Goal: Complete application form

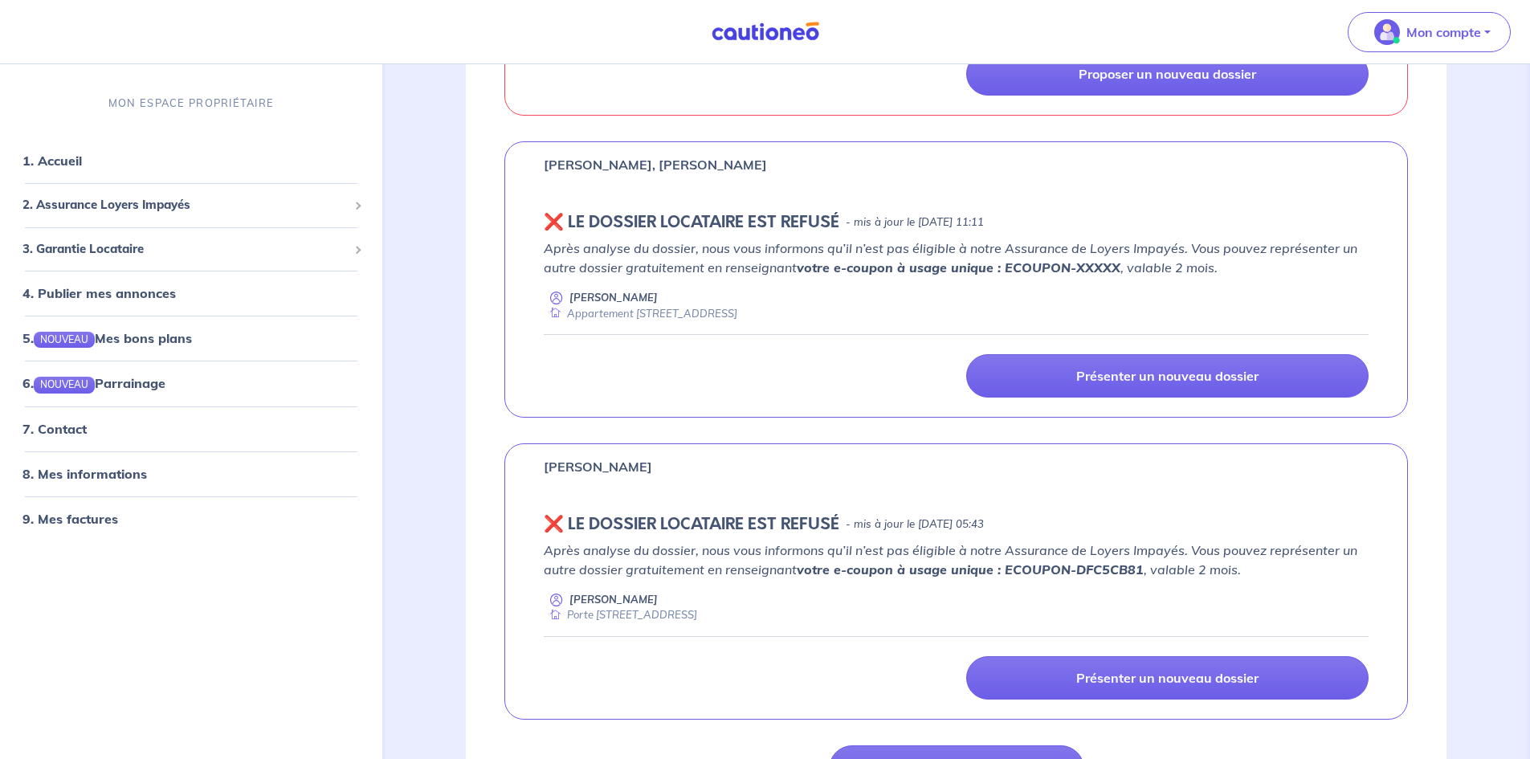
scroll to position [1125, 0]
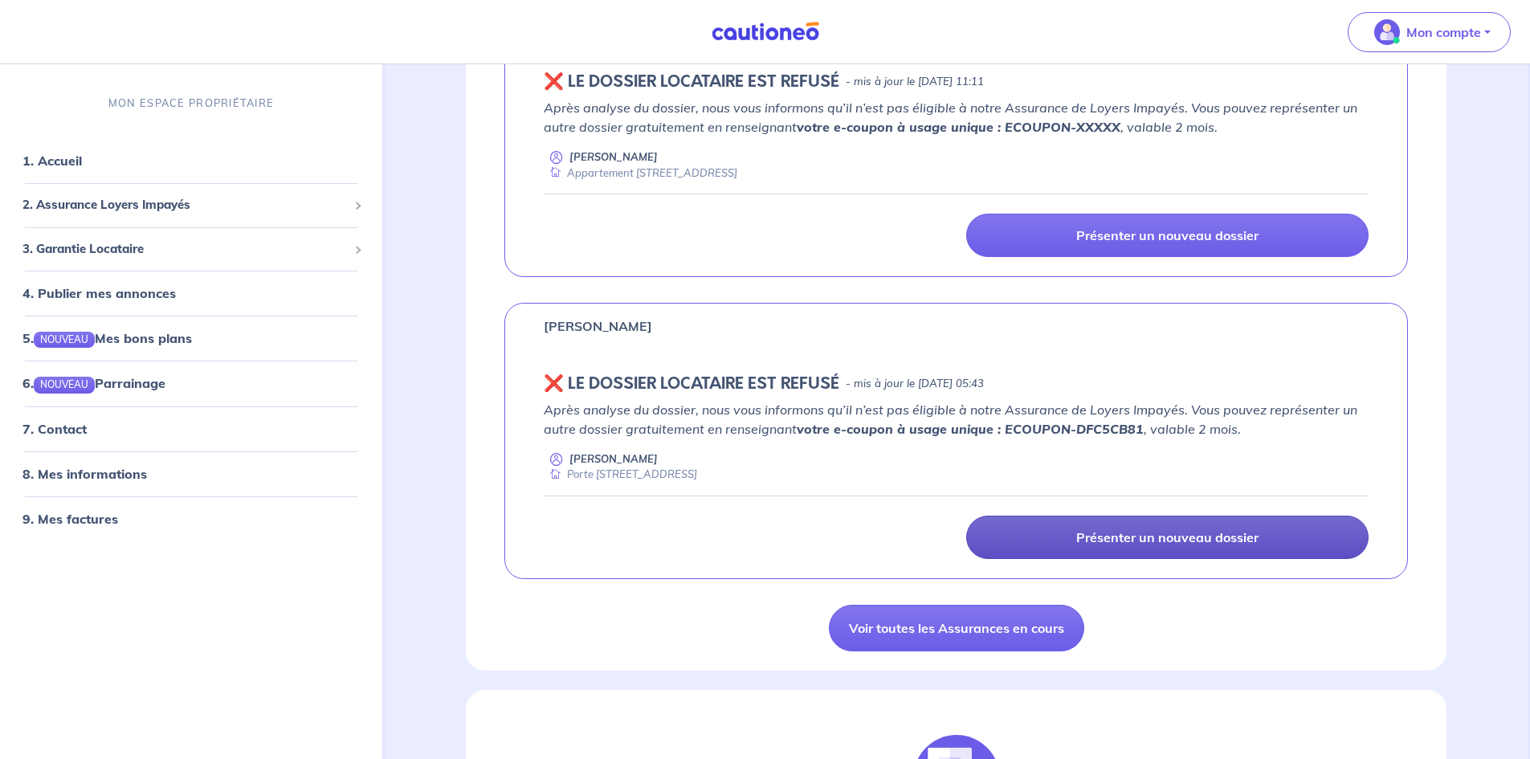
click at [1210, 543] on p "Présenter un nouveau dossier" at bounding box center [1167, 537] width 182 height 16
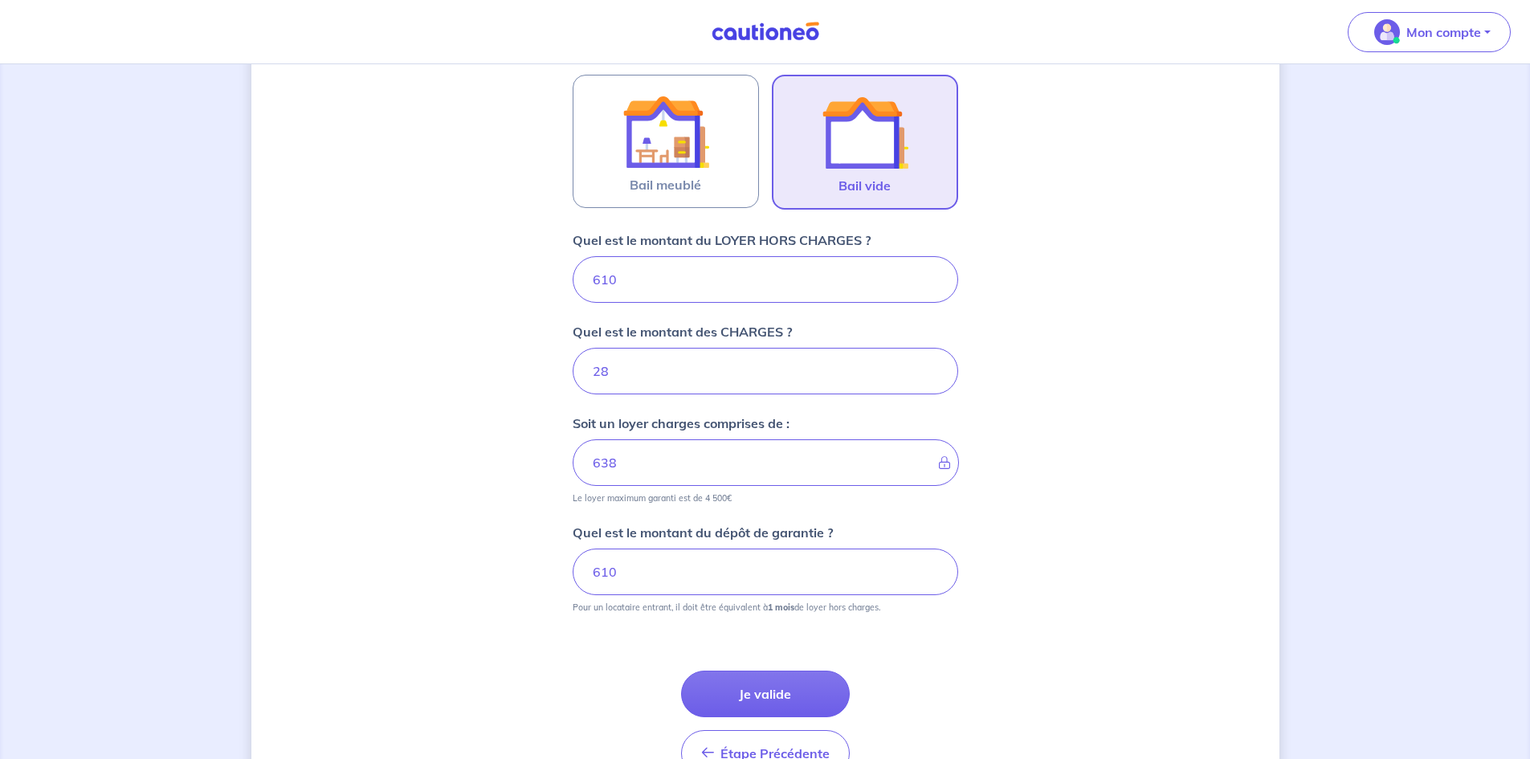
scroll to position [502, 0]
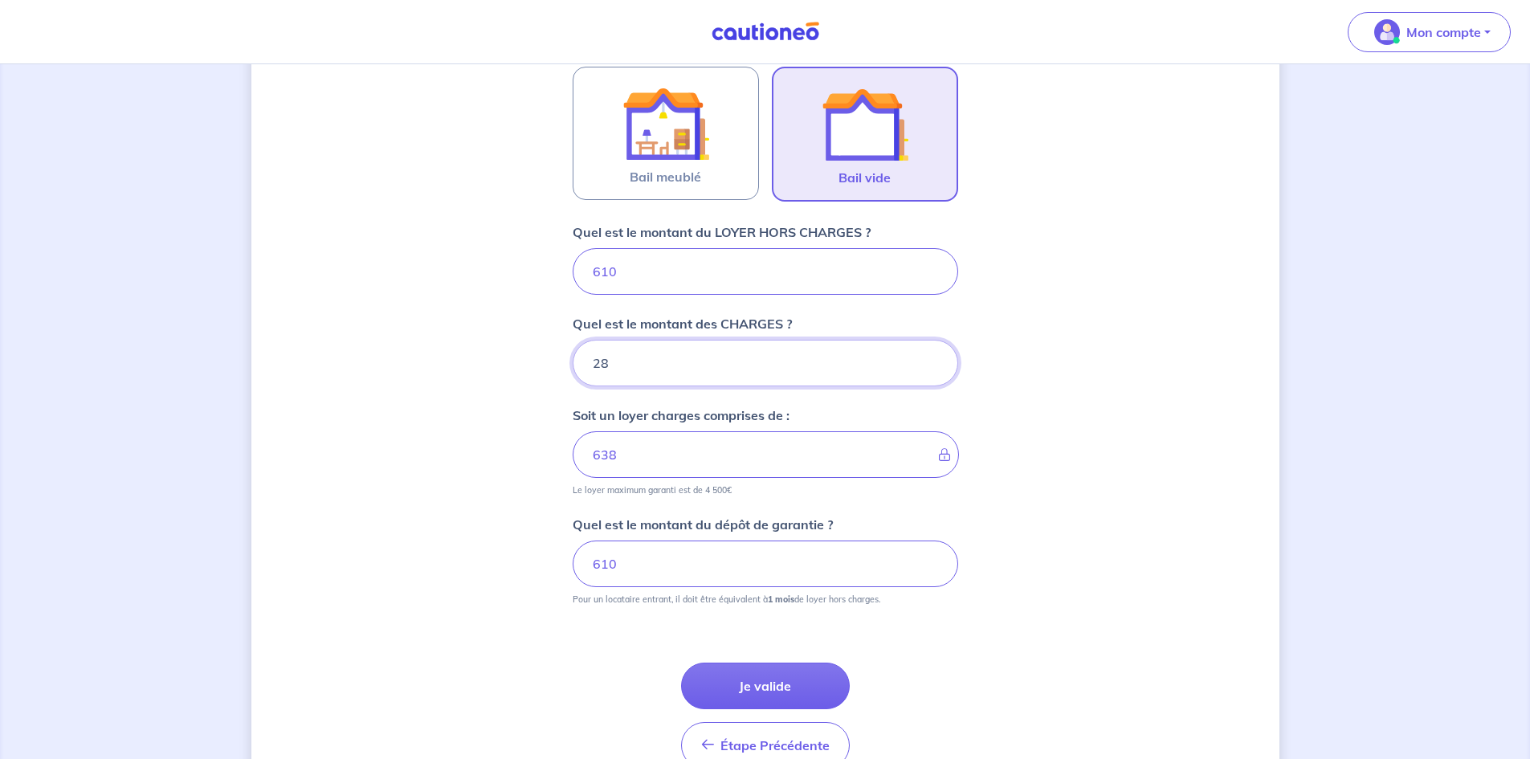
click at [660, 374] on input "28" at bounding box center [766, 363] width 386 height 47
type input "2"
type input "610"
type input "17"
type input "627"
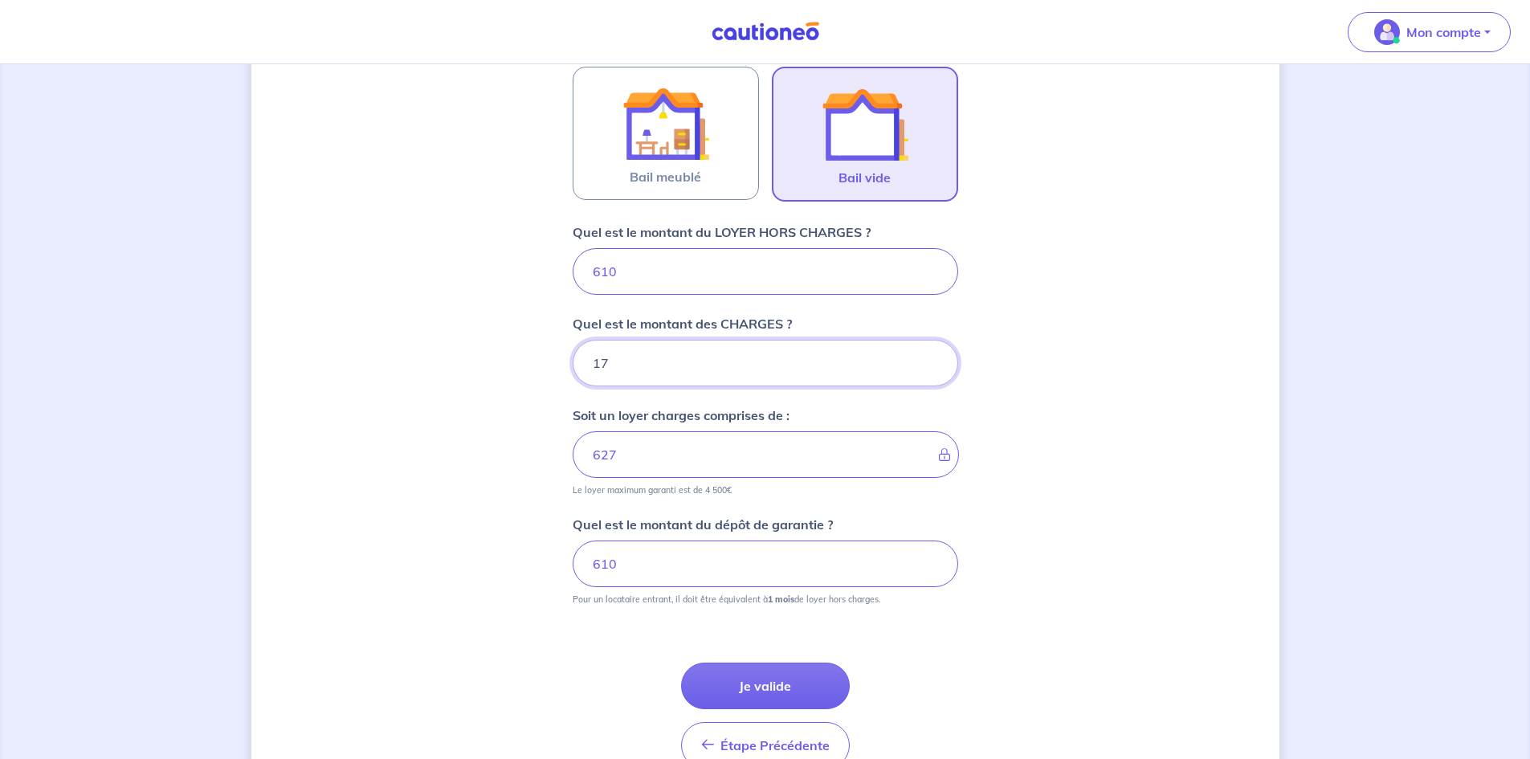
type input "1"
type input "7"
type input "617"
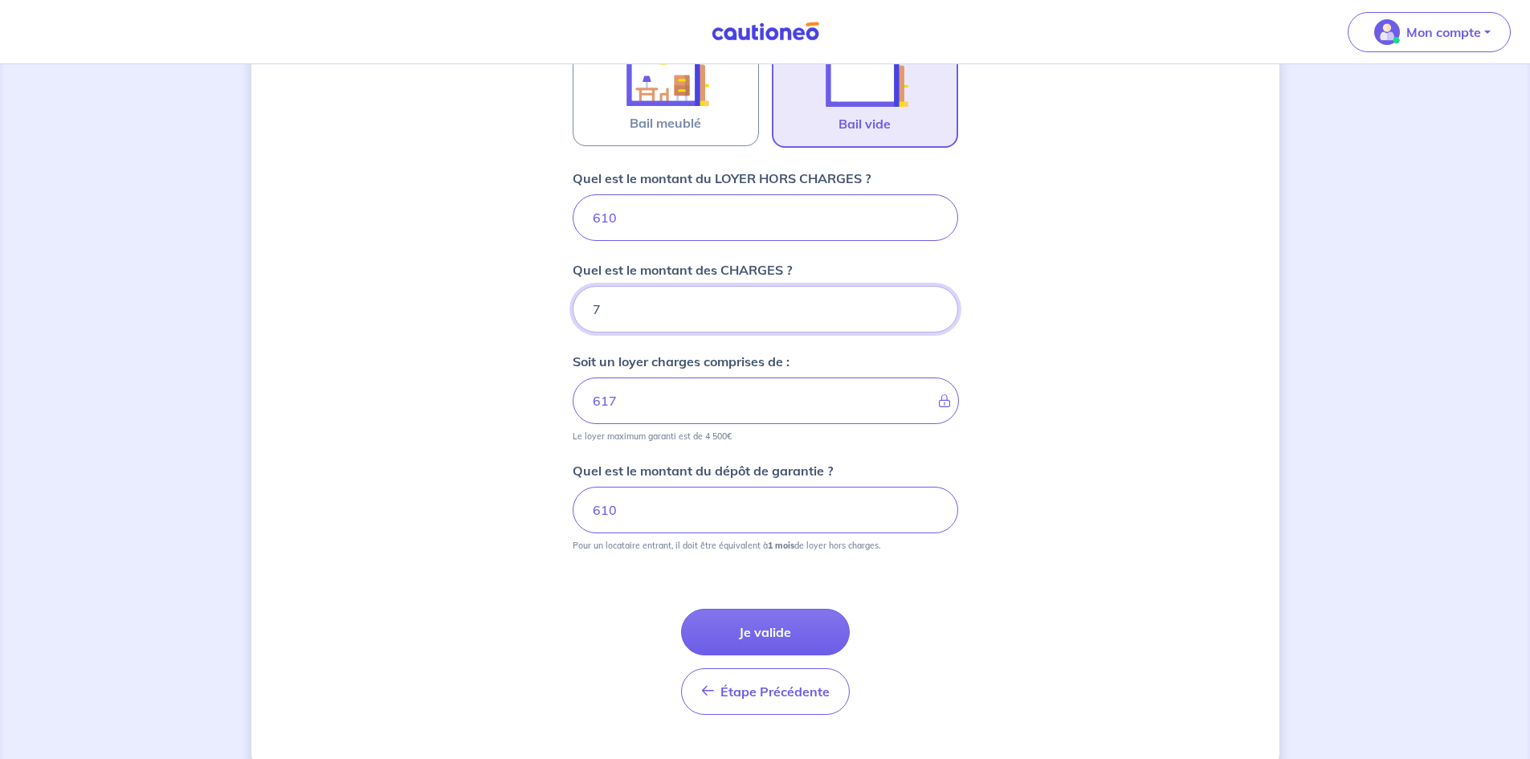
scroll to position [582, 0]
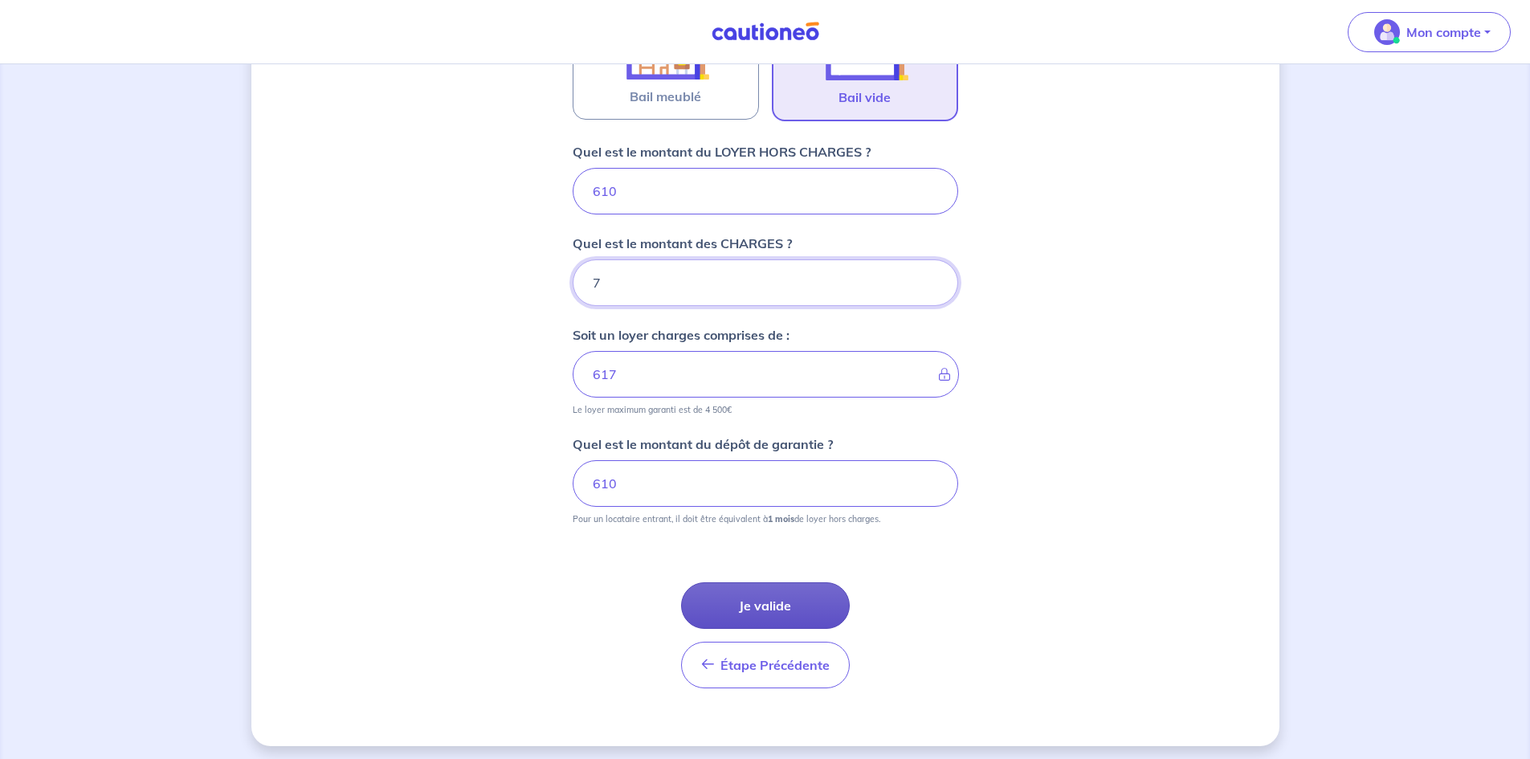
type input "7"
click at [758, 605] on button "Je valide" at bounding box center [765, 605] width 169 height 47
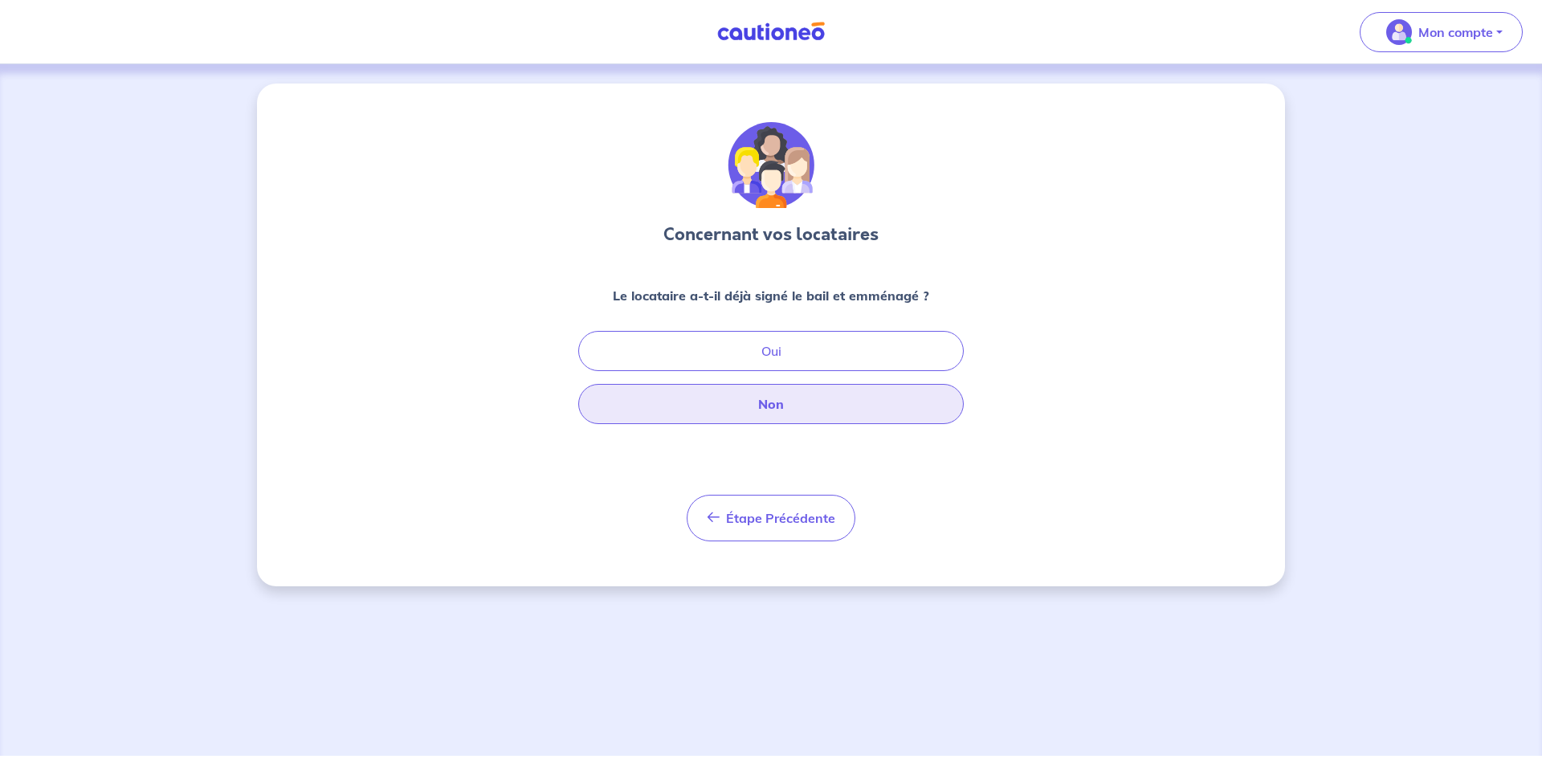
click at [738, 412] on button "Non" at bounding box center [771, 404] width 386 height 40
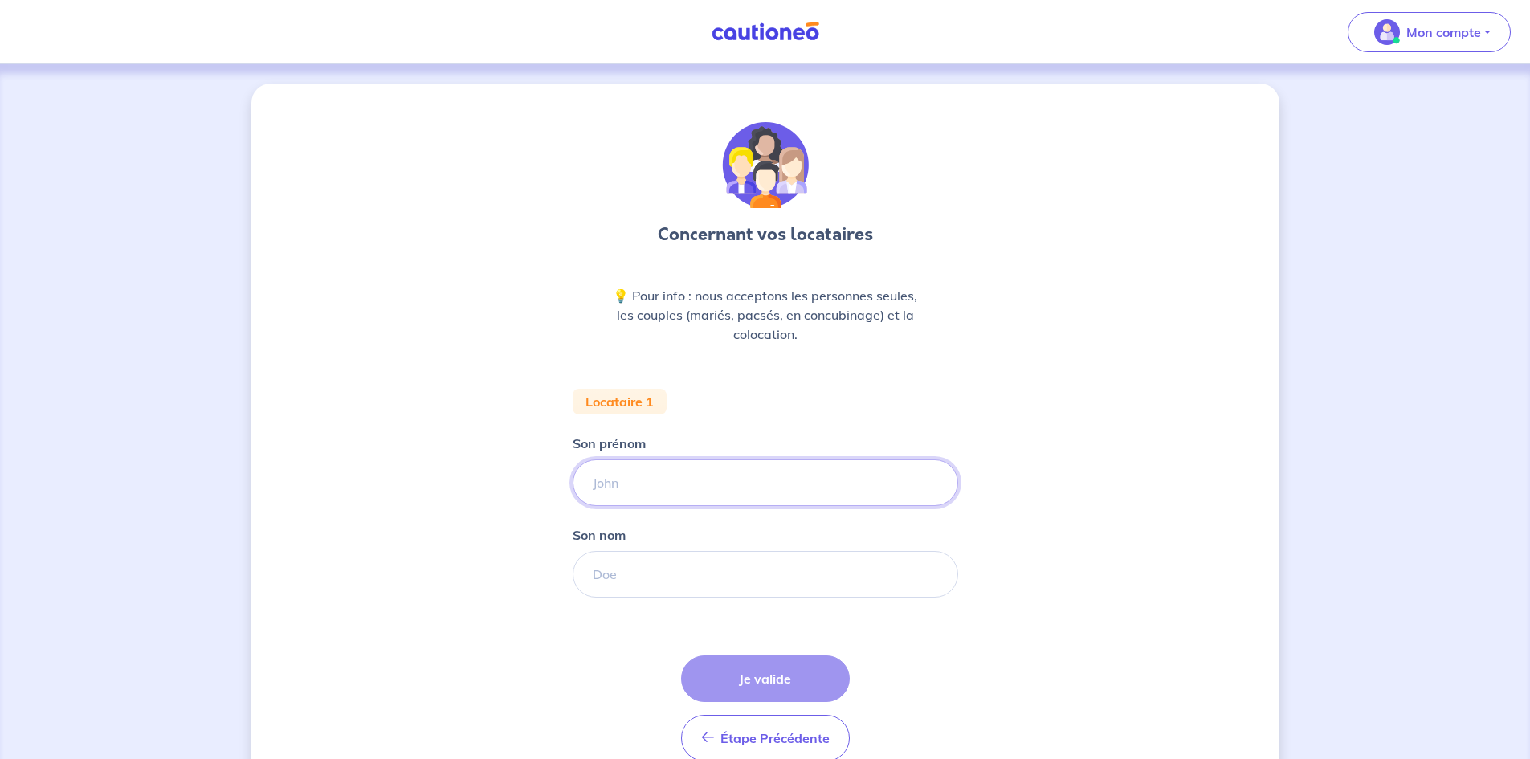
click at [746, 484] on input "Son prénom" at bounding box center [766, 483] width 386 height 47
type input "[PERSON_NAME]"
click at [729, 570] on input "Son nom" at bounding box center [766, 574] width 386 height 47
type input "DELATTRE"
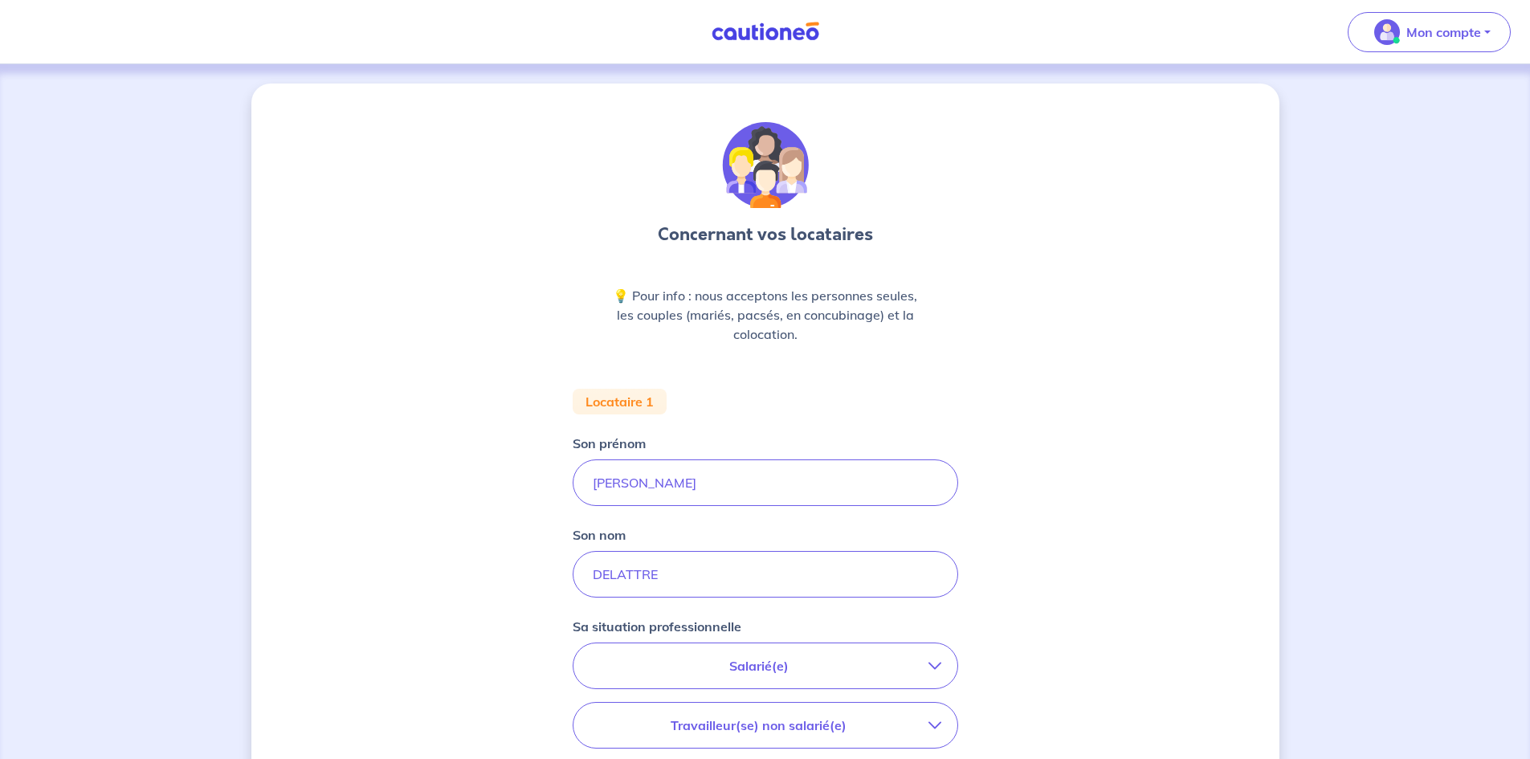
click at [737, 671] on p "Salarié(e)" at bounding box center [759, 665] width 339 height 19
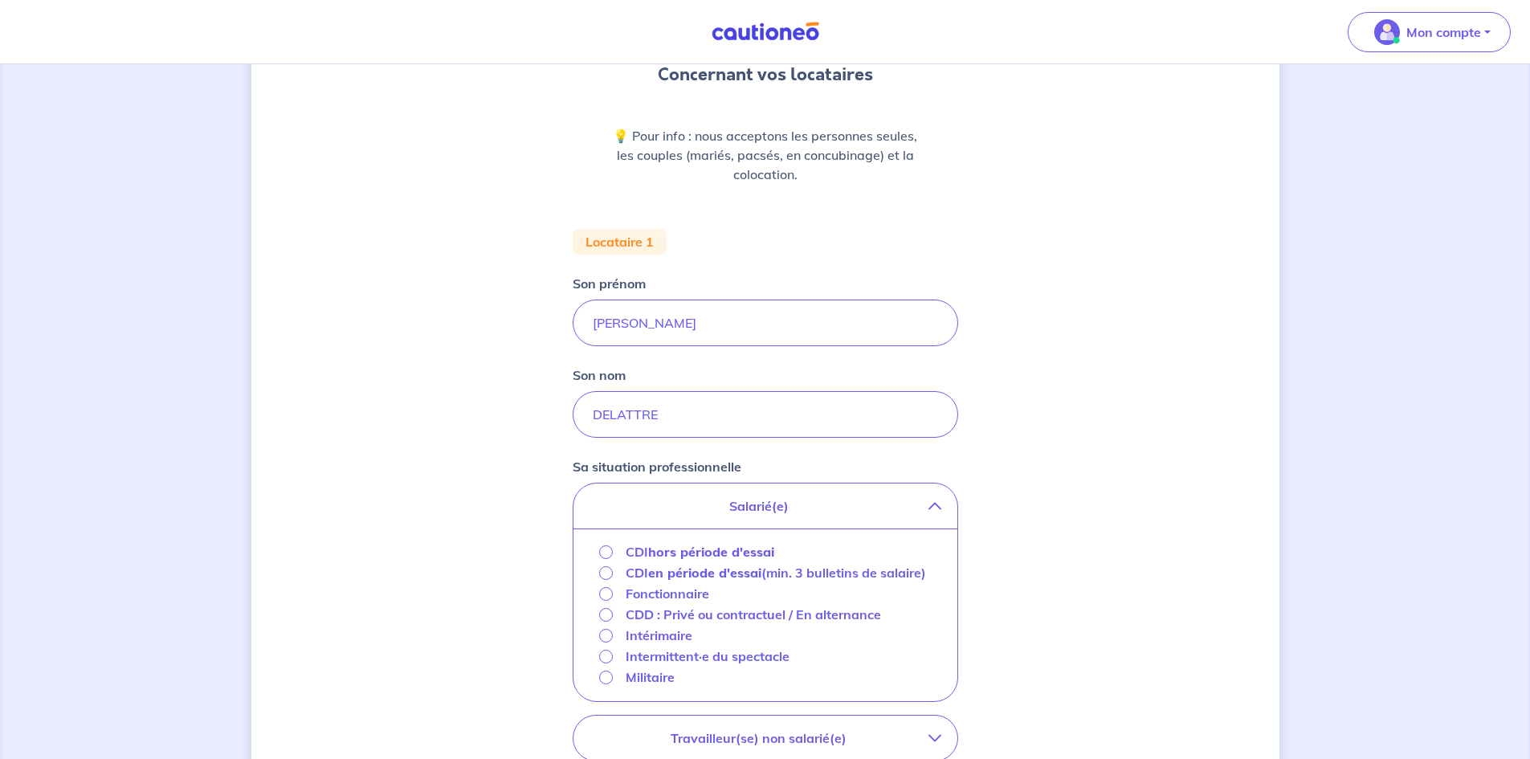
scroll to position [161, 0]
click at [603, 554] on input "CDI hors période d'essai" at bounding box center [606, 552] width 14 height 14
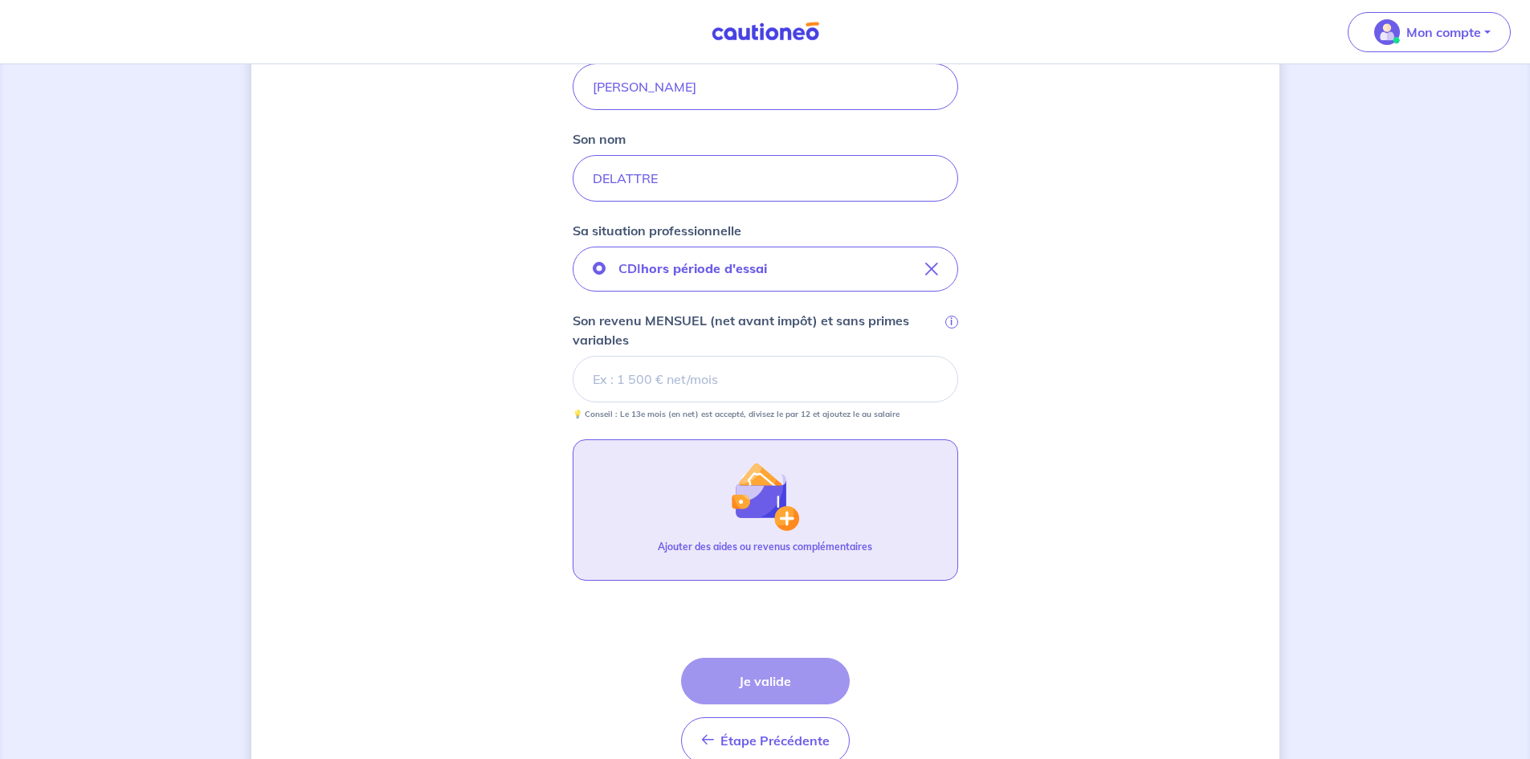
scroll to position [402, 0]
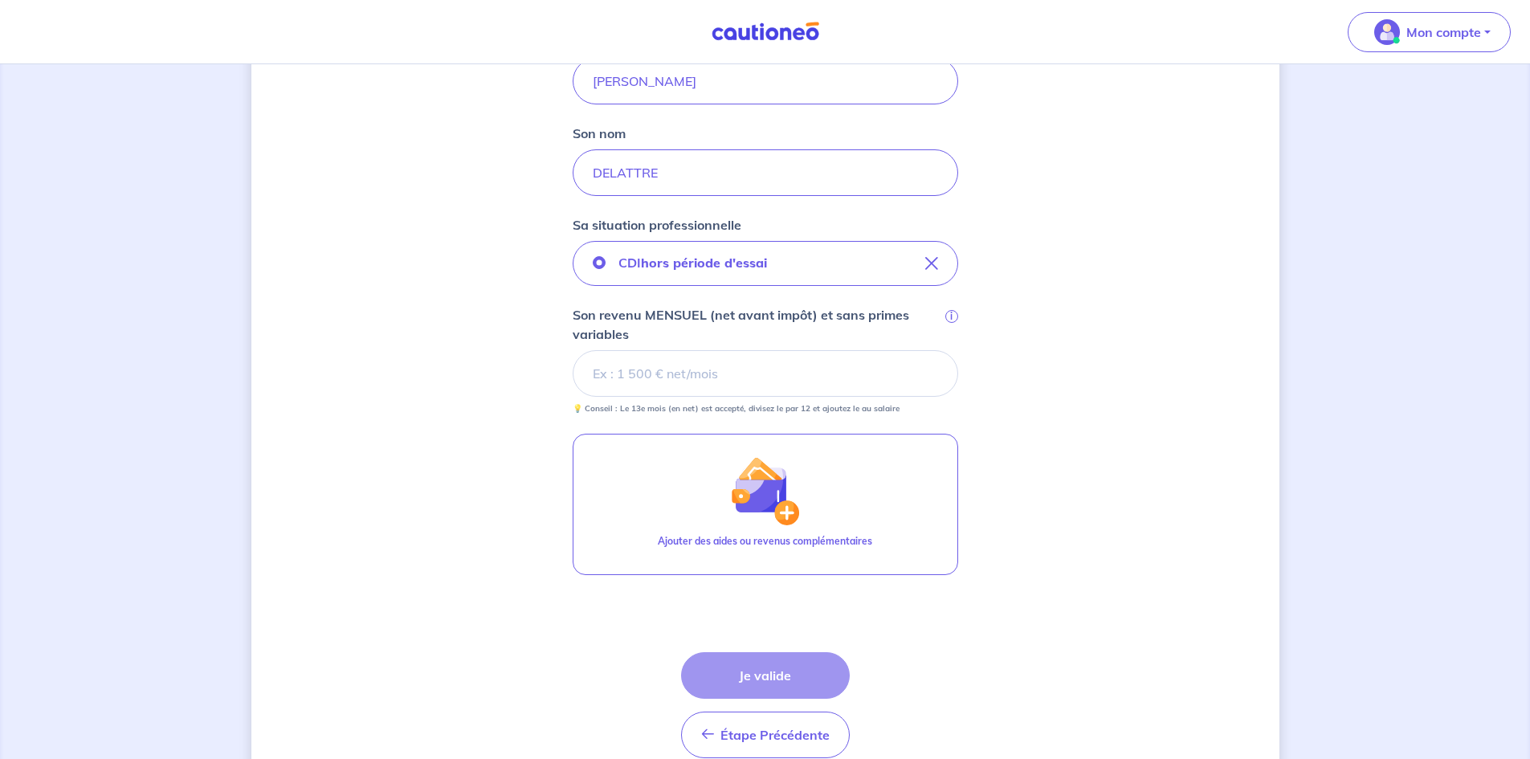
click at [652, 375] on input "Son revenu MENSUEL (net avant impôt) et sans primes variables i" at bounding box center [766, 373] width 386 height 47
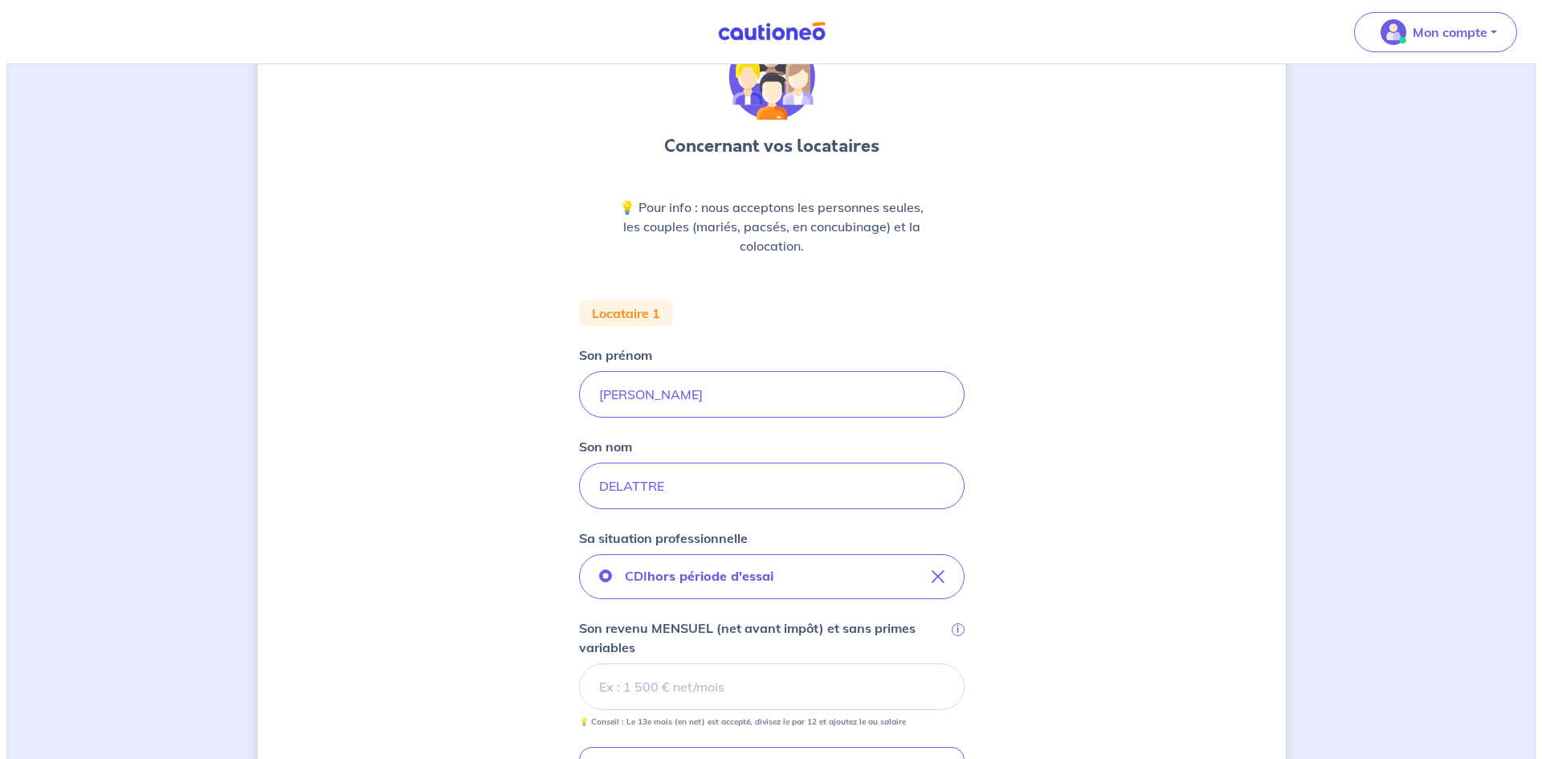
scroll to position [0, 0]
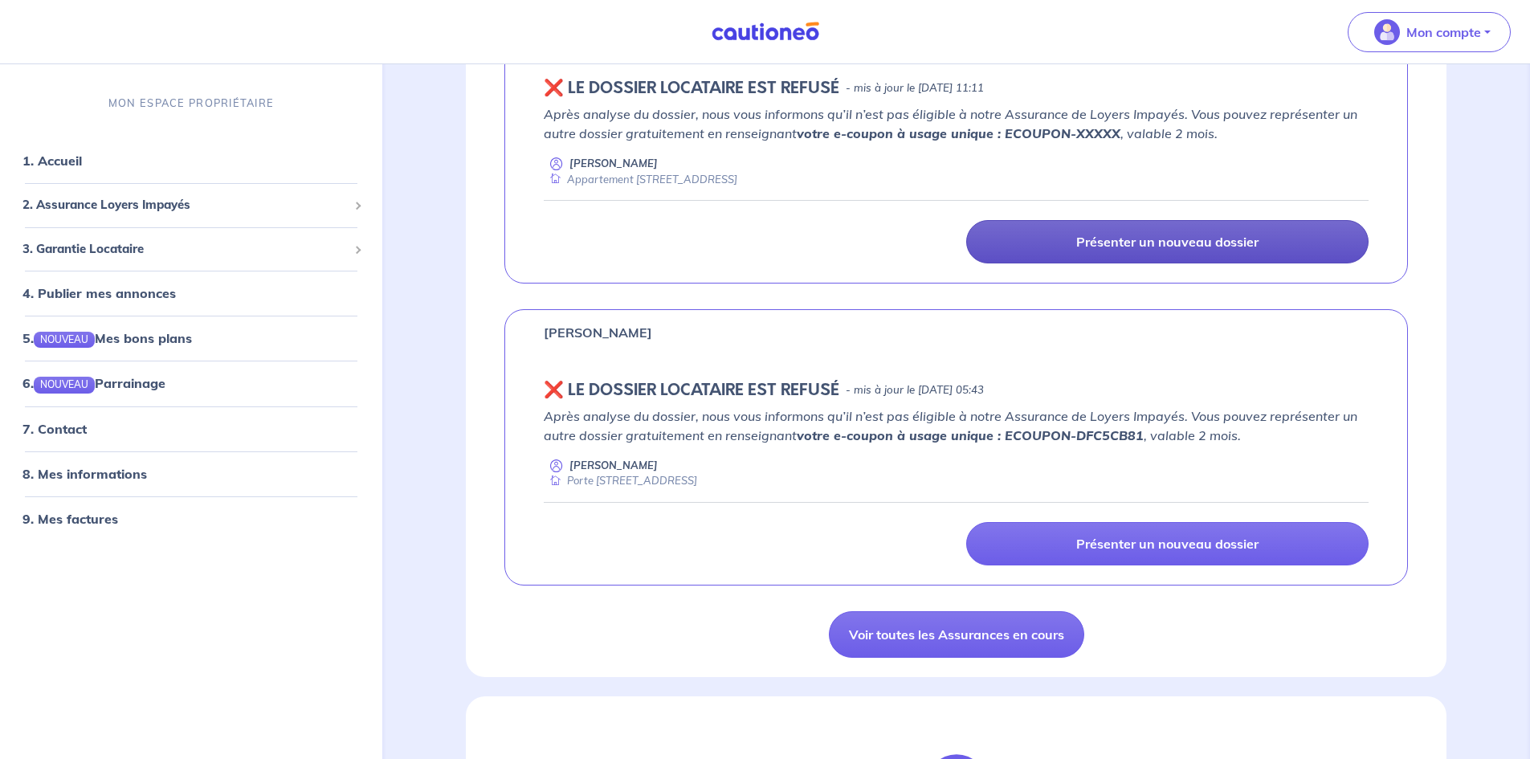
scroll to position [1125, 0]
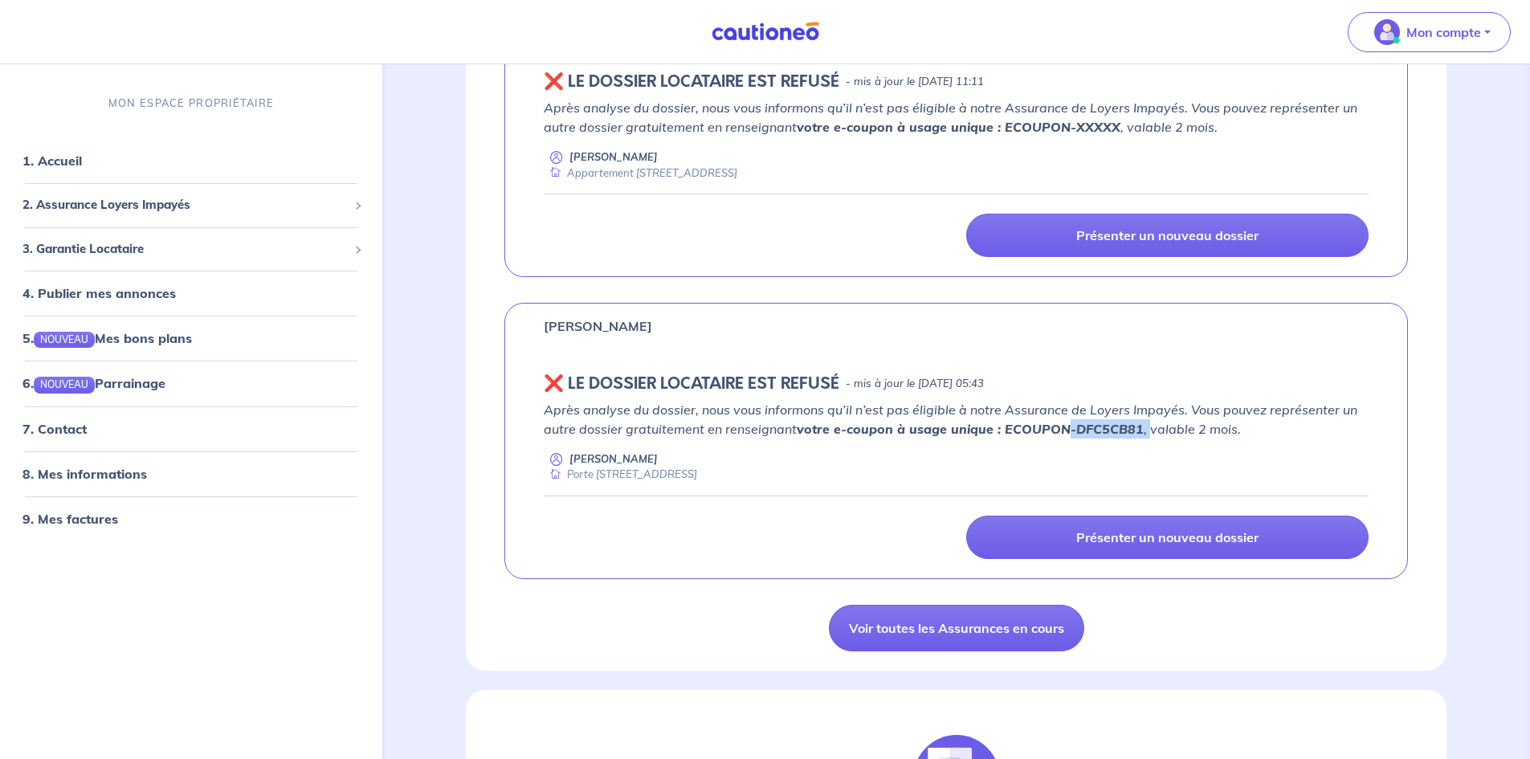
drag, startPoint x: 1069, startPoint y: 428, endPoint x: 1145, endPoint y: 423, distance: 75.7
click at [1145, 423] on p "Après analyse du dossier, nous vous informons qu’il n’est pas éligible à notre …" at bounding box center [956, 419] width 825 height 39
click at [1076, 428] on strong "votre e-coupon à usage unique : ECOUPON-DFC5CB81" at bounding box center [970, 429] width 347 height 16
drag, startPoint x: 1076, startPoint y: 428, endPoint x: 1140, endPoint y: 426, distance: 64.3
click at [1140, 426] on p "Après analyse du dossier, nous vous informons qu’il n’est pas éligible à notre …" at bounding box center [956, 419] width 825 height 39
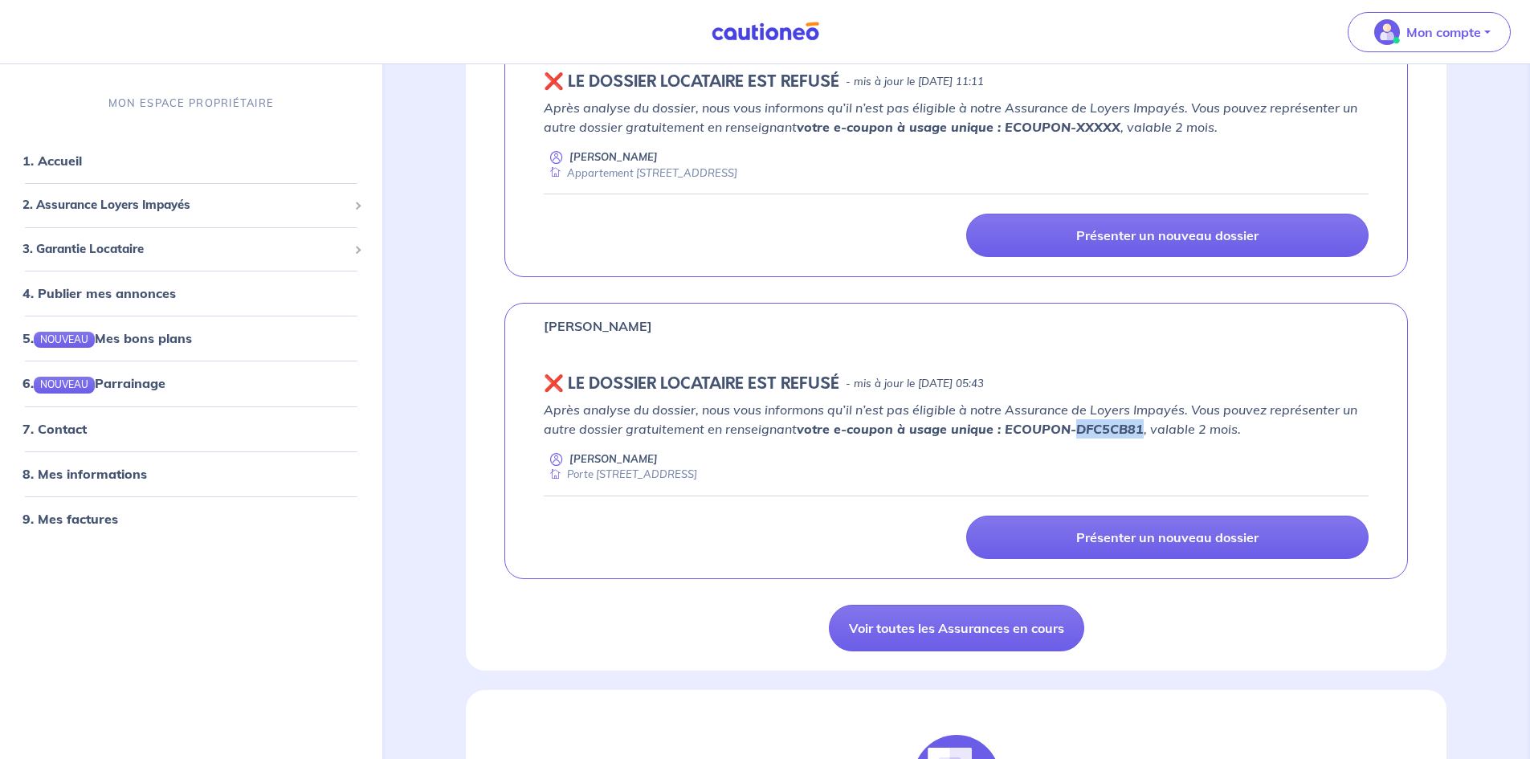
copy strong "DFC5CB81"
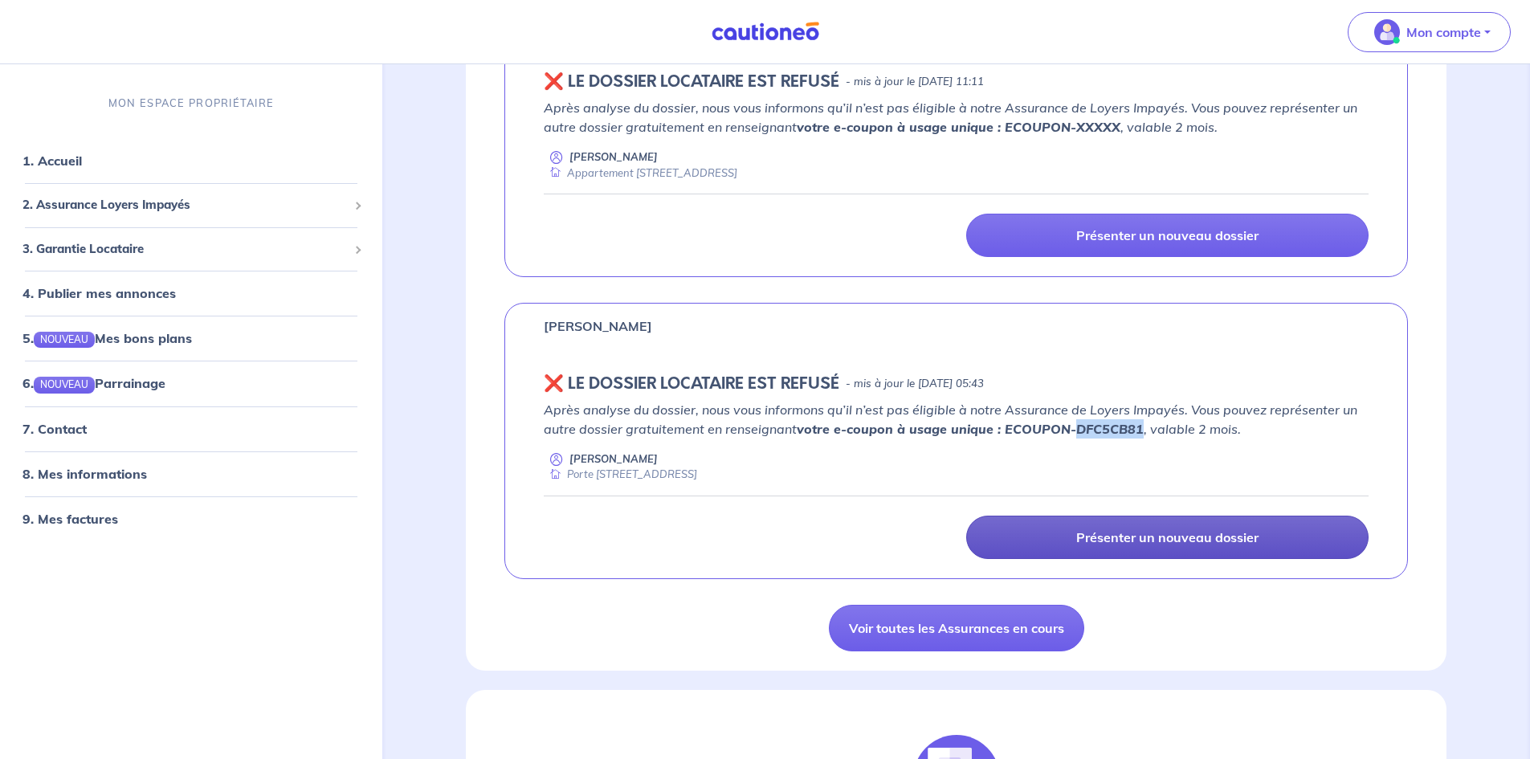
click at [1166, 537] on p "Présenter un nouveau dossier" at bounding box center [1167, 537] width 182 height 16
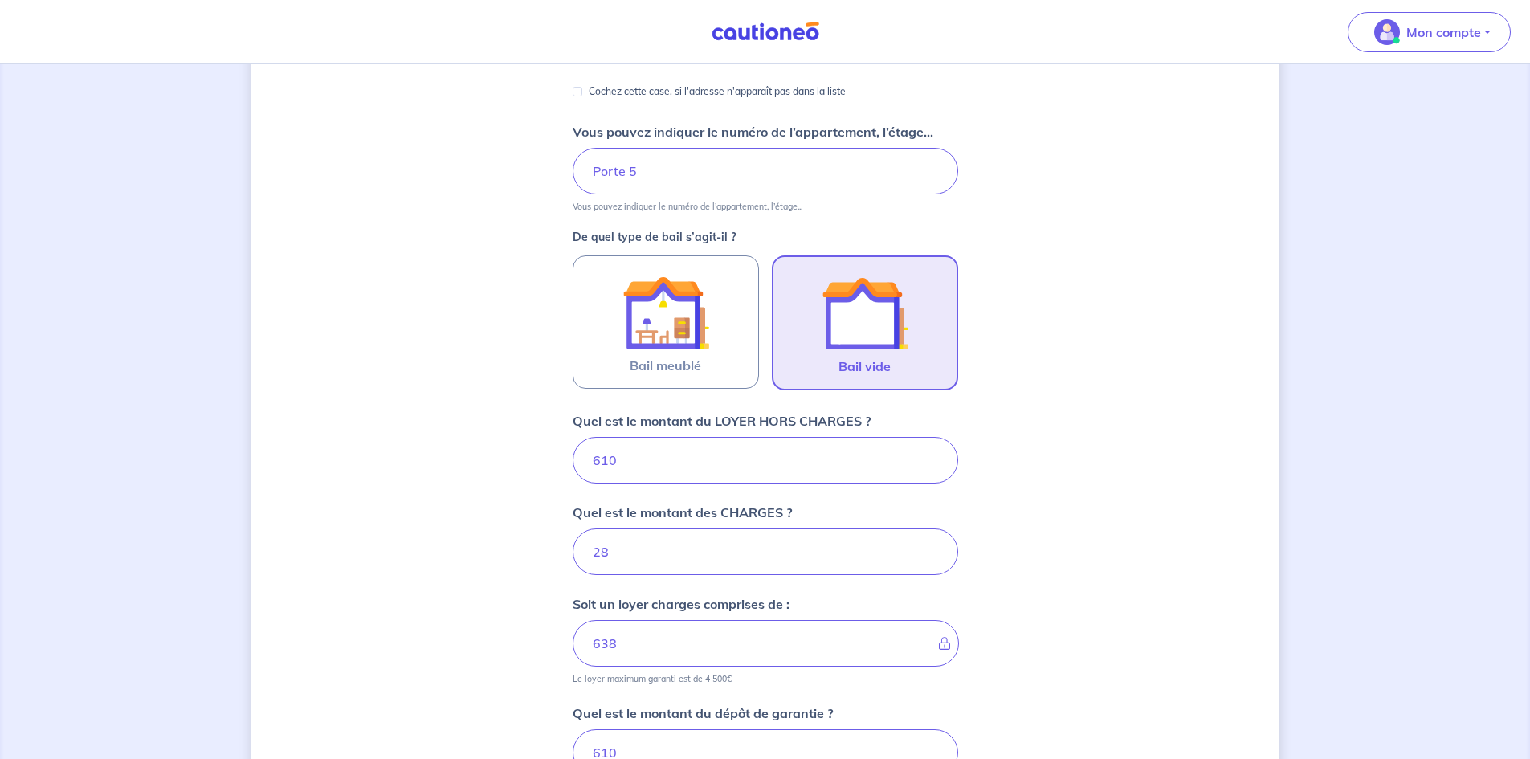
scroll to position [321, 0]
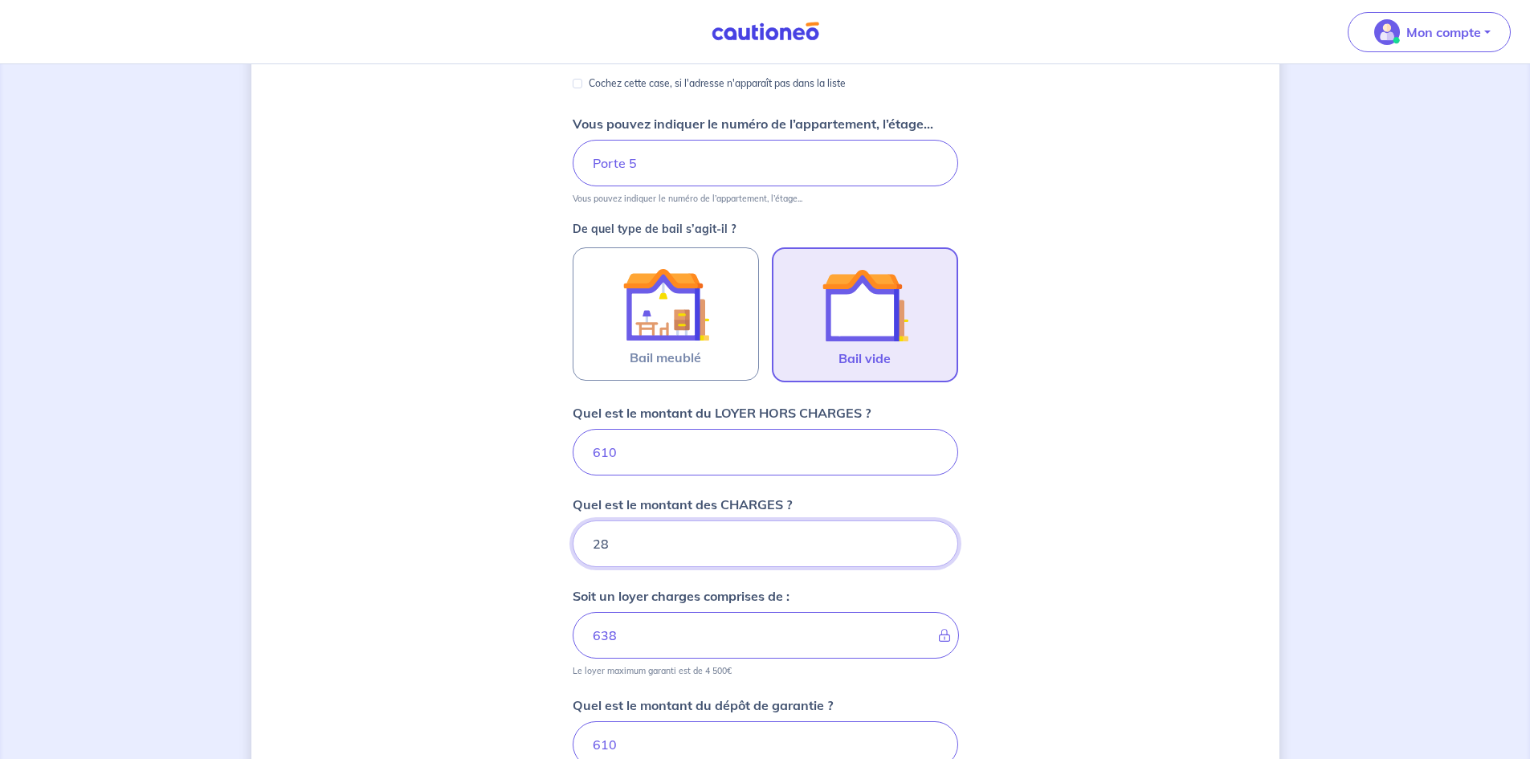
click at [710, 547] on input "28" at bounding box center [766, 544] width 386 height 47
type input "2"
type input "612"
type input "7"
type input "617"
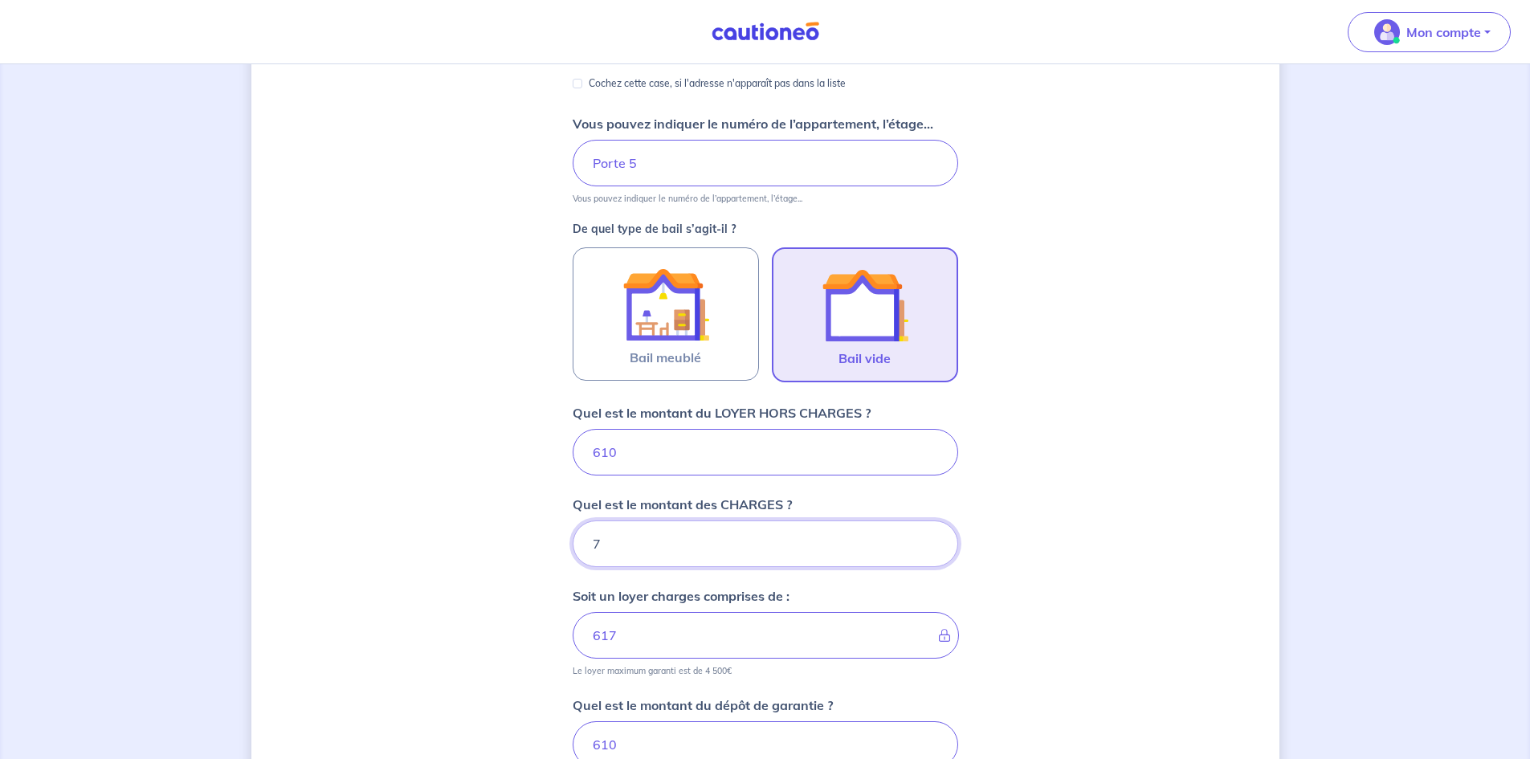
type input "7"
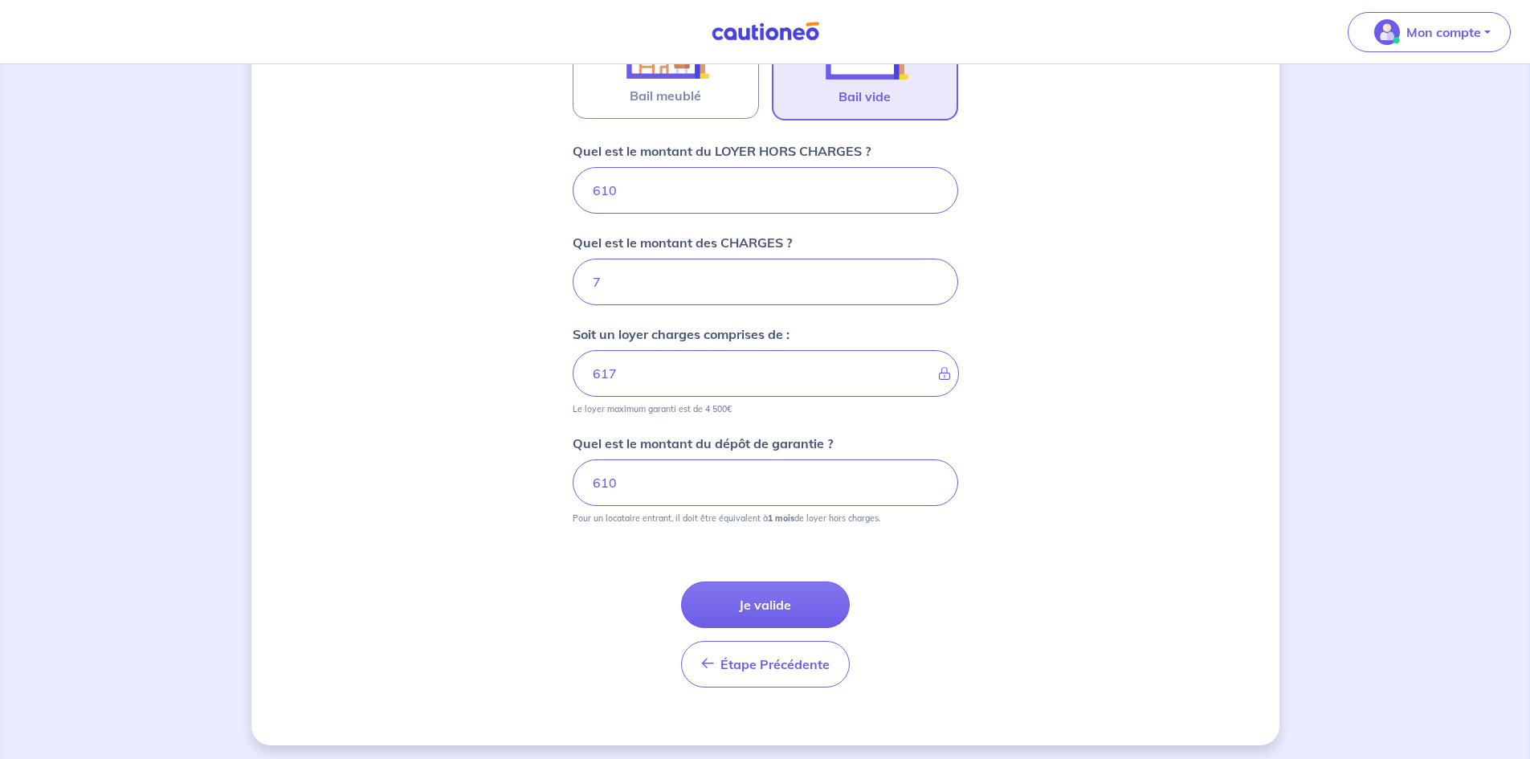
scroll to position [589, 0]
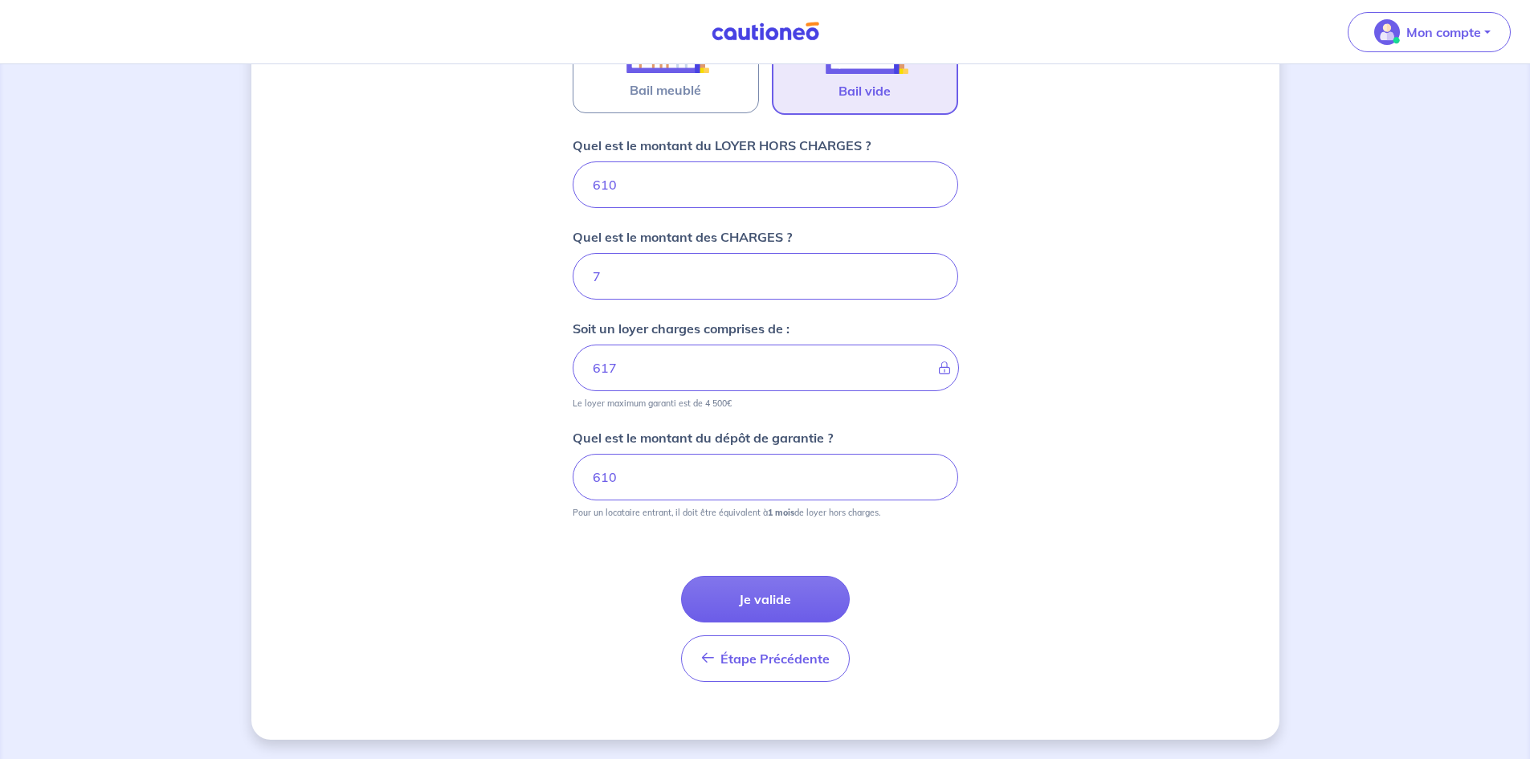
click at [804, 605] on button "Je valide" at bounding box center [765, 599] width 169 height 47
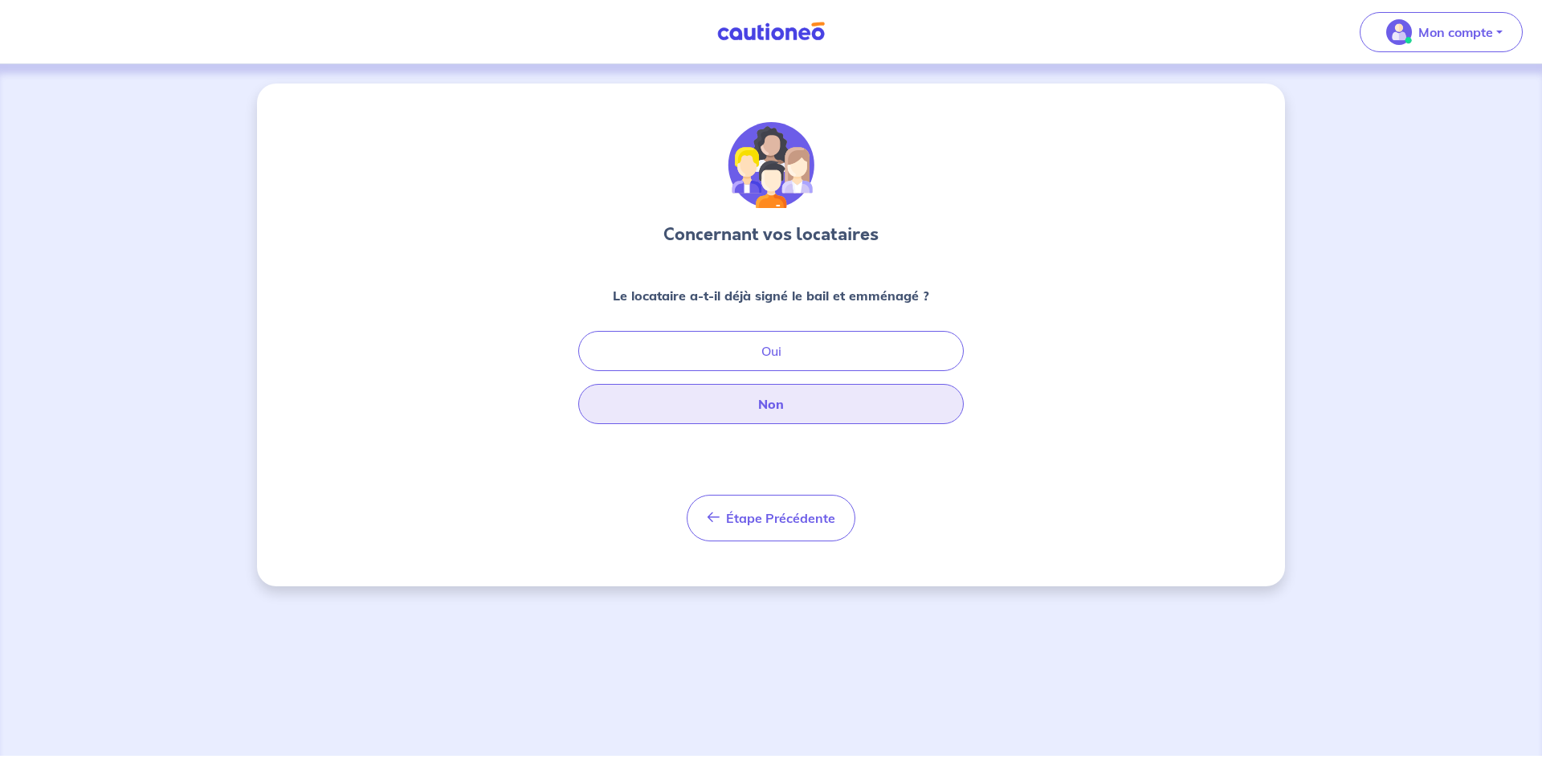
click at [803, 404] on button "Non" at bounding box center [771, 404] width 386 height 40
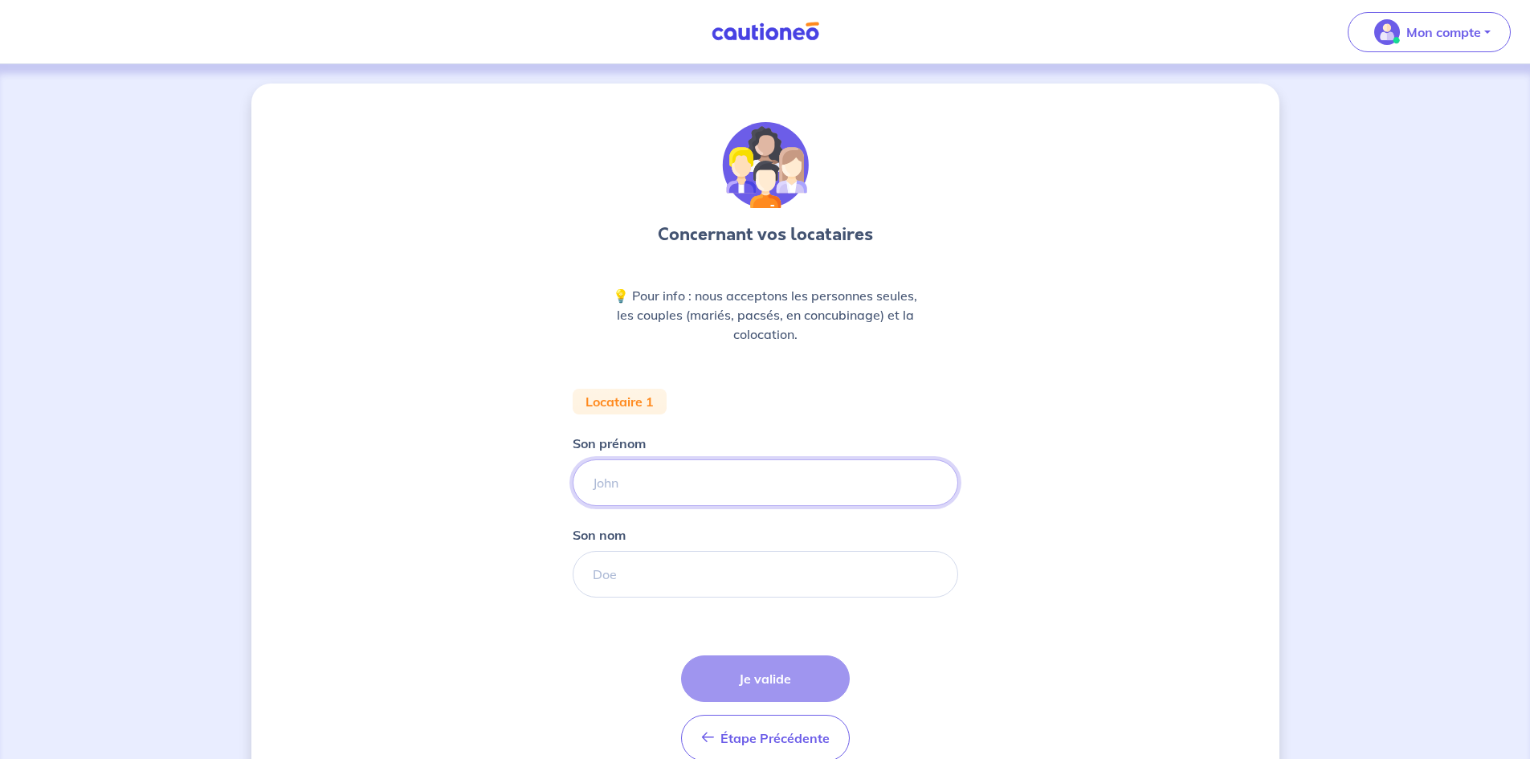
click at [819, 492] on input "Son prénom" at bounding box center [766, 483] width 386 height 47
type input "[PERSON_NAME]"
click at [708, 578] on input "Son nom" at bounding box center [766, 574] width 386 height 47
type input "DELATTRE"
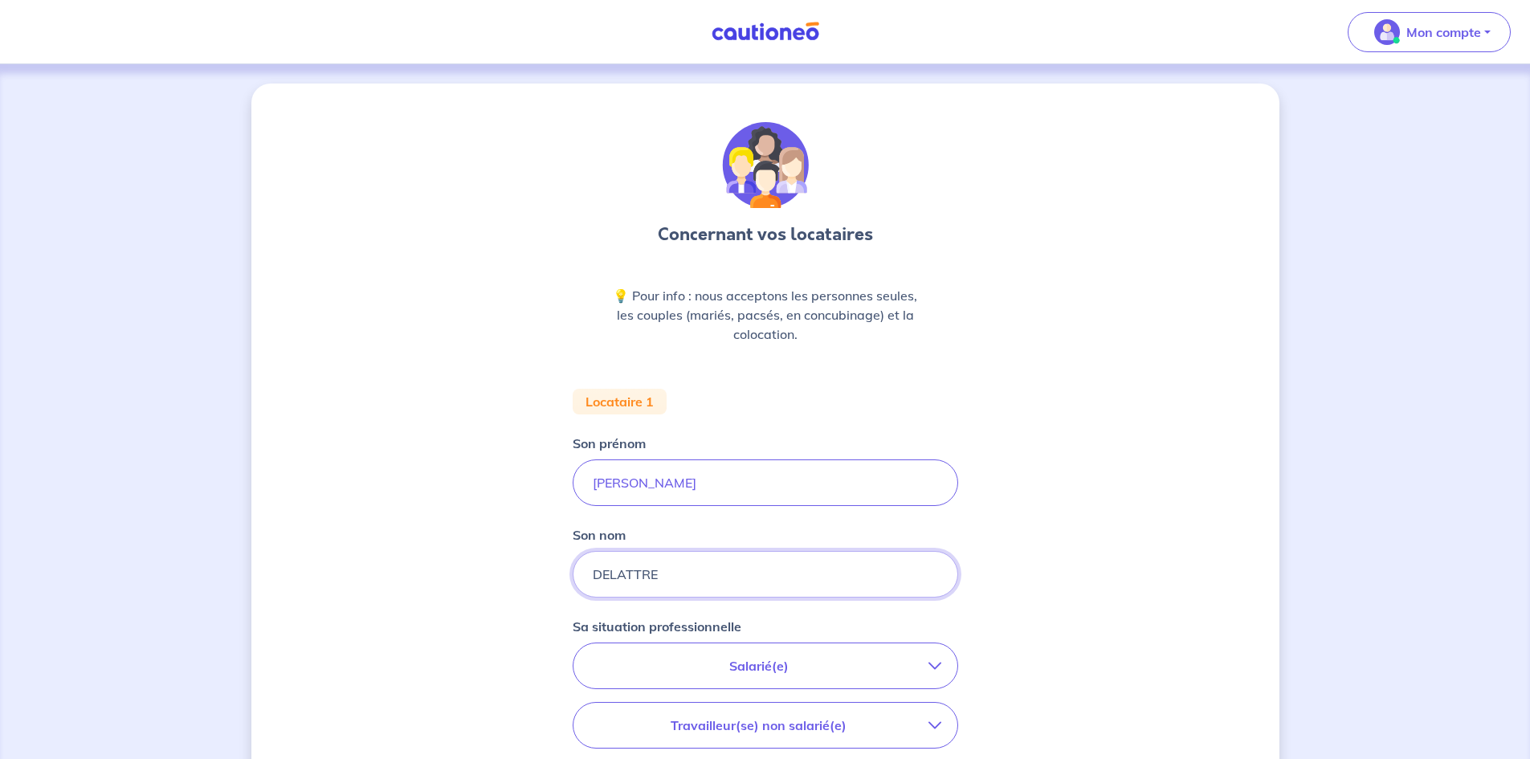
scroll to position [321, 0]
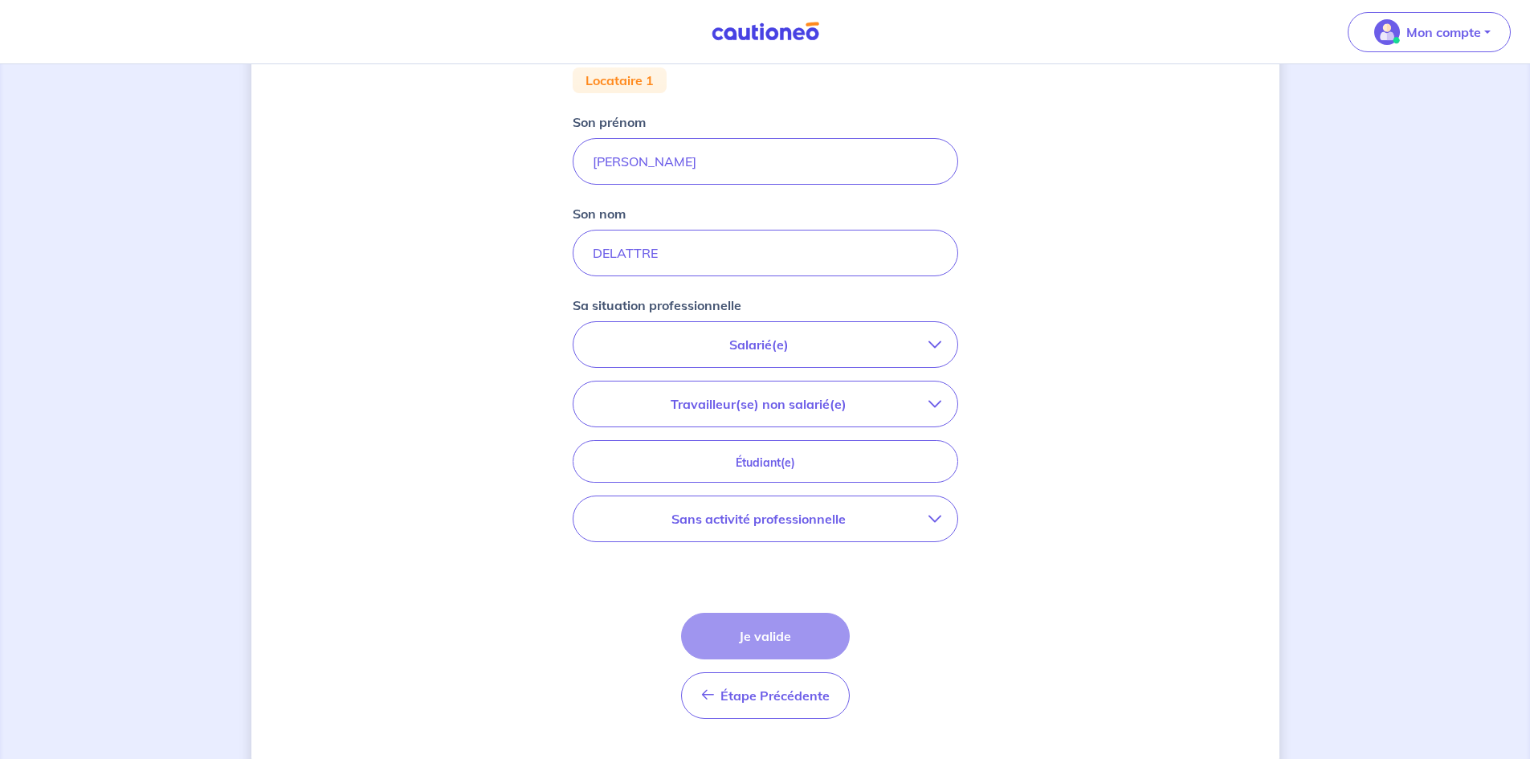
click at [842, 341] on p "Salarié(e)" at bounding box center [759, 344] width 339 height 19
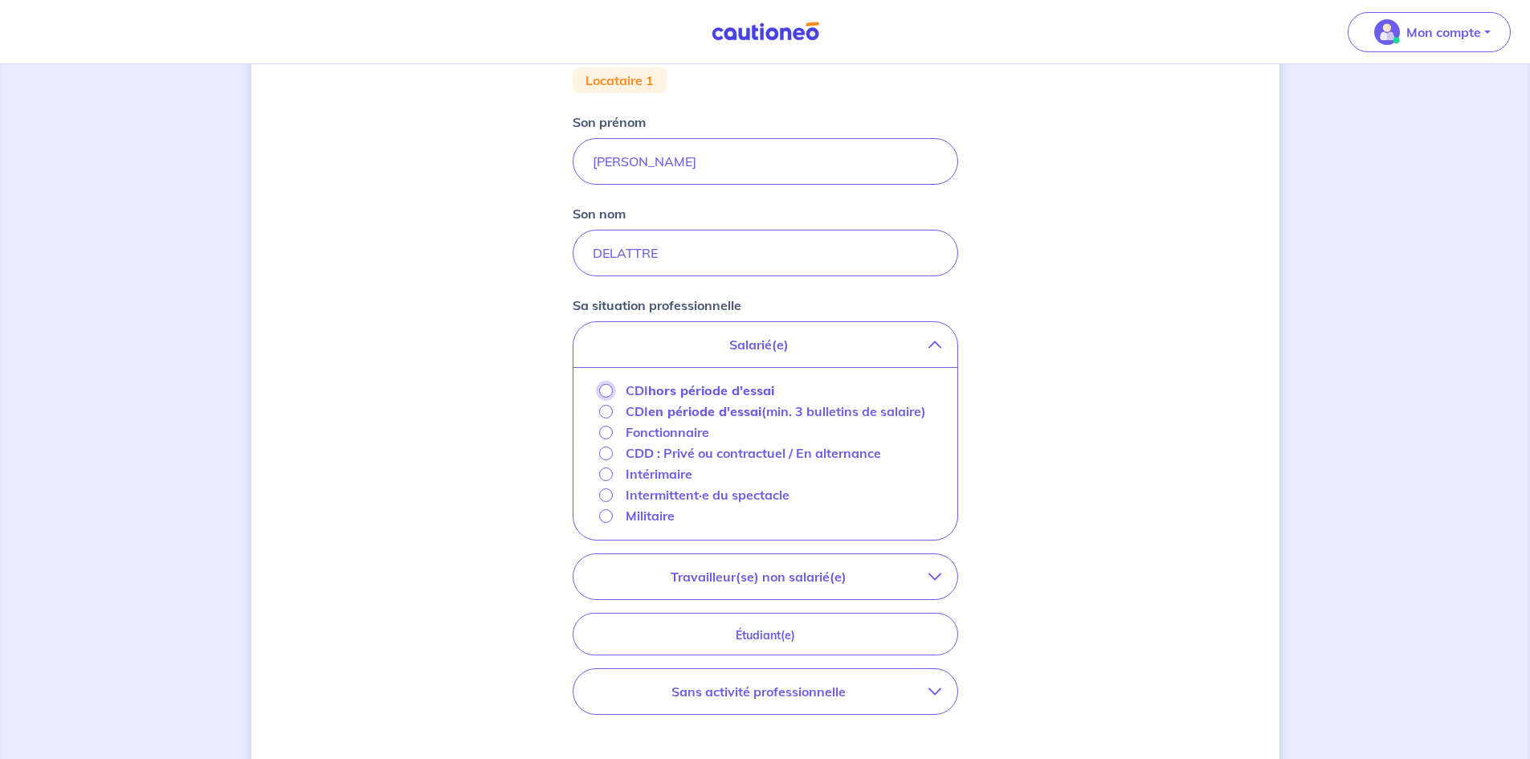
click at [602, 391] on input "CDI hors période d'essai" at bounding box center [606, 391] width 14 height 14
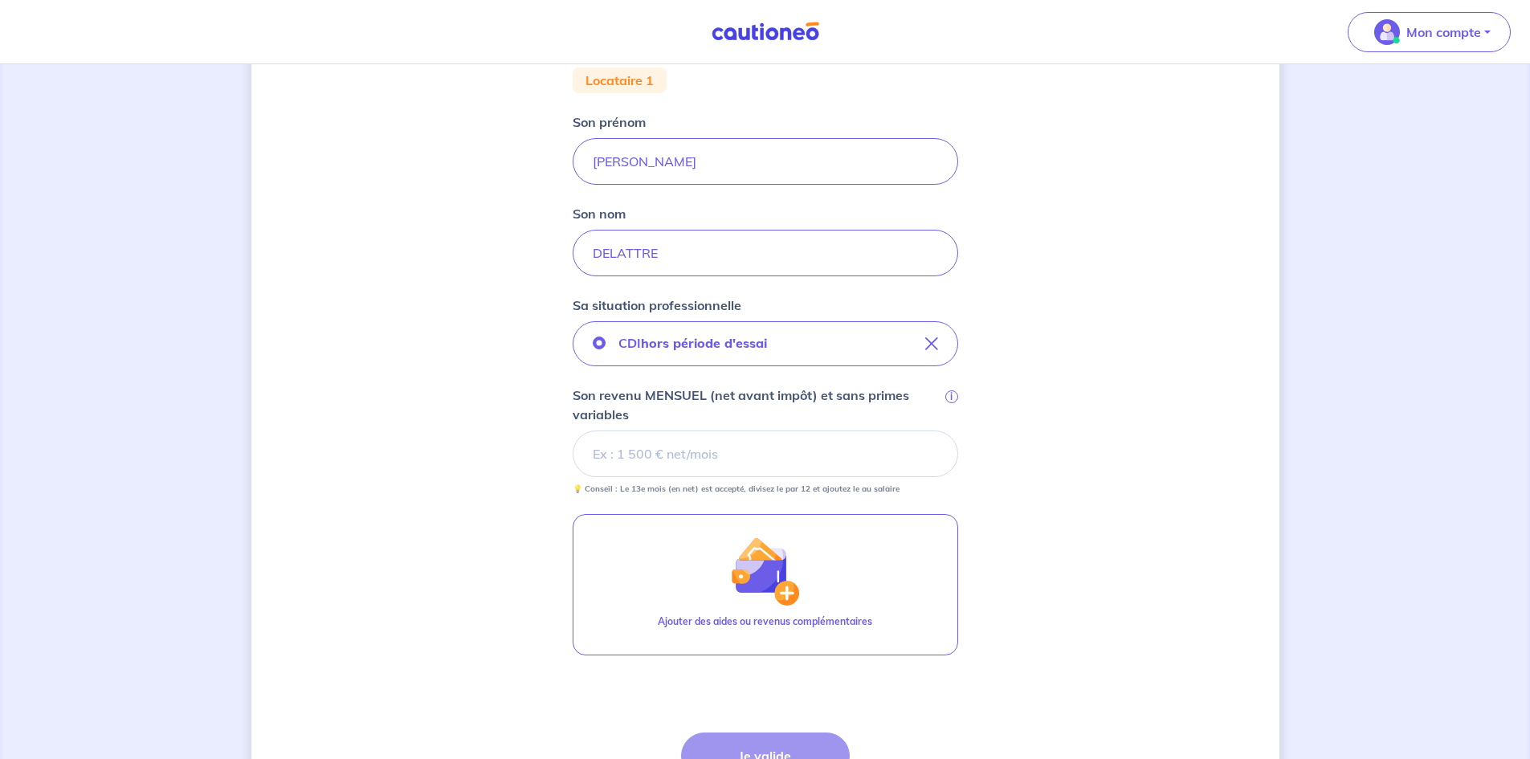
click at [741, 456] on input "Son revenu MENSUEL (net avant impôt) et sans primes variables i" at bounding box center [766, 454] width 386 height 47
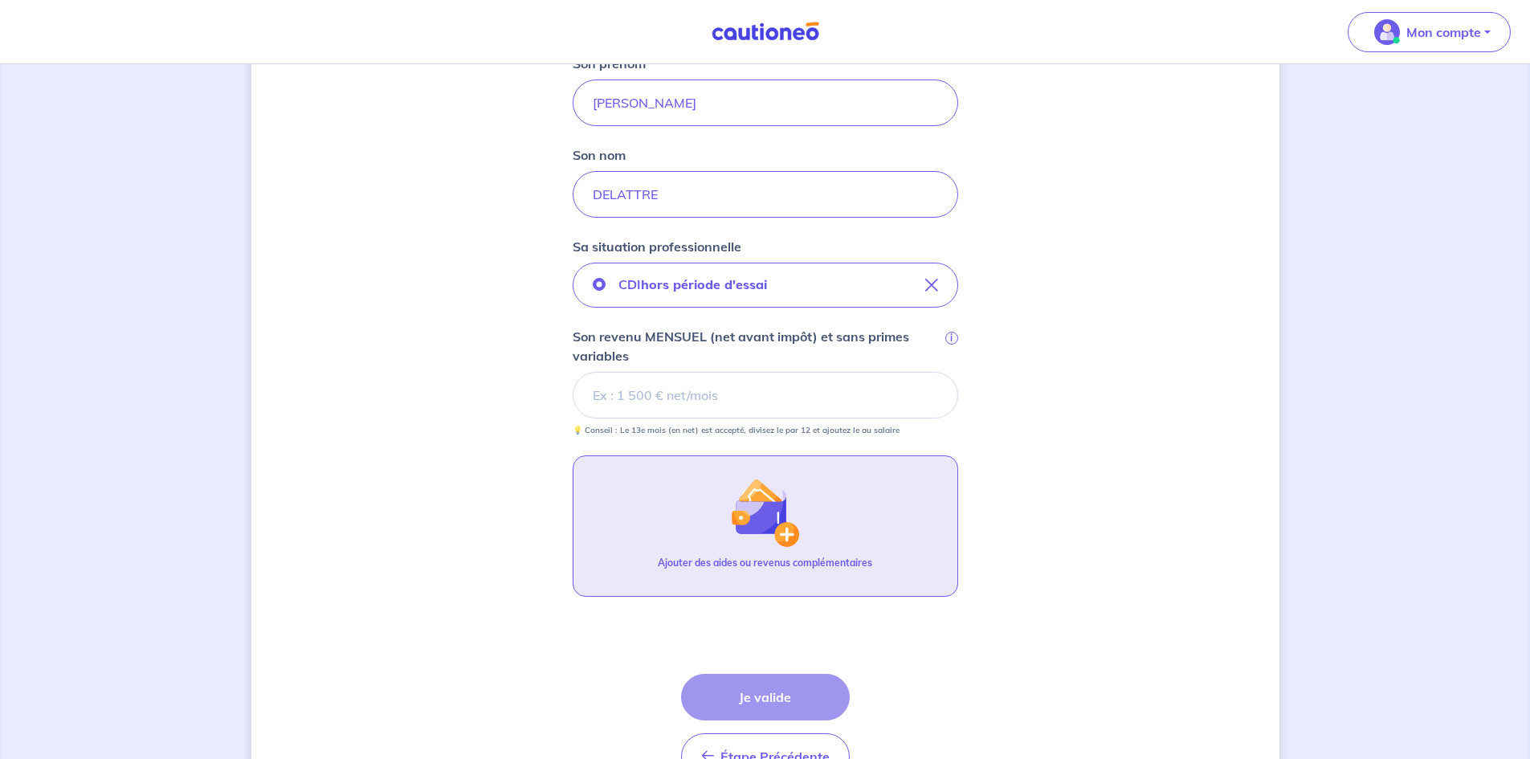
scroll to position [478, 0]
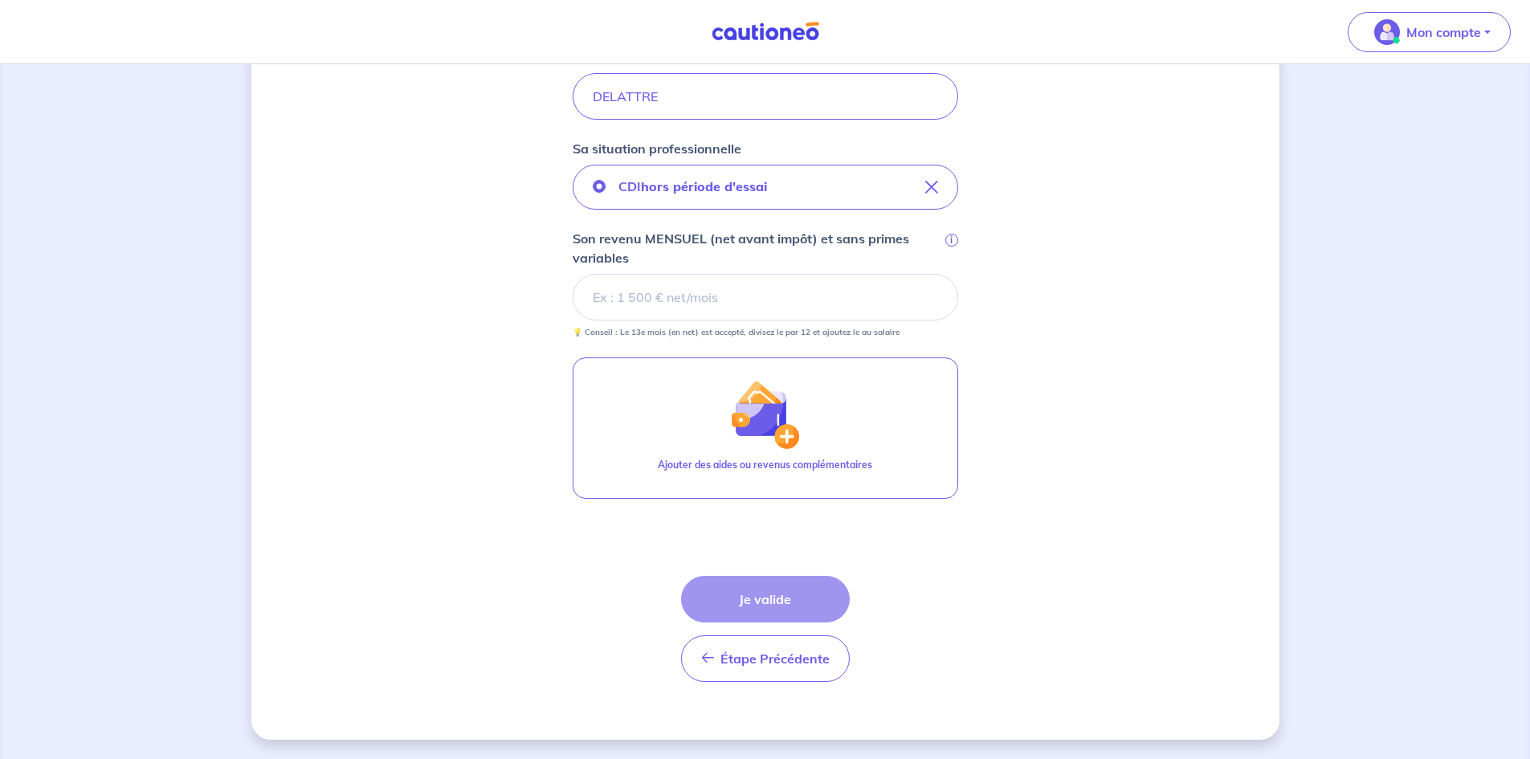
click at [685, 300] on input "Son revenu MENSUEL (net avant impôt) et sans primes variables i" at bounding box center [766, 297] width 386 height 47
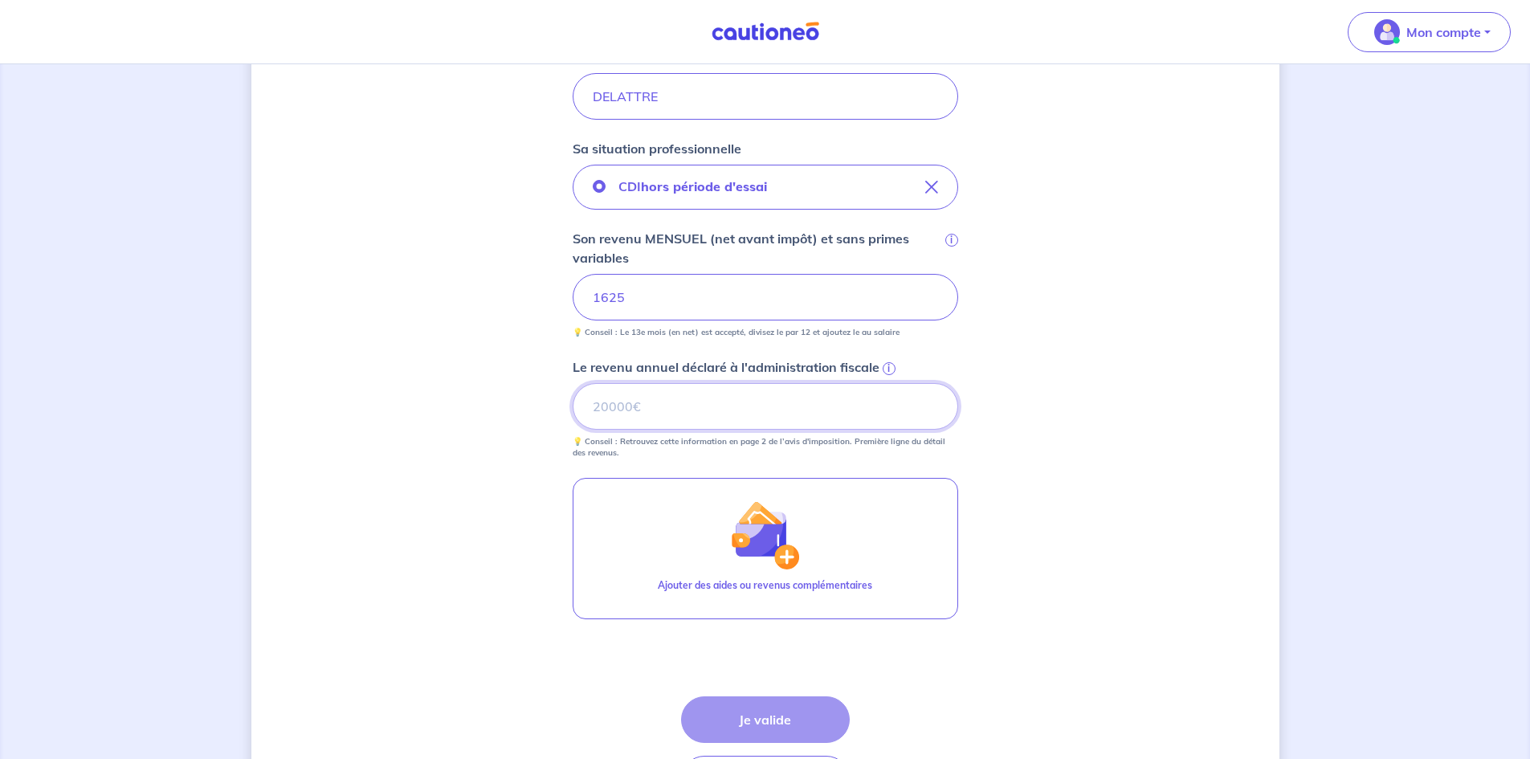
click at [680, 411] on input "Le revenu annuel déclaré à l'administration fiscale i" at bounding box center [766, 406] width 386 height 47
type input "24013"
click at [792, 711] on button "Je valide" at bounding box center [765, 719] width 169 height 47
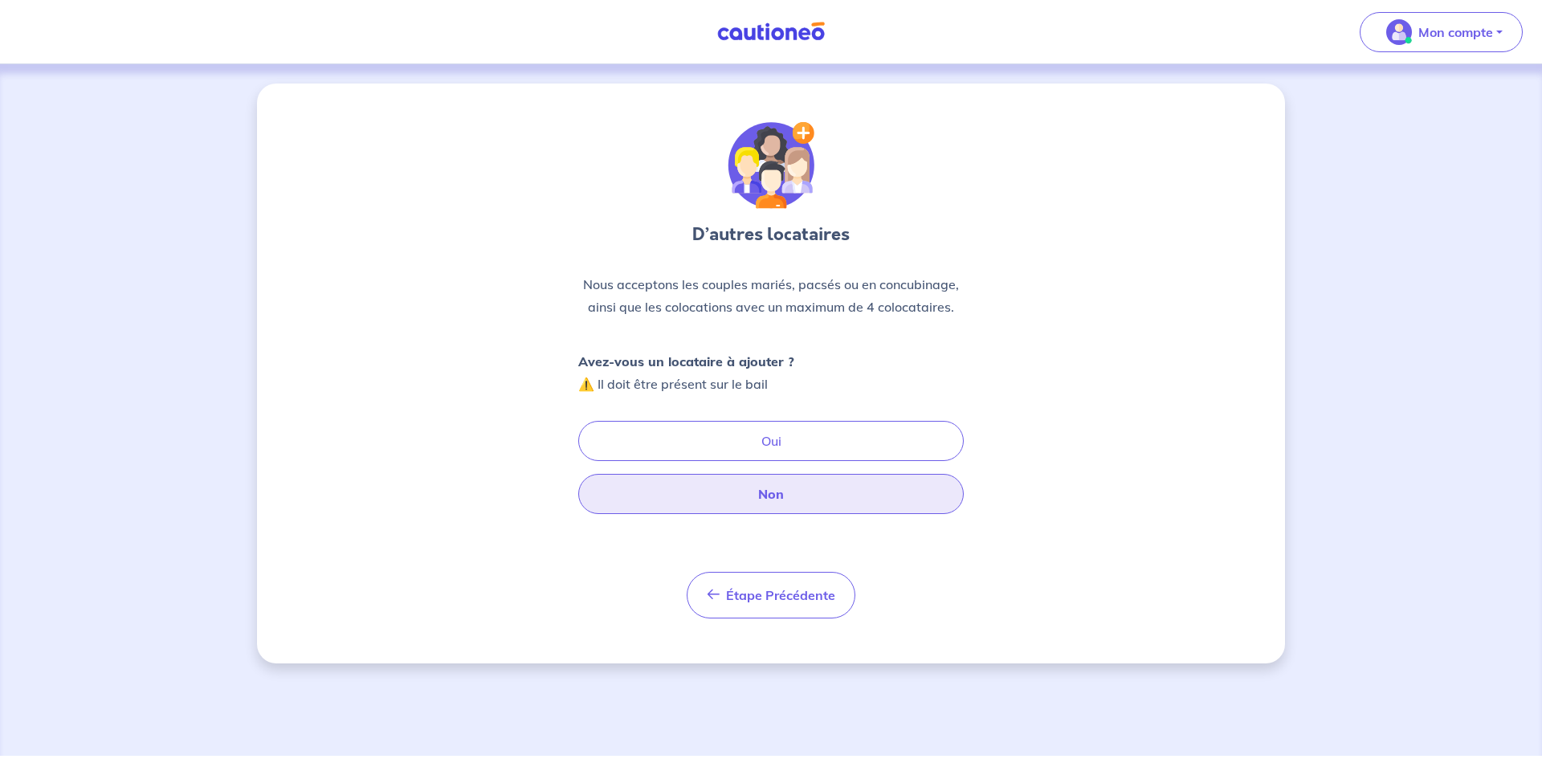
click at [822, 512] on button "Non" at bounding box center [771, 494] width 386 height 40
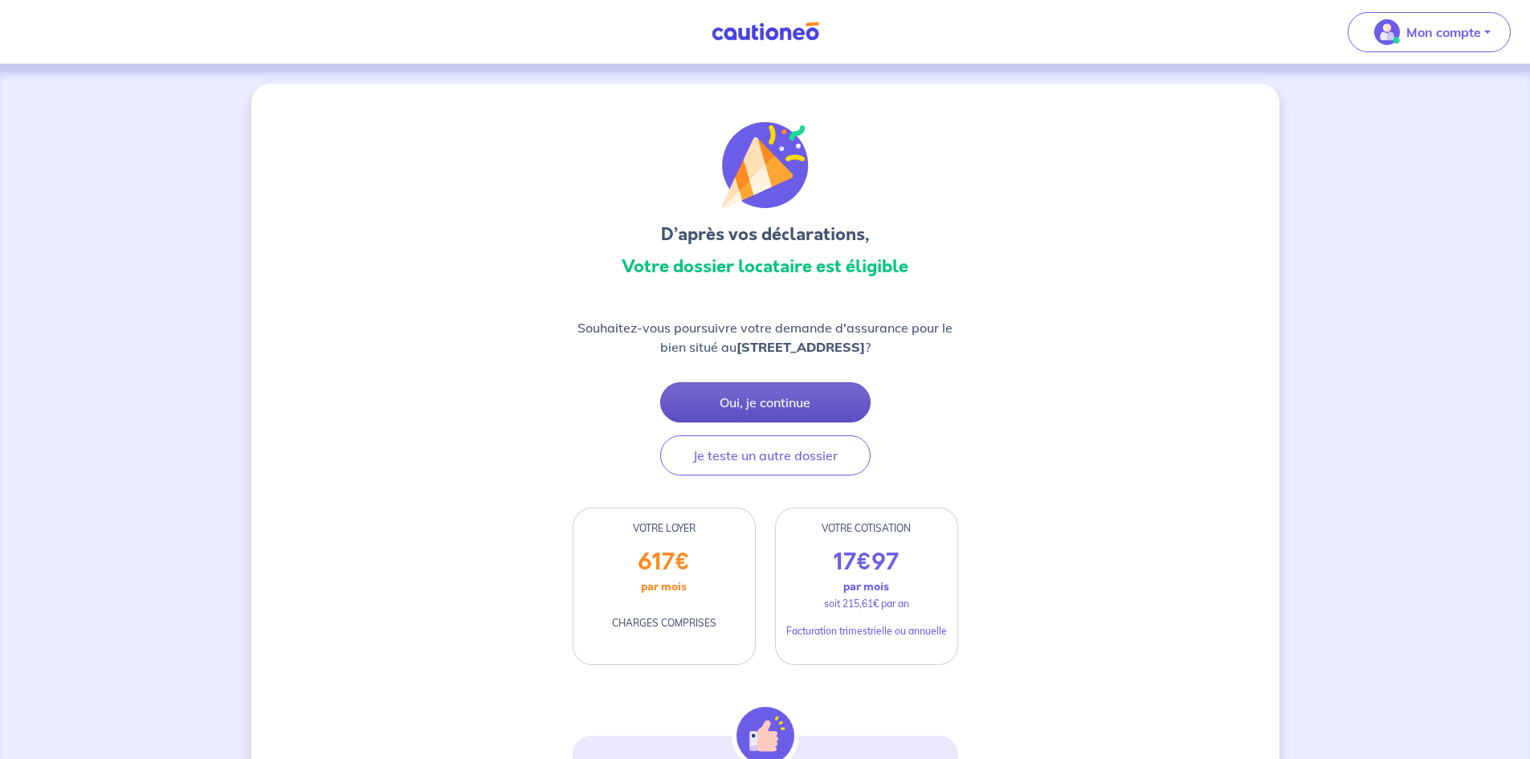
click at [819, 413] on button "Oui, je continue" at bounding box center [765, 402] width 210 height 40
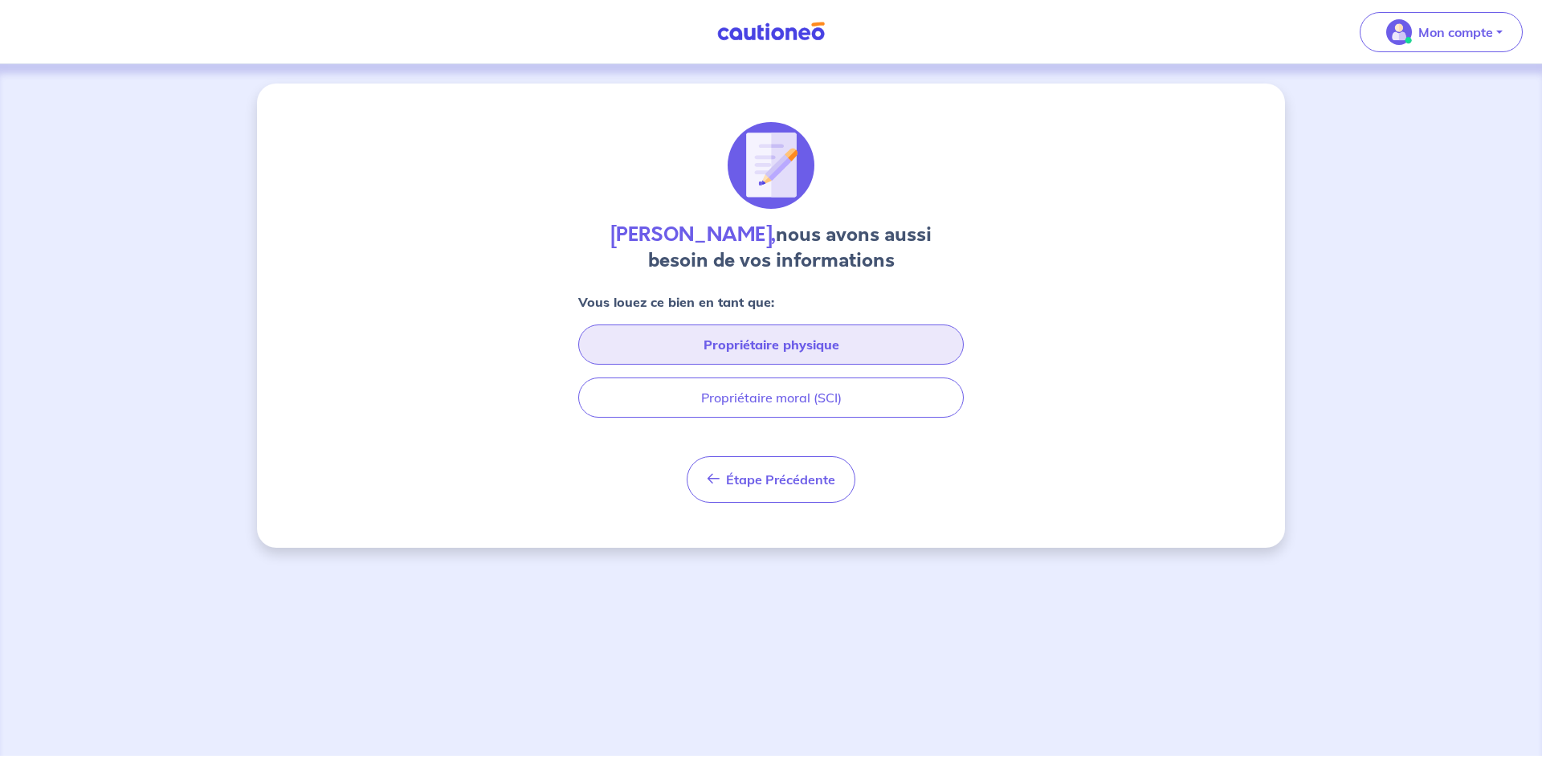
click at [847, 341] on button "Propriétaire physique" at bounding box center [771, 345] width 386 height 40
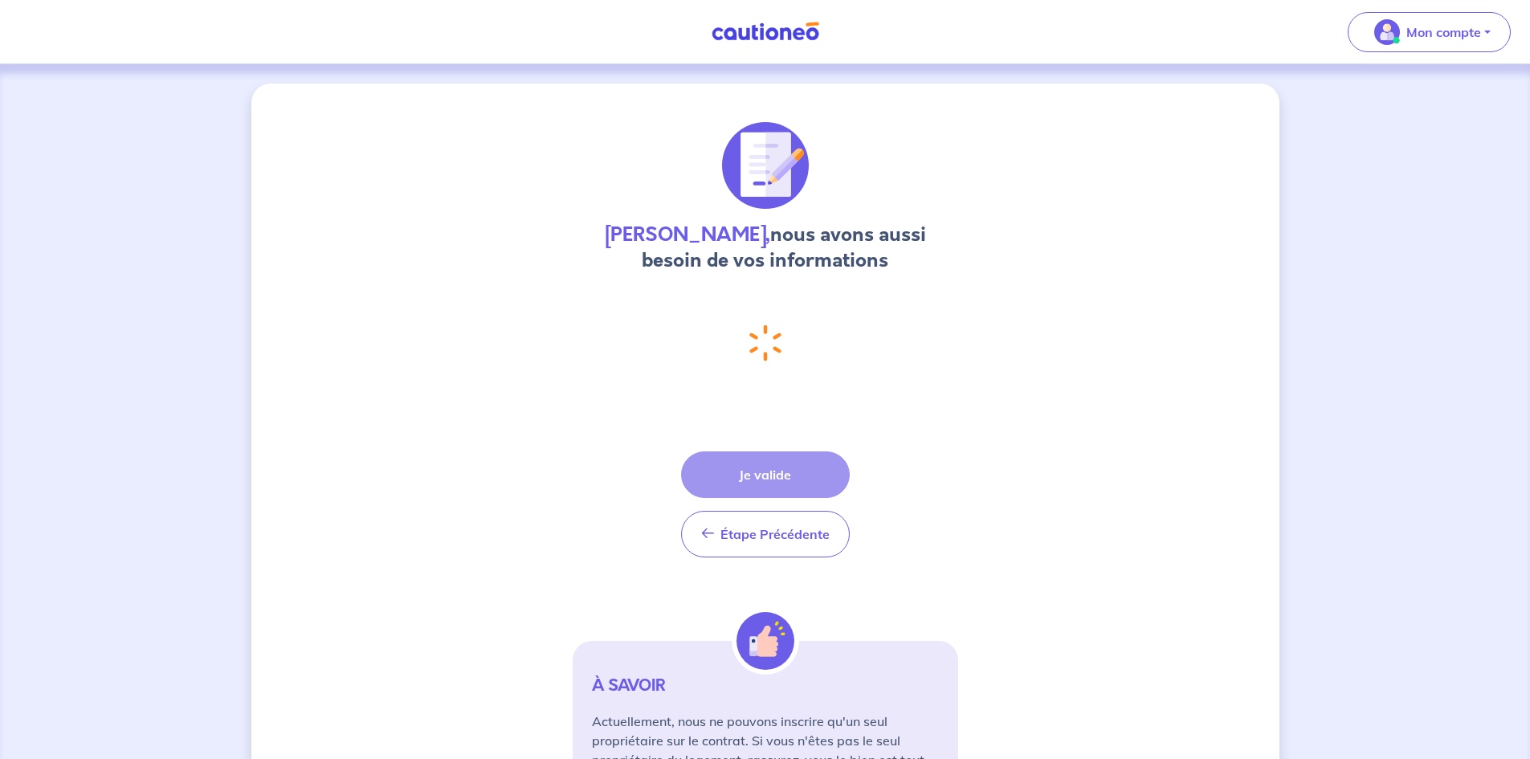
select select "FR"
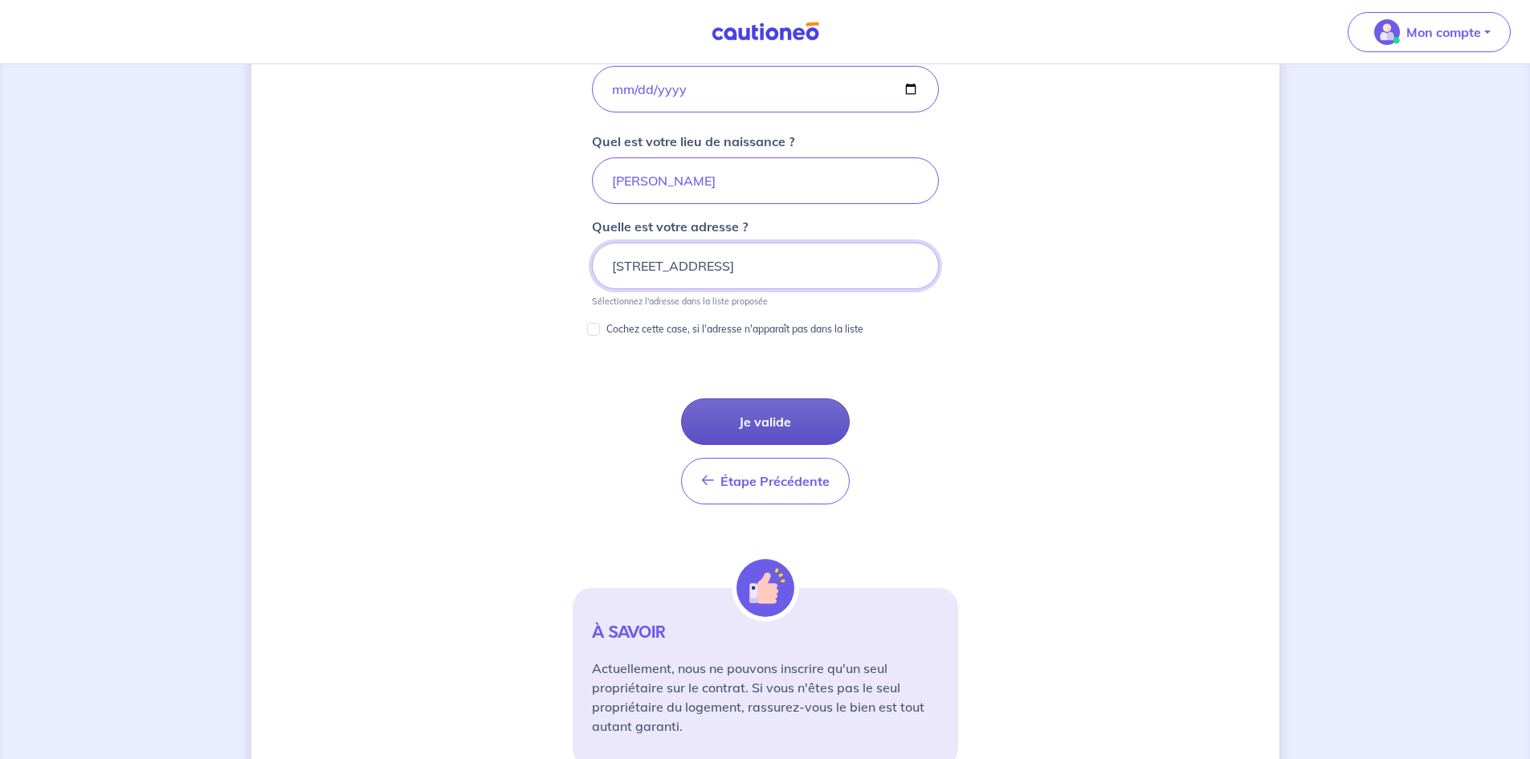
scroll to position [815, 0]
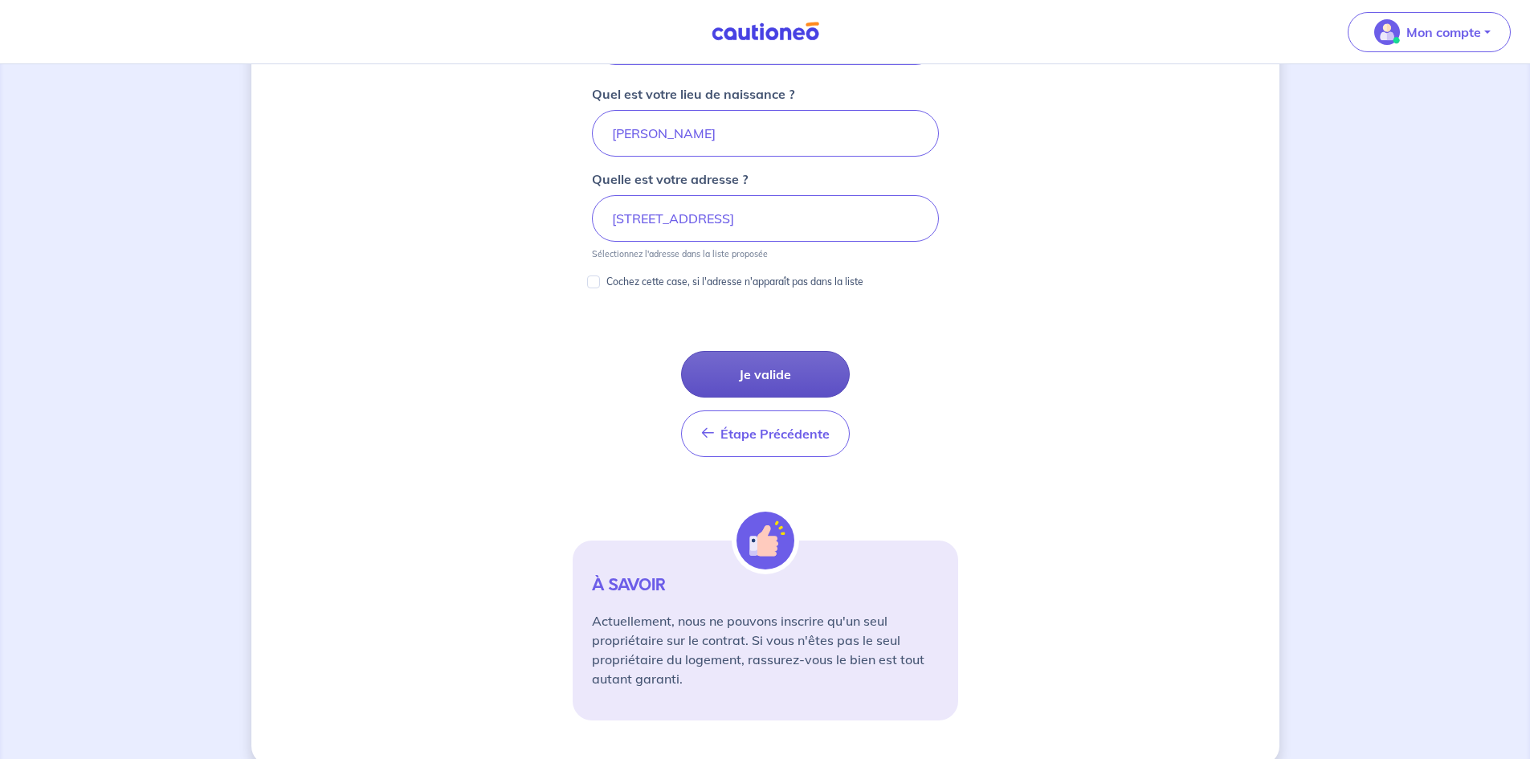
click at [770, 378] on button "Je valide" at bounding box center [765, 374] width 169 height 47
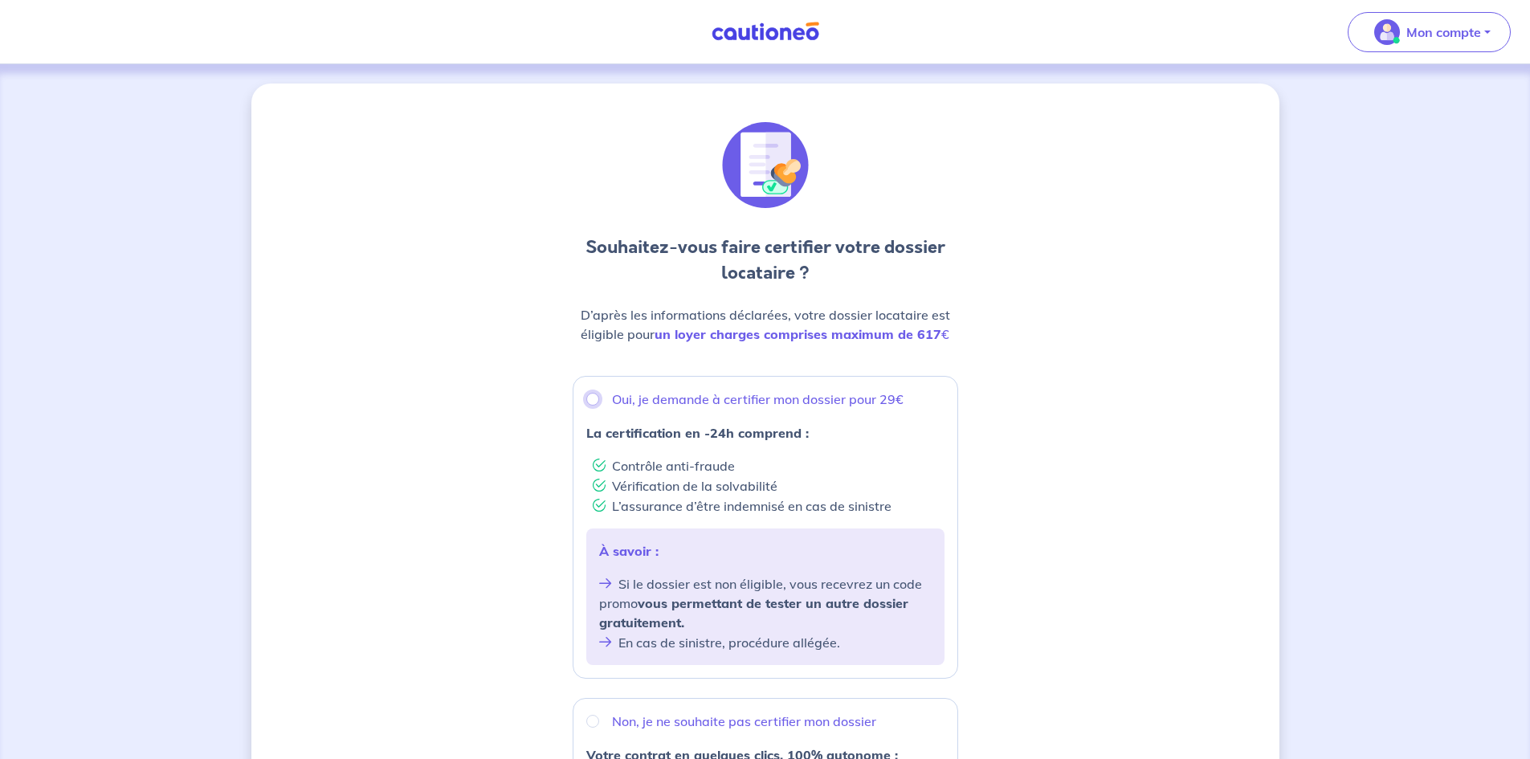
click at [593, 399] on input "Oui, je demande à certifier mon dossier pour 29€" at bounding box center [592, 399] width 13 height 13
radio input "true"
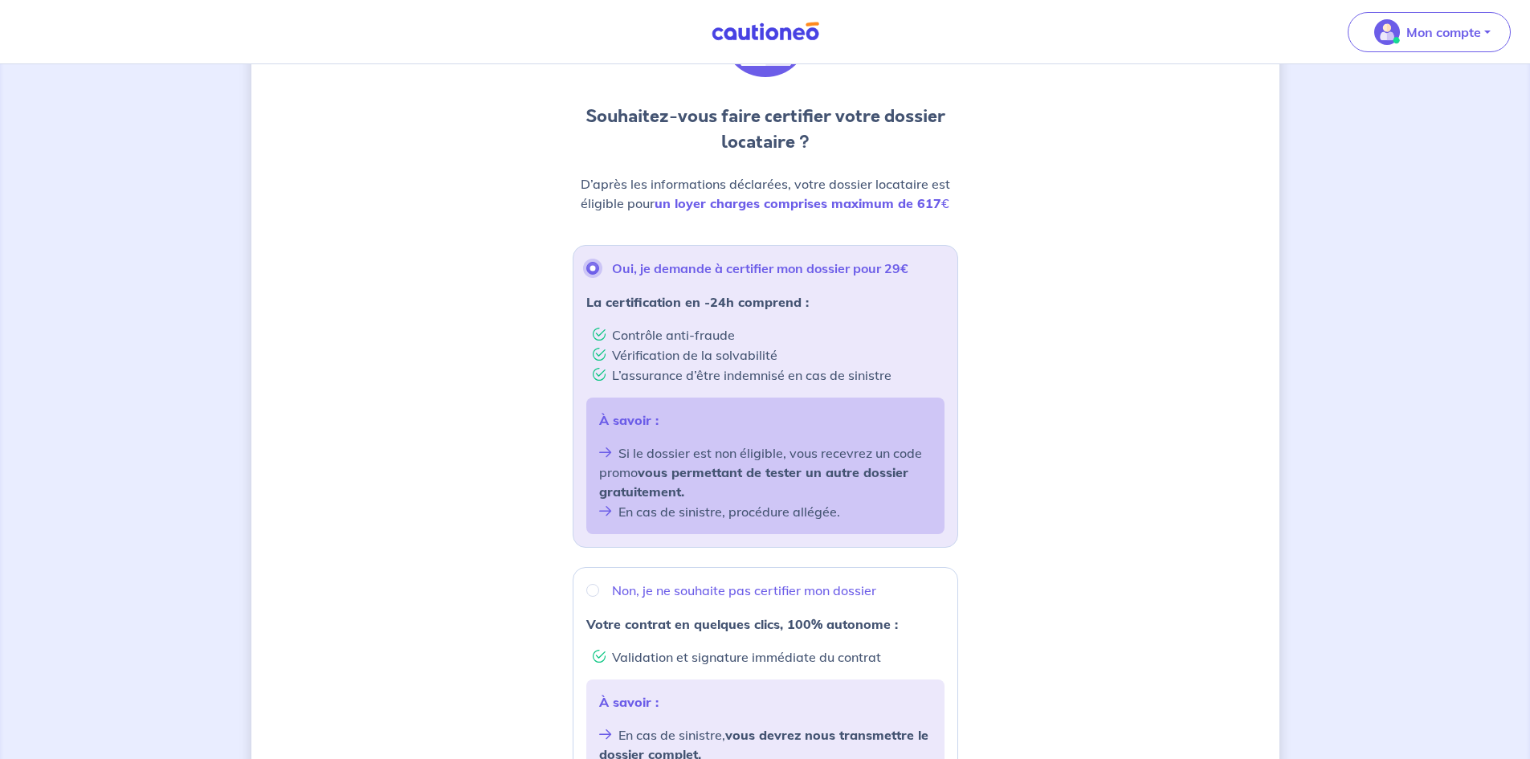
scroll to position [321, 0]
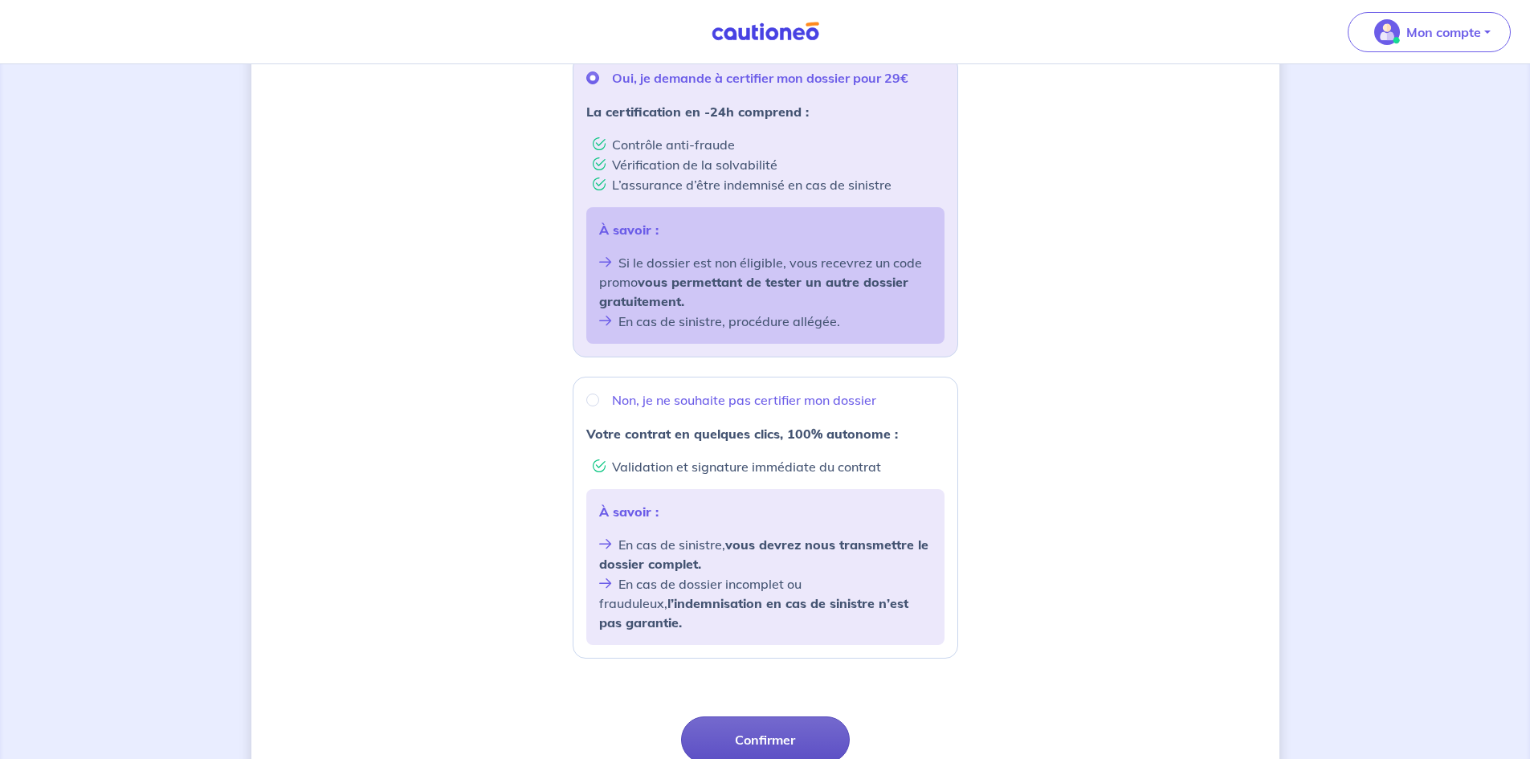
click at [815, 733] on button "Confirmer" at bounding box center [765, 740] width 169 height 47
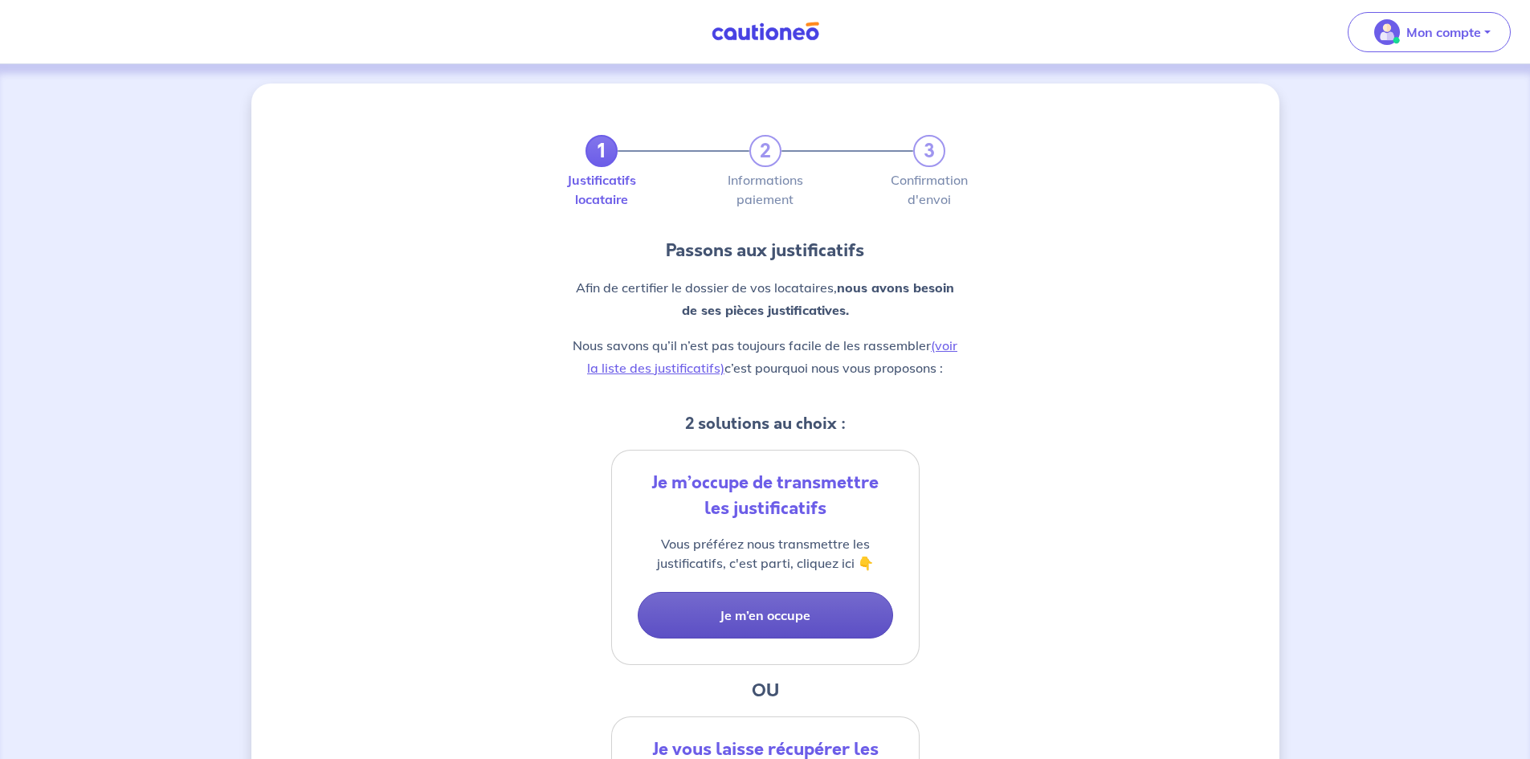
click at [788, 616] on button "Je m’en occupe" at bounding box center [765, 615] width 255 height 47
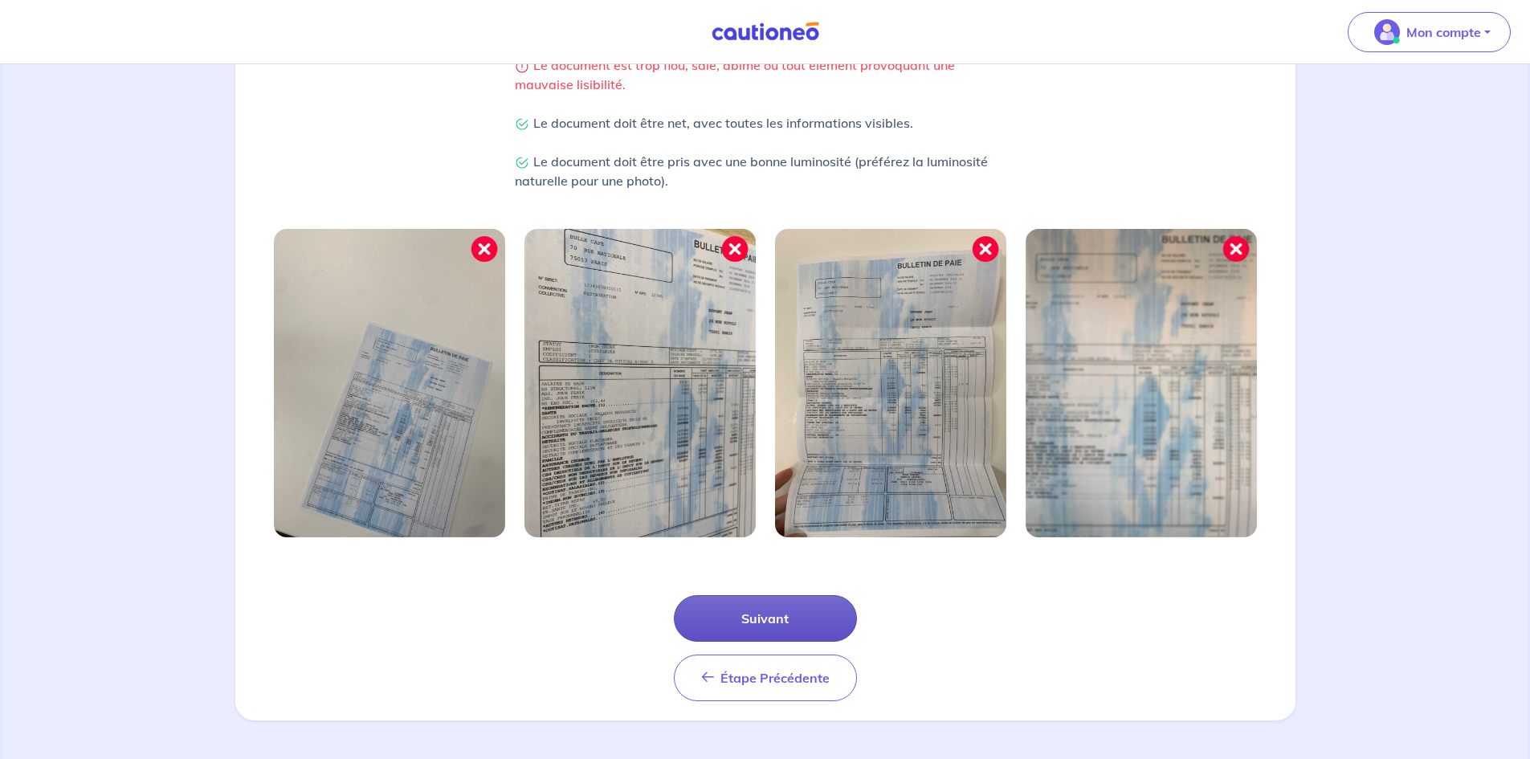
click at [778, 616] on button "Suivant" at bounding box center [765, 618] width 183 height 47
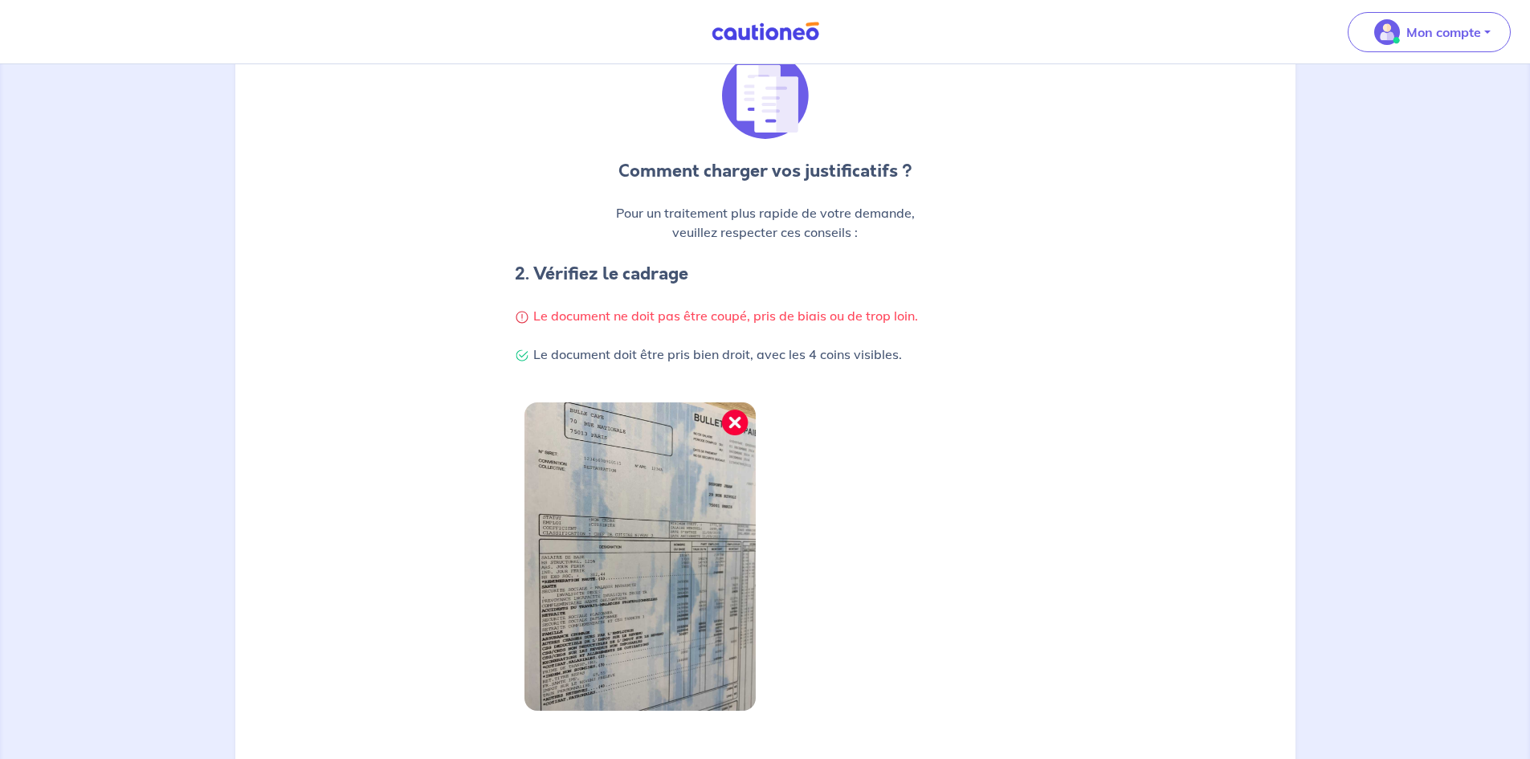
scroll to position [314, 0]
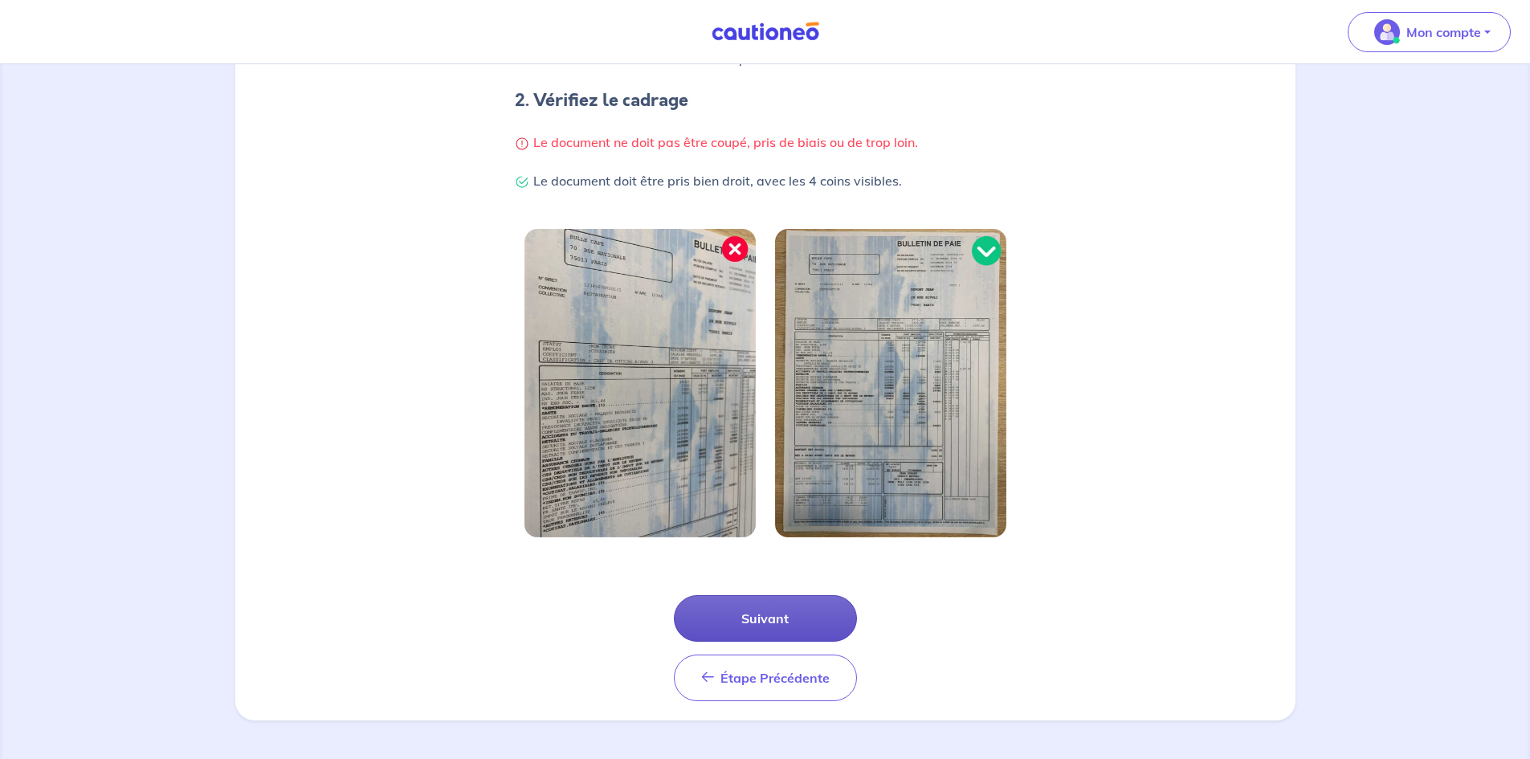
click at [776, 617] on button "Suivant" at bounding box center [765, 618] width 183 height 47
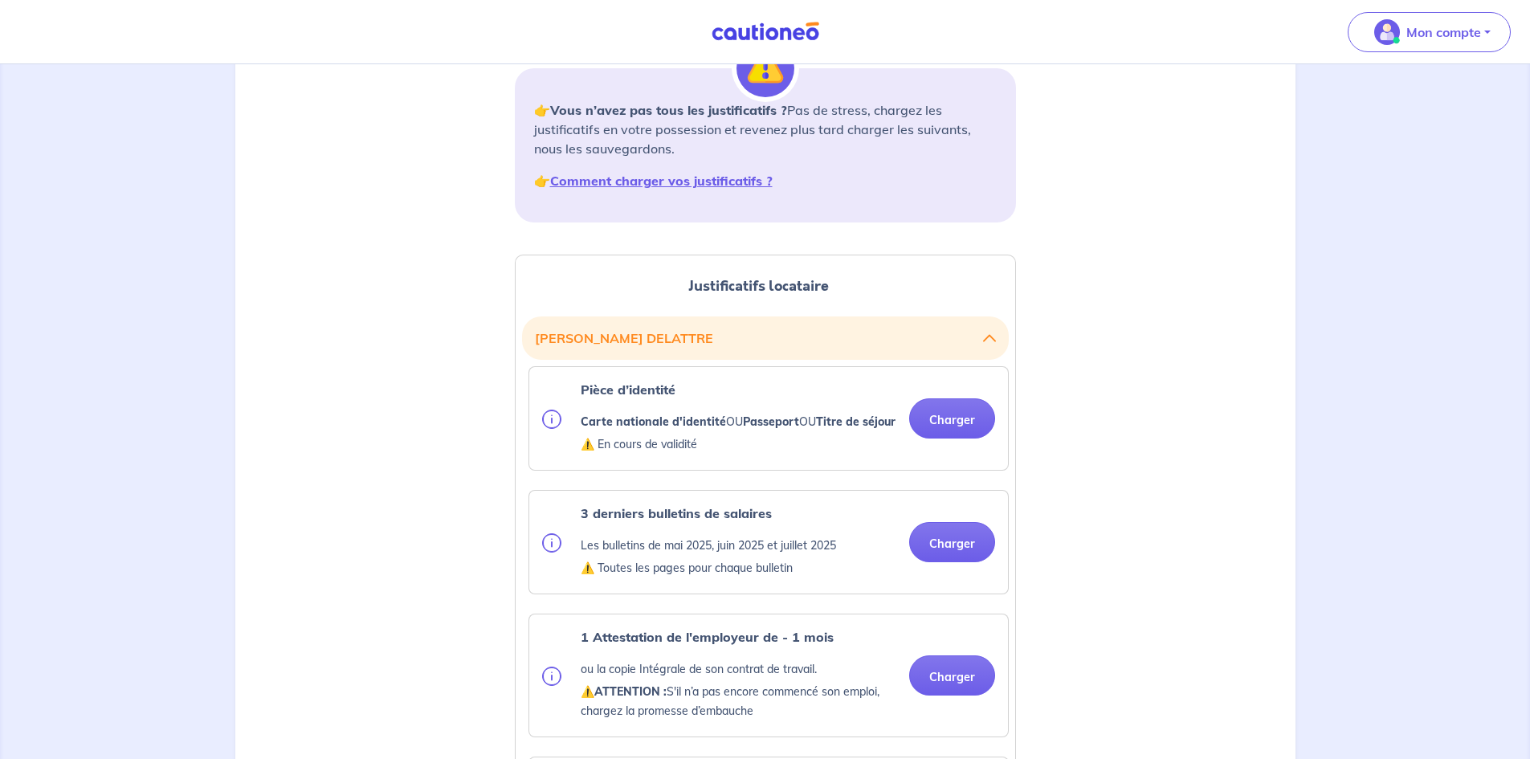
scroll to position [241, 0]
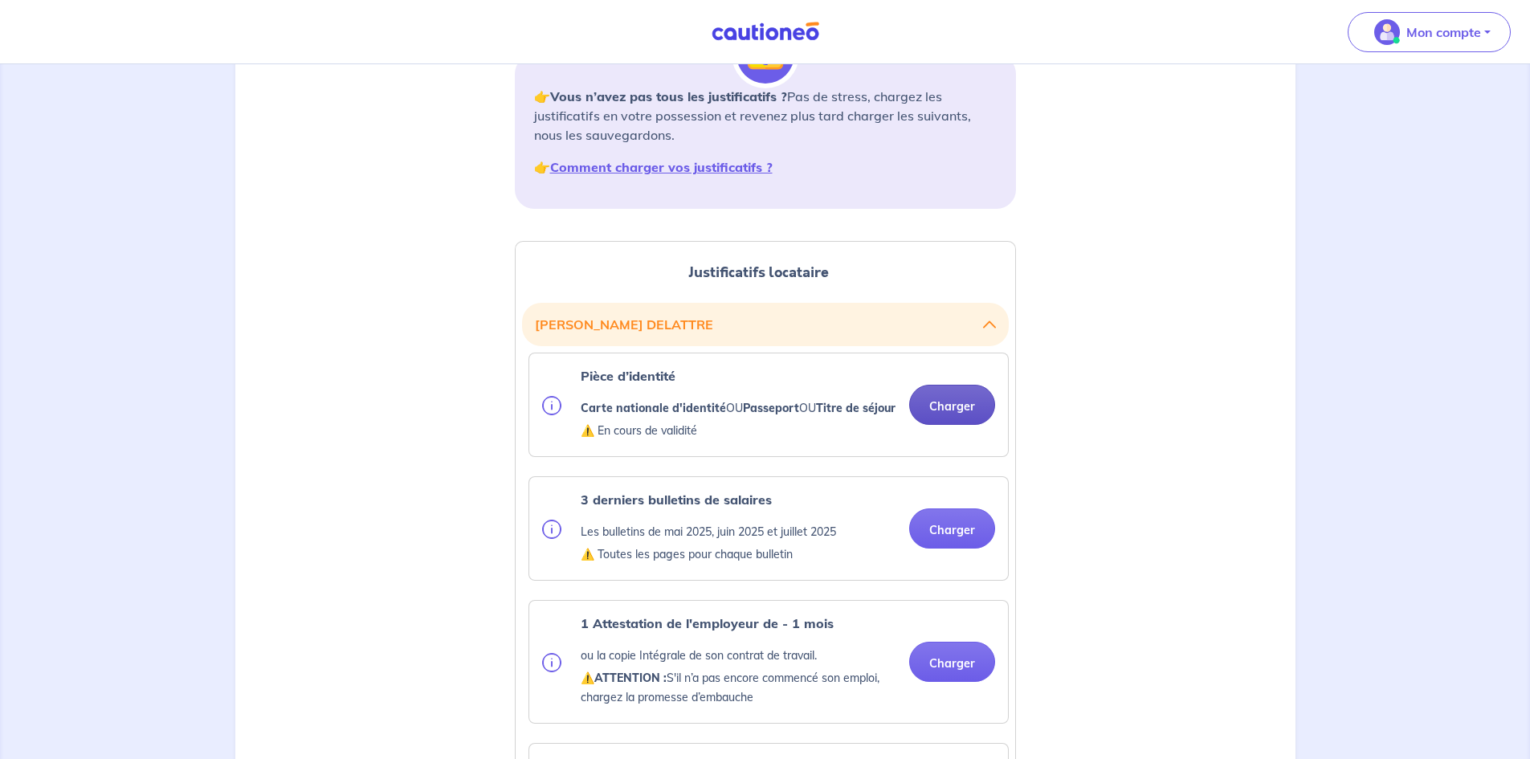
click at [931, 425] on button "Charger" at bounding box center [952, 405] width 86 height 40
click at [945, 423] on button "Charger" at bounding box center [952, 405] width 86 height 40
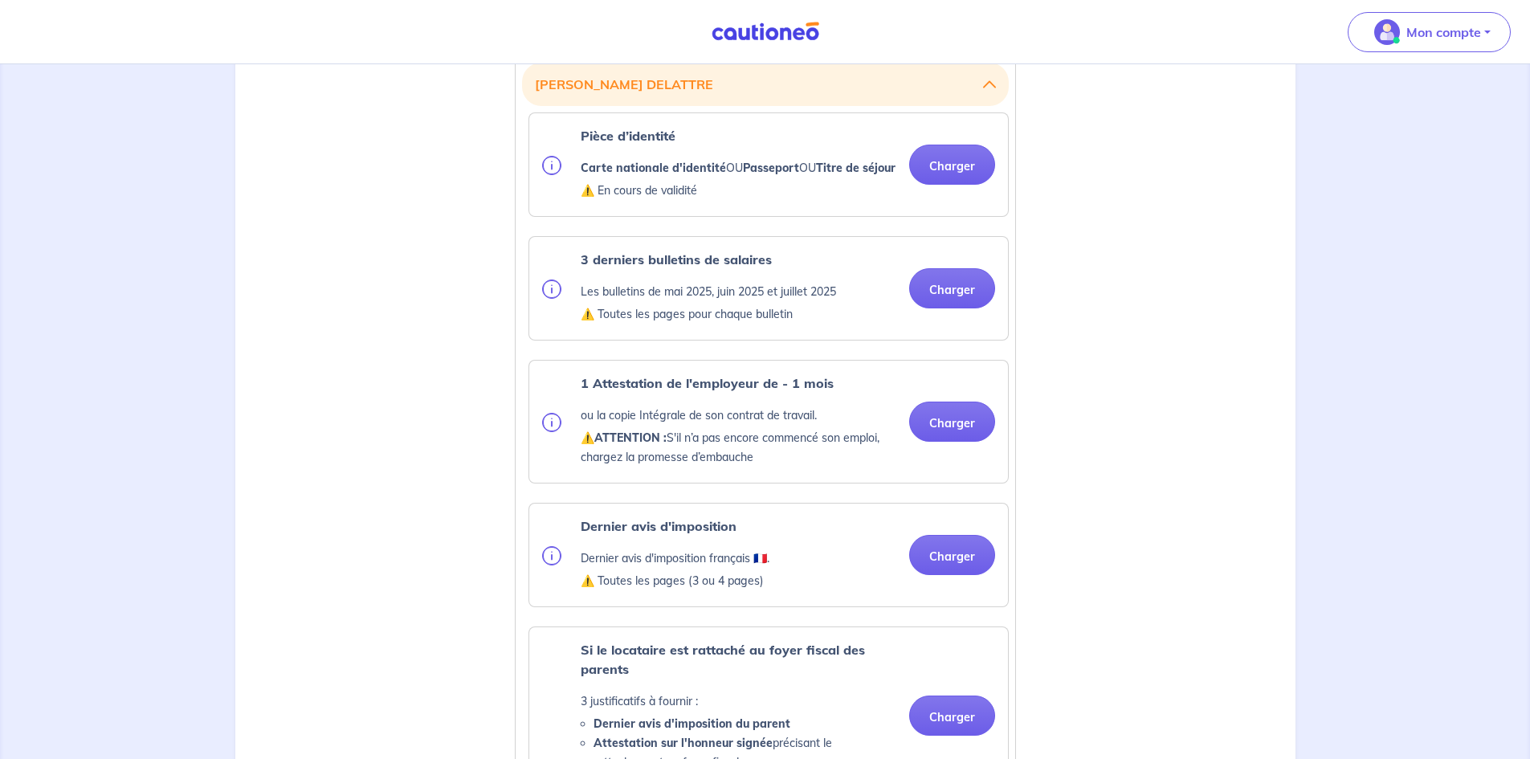
scroll to position [482, 0]
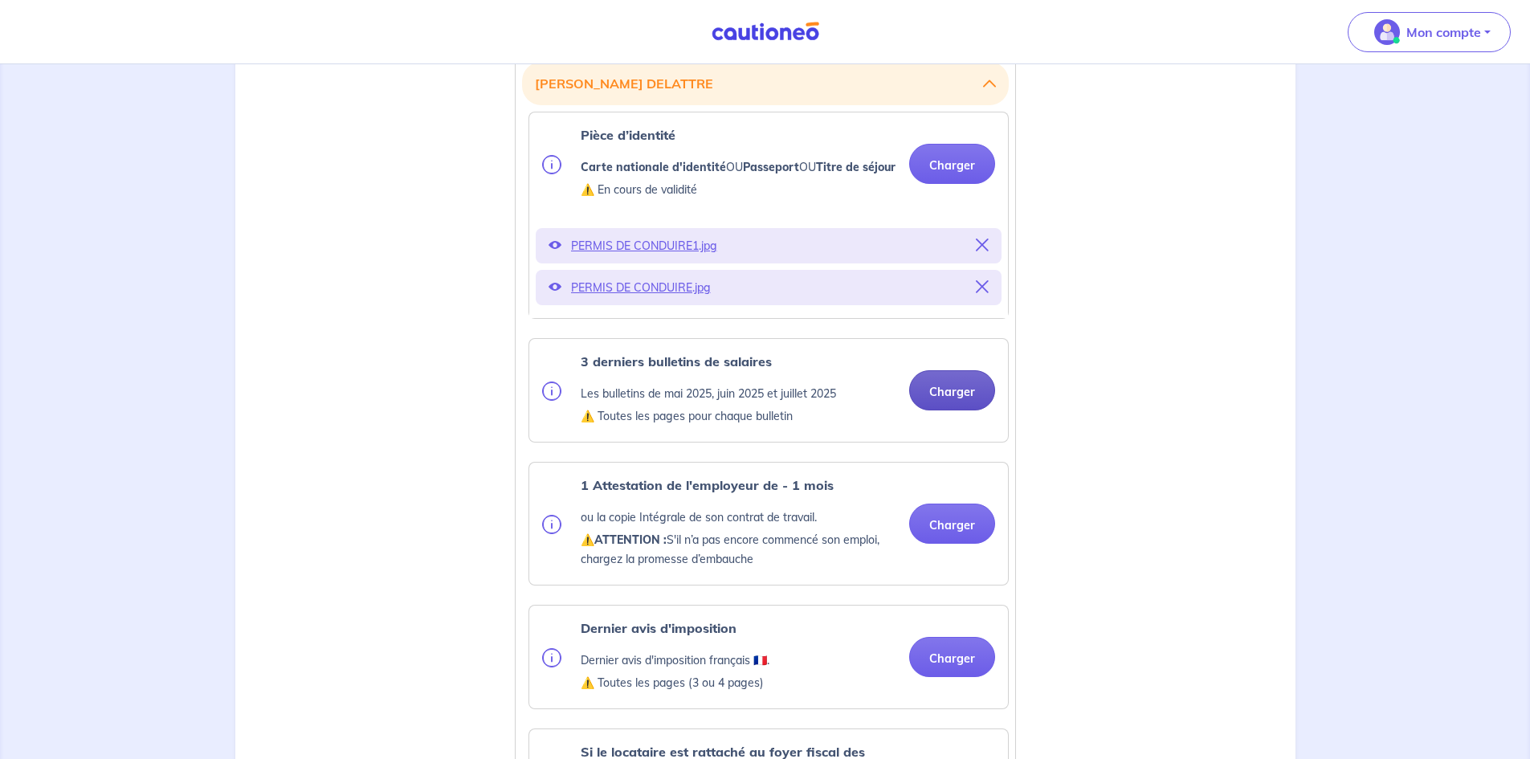
click at [978, 411] on button "Charger" at bounding box center [952, 390] width 86 height 40
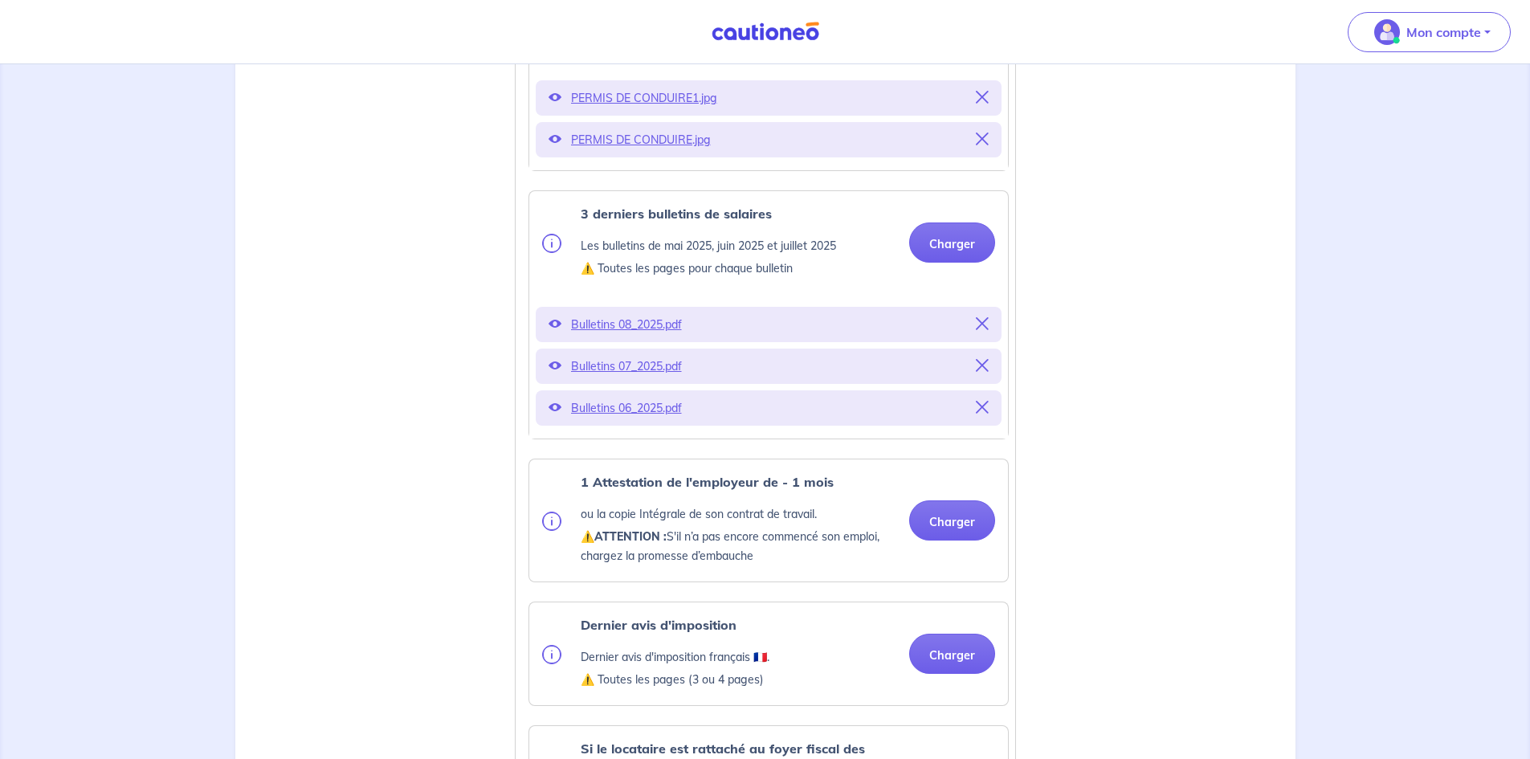
scroll to position [723, 0]
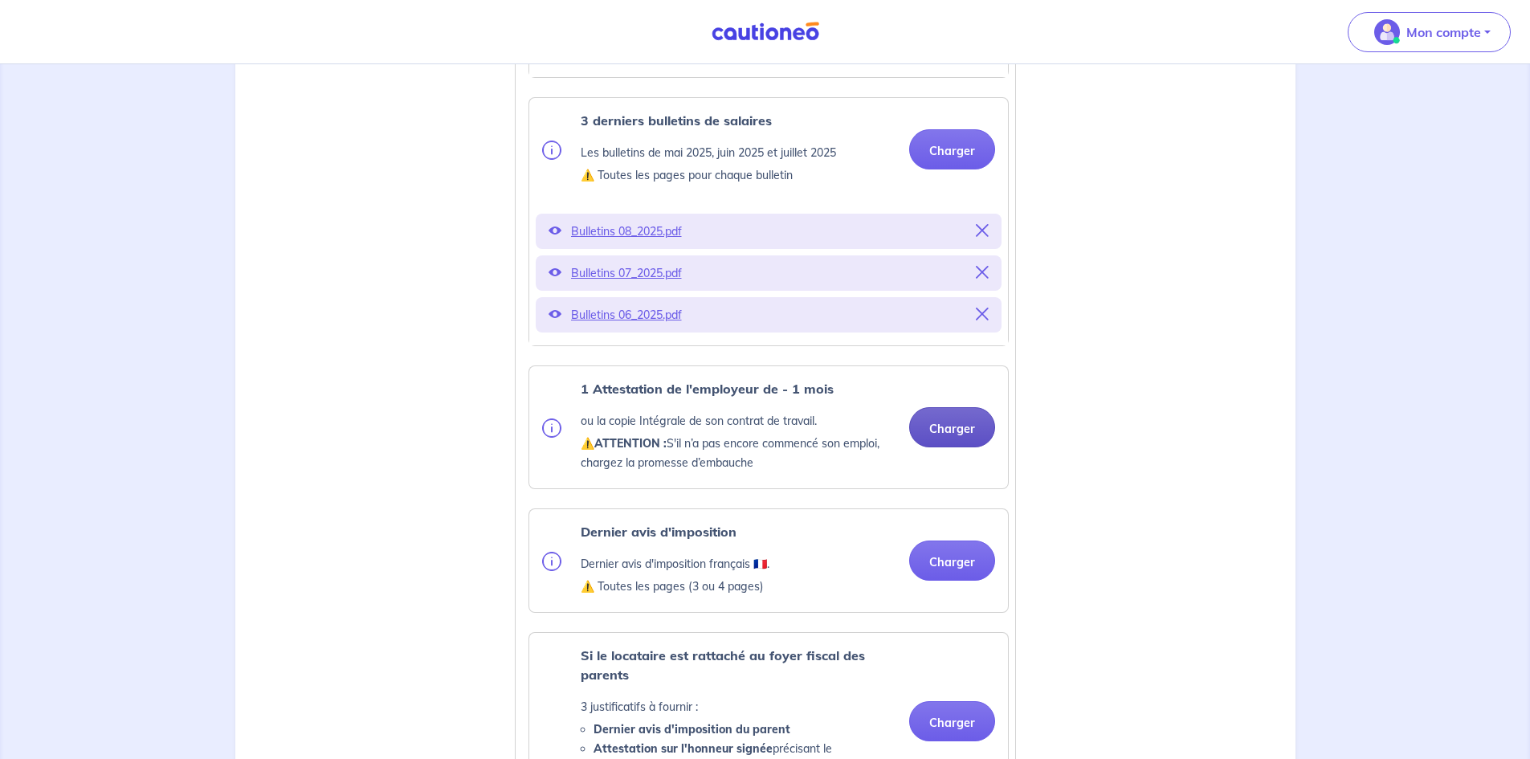
click at [942, 440] on button "Charger" at bounding box center [952, 427] width 86 height 40
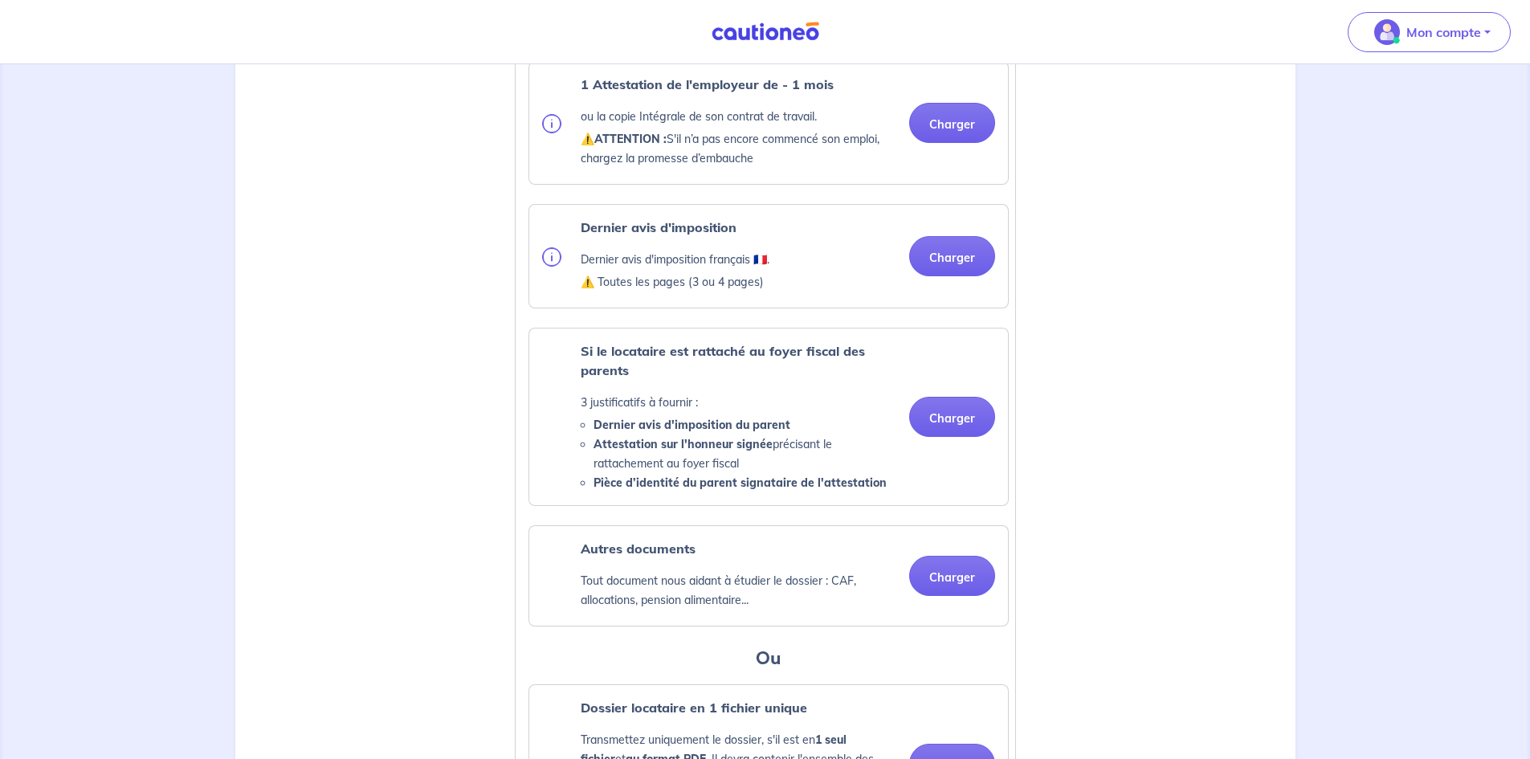
scroll to position [1125, 0]
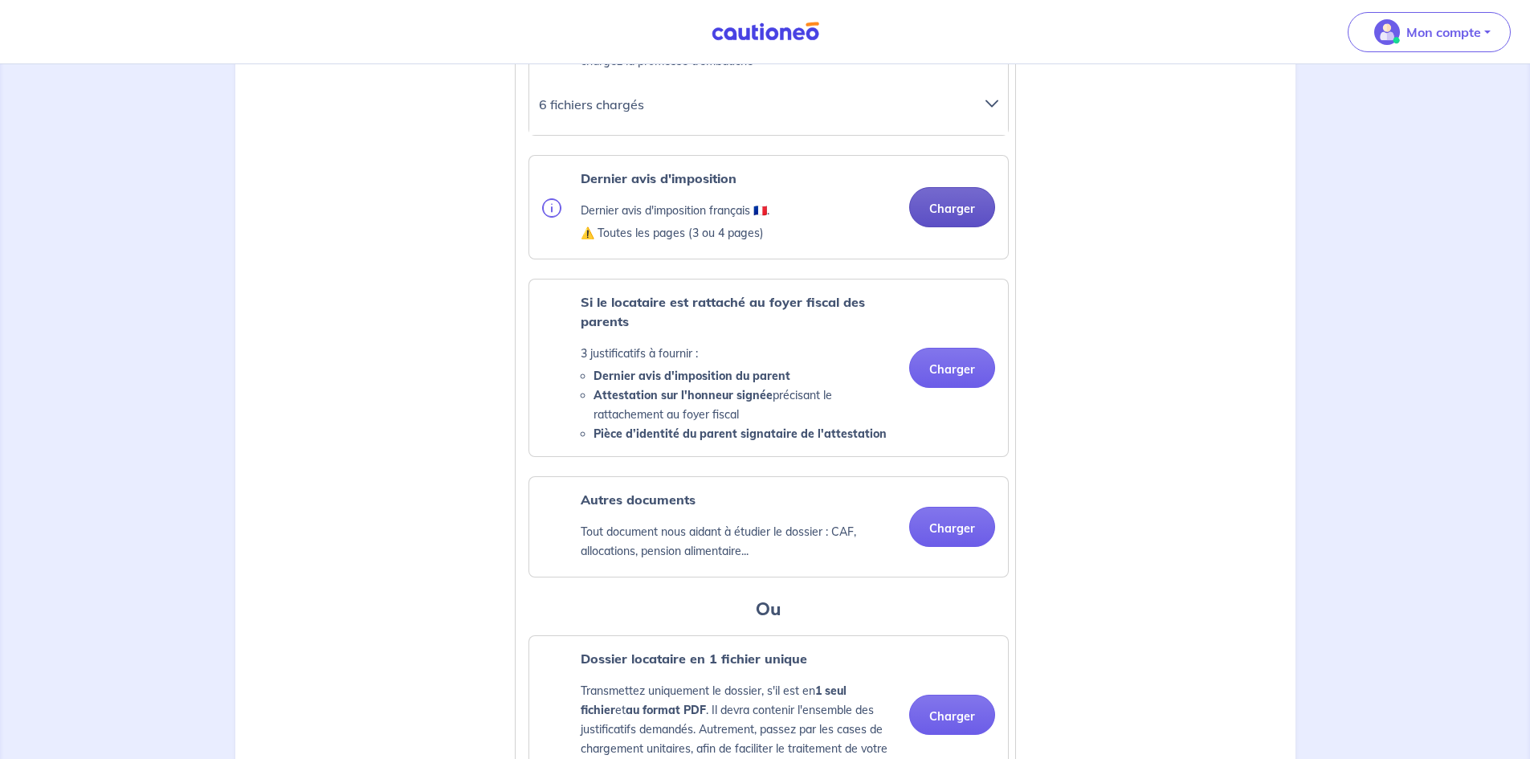
click at [949, 227] on button "Charger" at bounding box center [952, 207] width 86 height 40
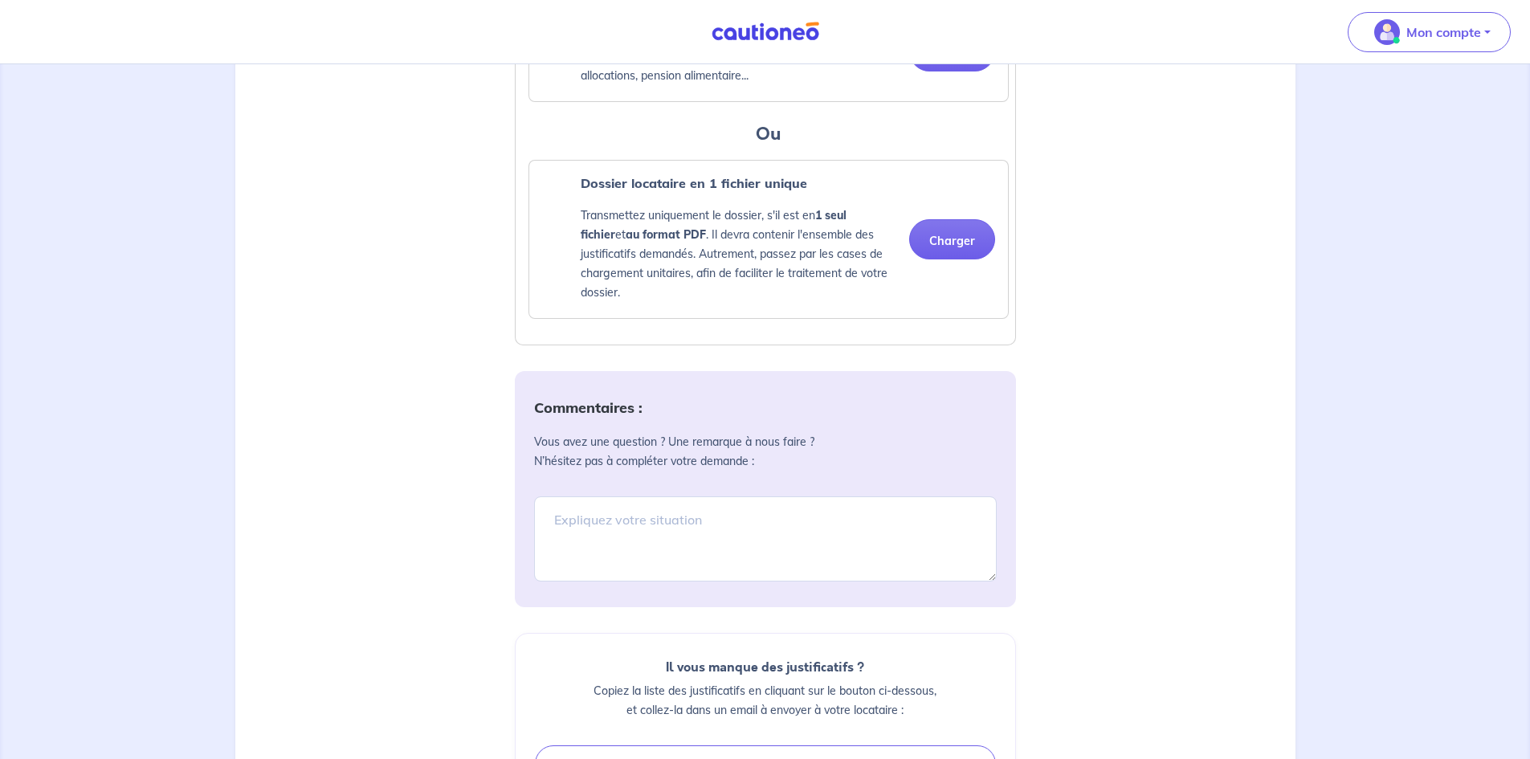
scroll to position [1687, 0]
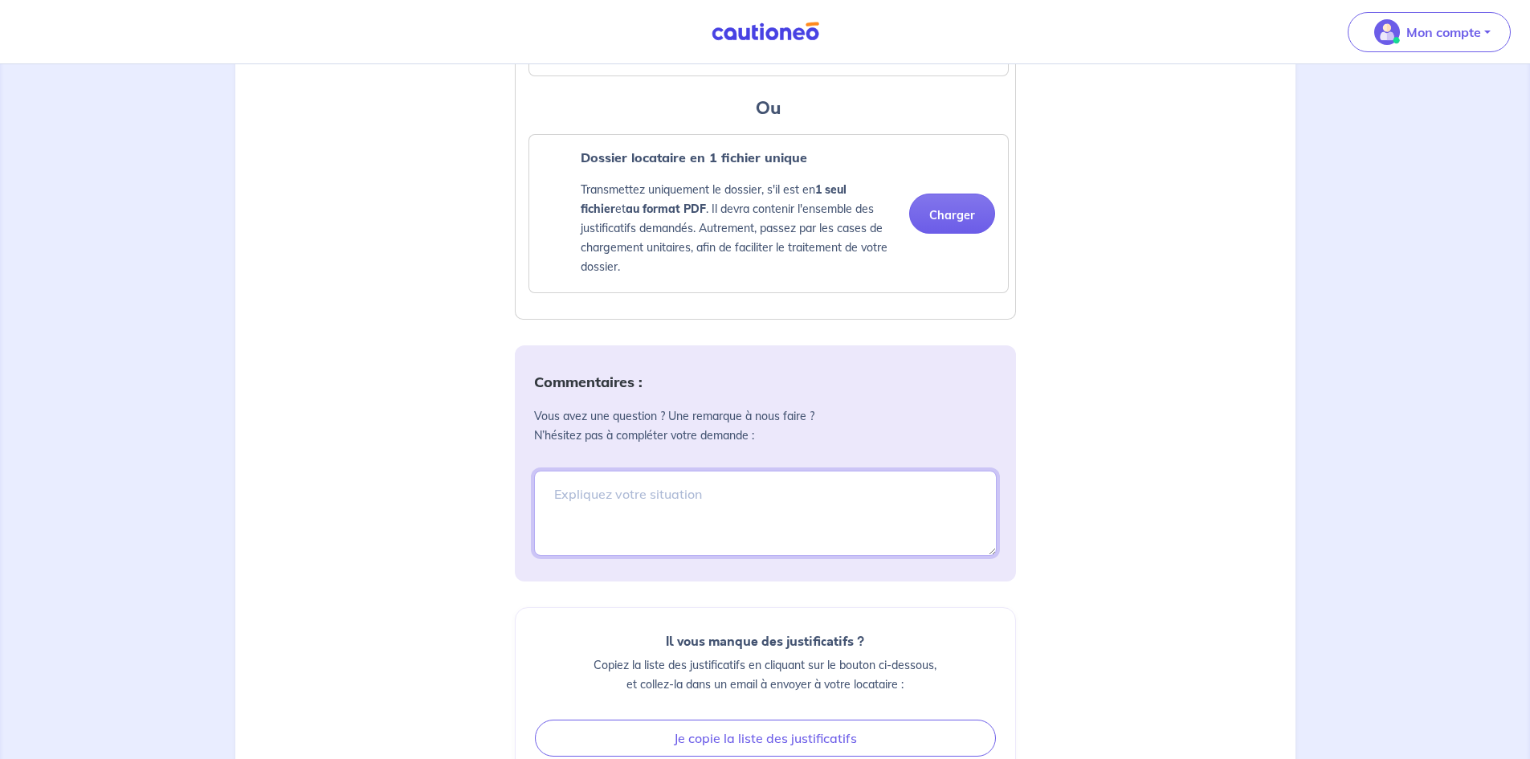
click at [815, 508] on textarea at bounding box center [765, 513] width 463 height 85
type textarea "l"
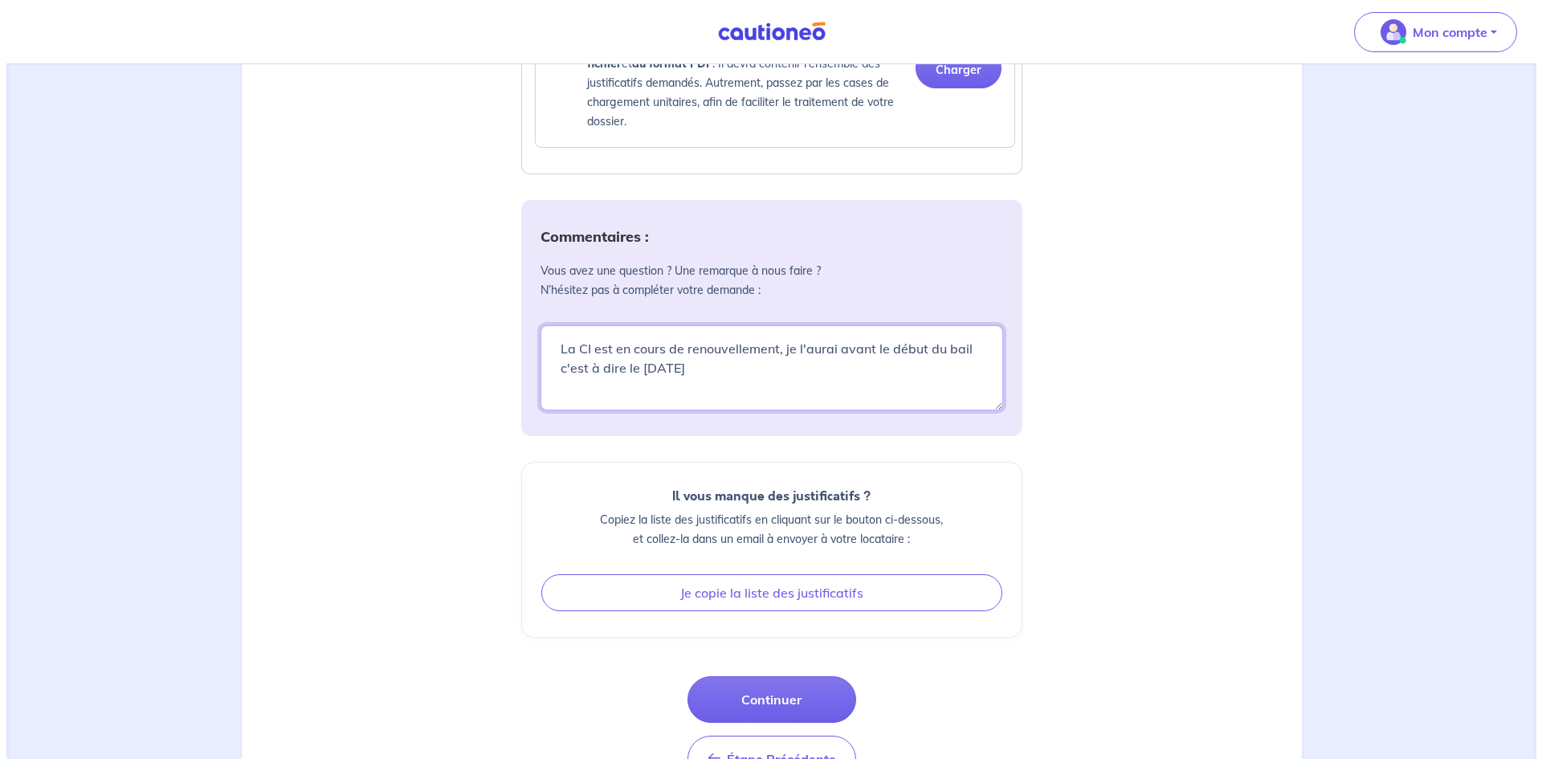
scroll to position [1848, 0]
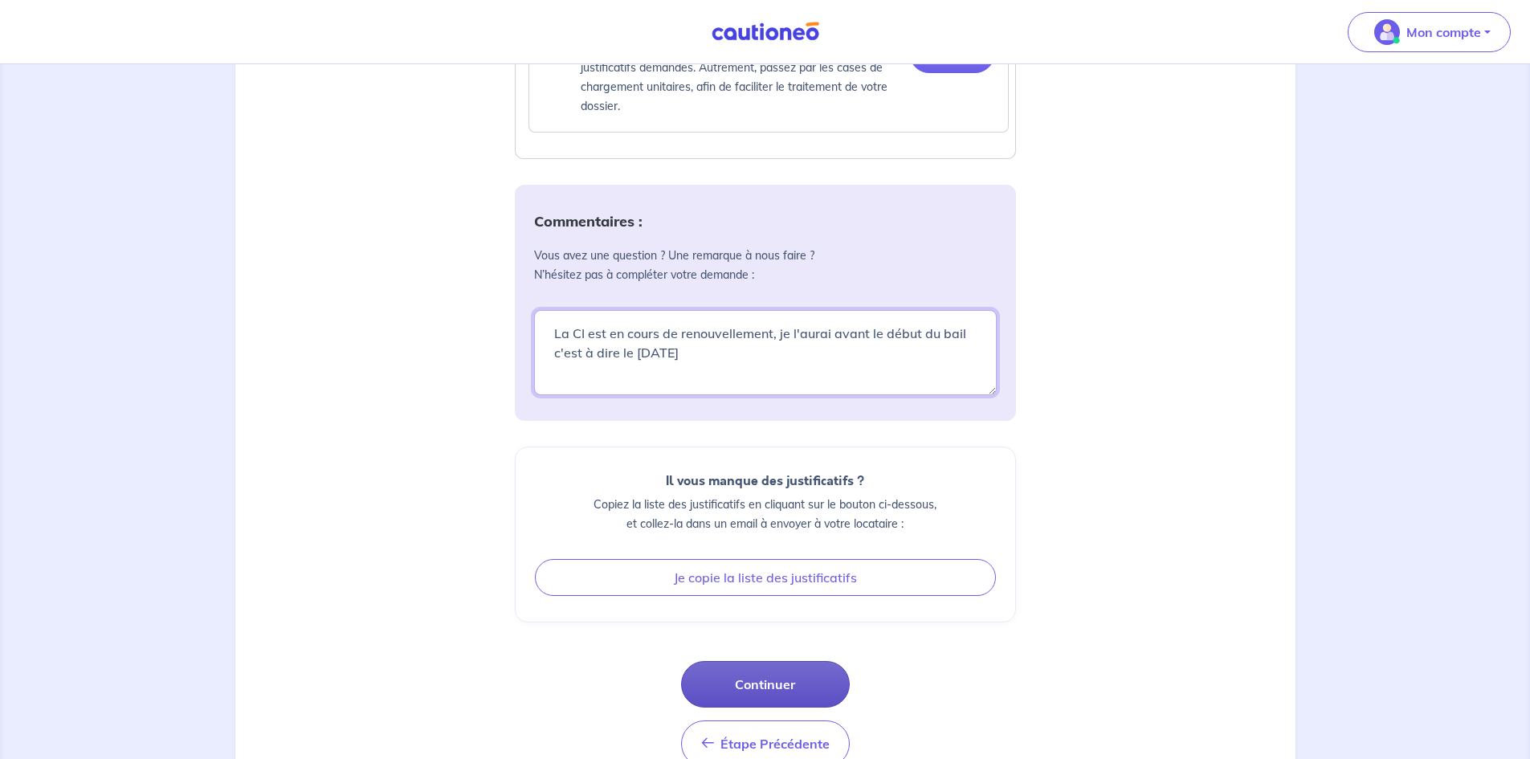
type textarea "La CI est en cours de renouvellement, je l'aurai avant le début du bail c'est à…"
click at [795, 699] on button "Continuer" at bounding box center [765, 684] width 169 height 47
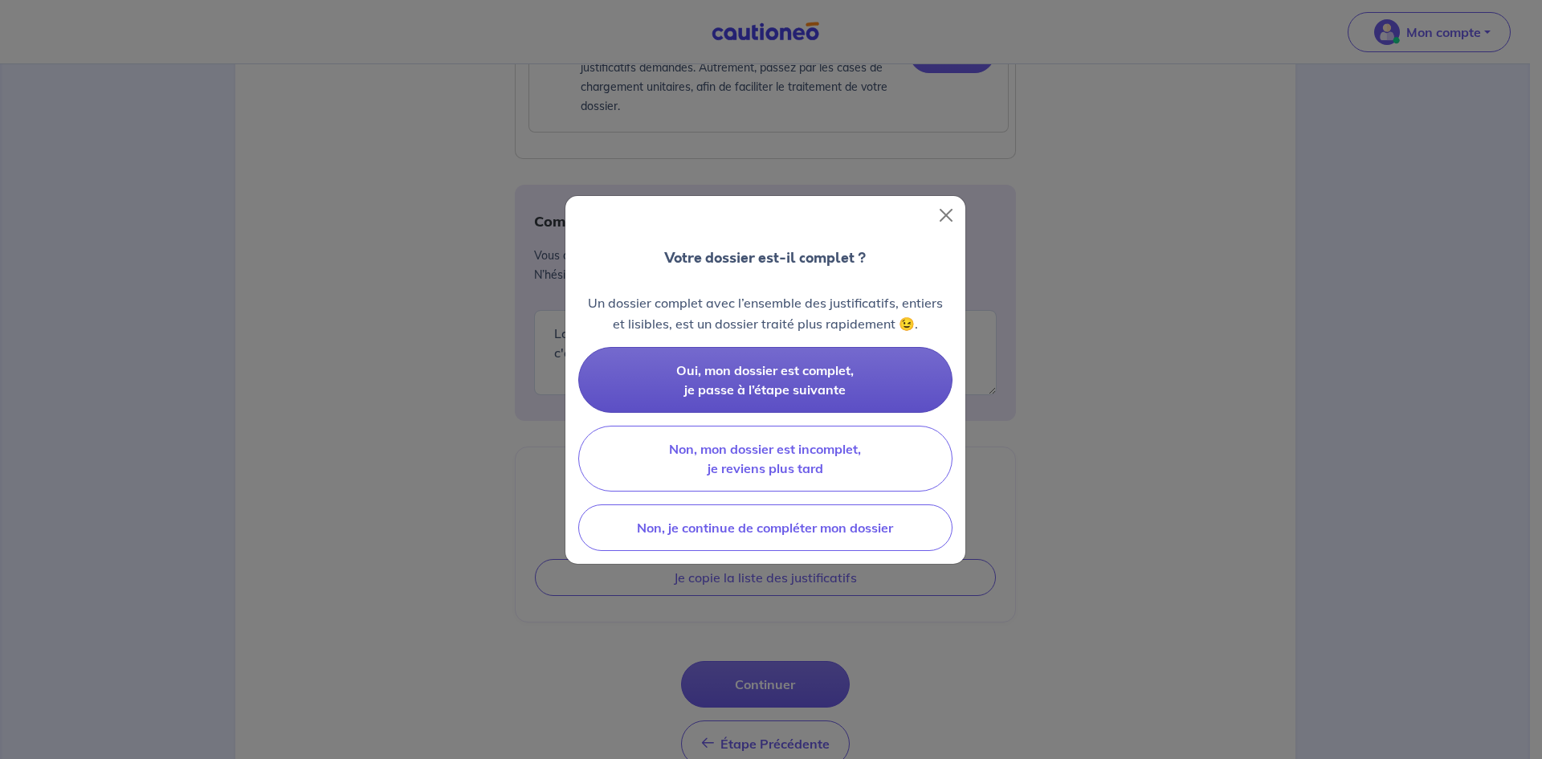
click at [754, 389] on span "Oui, mon dossier est complet, je passe à l’étape suivante" at bounding box center [765, 379] width 178 height 35
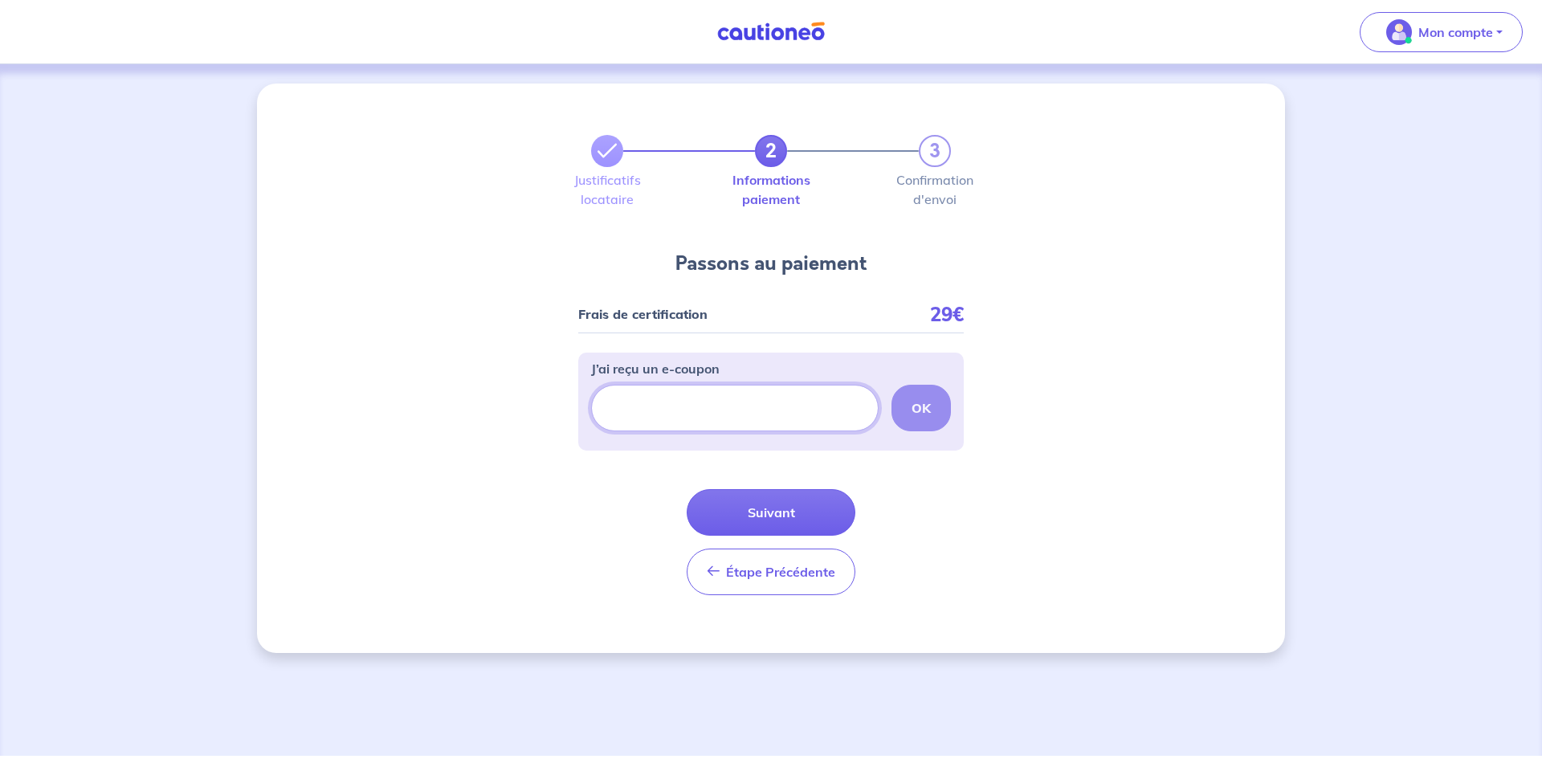
click at [754, 397] on input "J’ai reçu un e-coupon" at bounding box center [735, 408] width 288 height 47
type input "d"
type input "DFC5CB81"
click at [917, 419] on button "OK" at bounding box center [921, 408] width 59 height 47
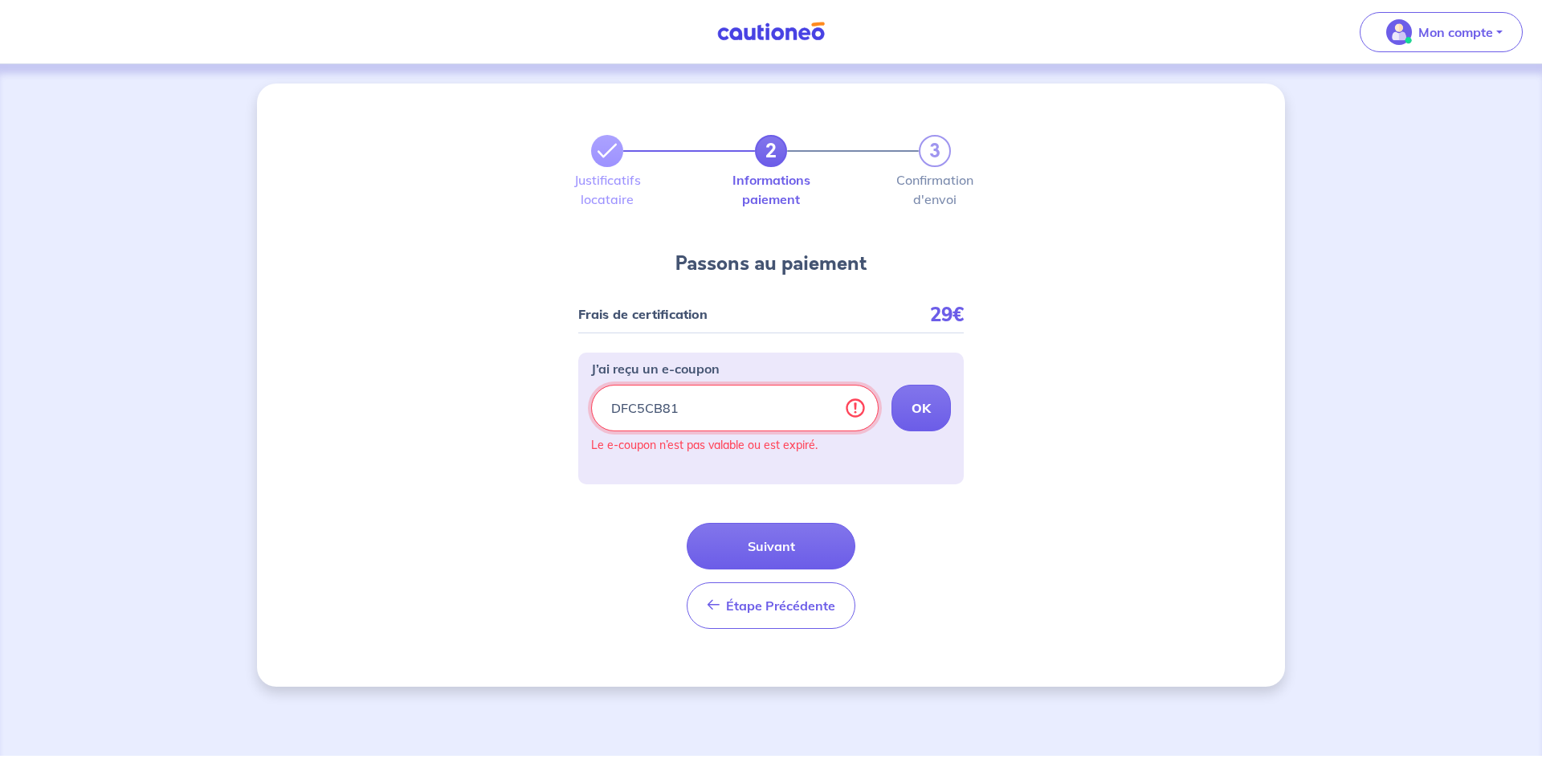
click at [857, 411] on input "DFC5CB81" at bounding box center [735, 408] width 288 height 47
click at [857, 410] on input "DFC5CB81" at bounding box center [735, 408] width 288 height 47
drag, startPoint x: 681, startPoint y: 403, endPoint x: 557, endPoint y: 400, distance: 124.6
click at [557, 400] on div "2 3 Justificatifs locataire Informations paiement Confirmation d'envoi Passons …" at bounding box center [771, 385] width 1028 height 603
paste input "DFC5CB81"
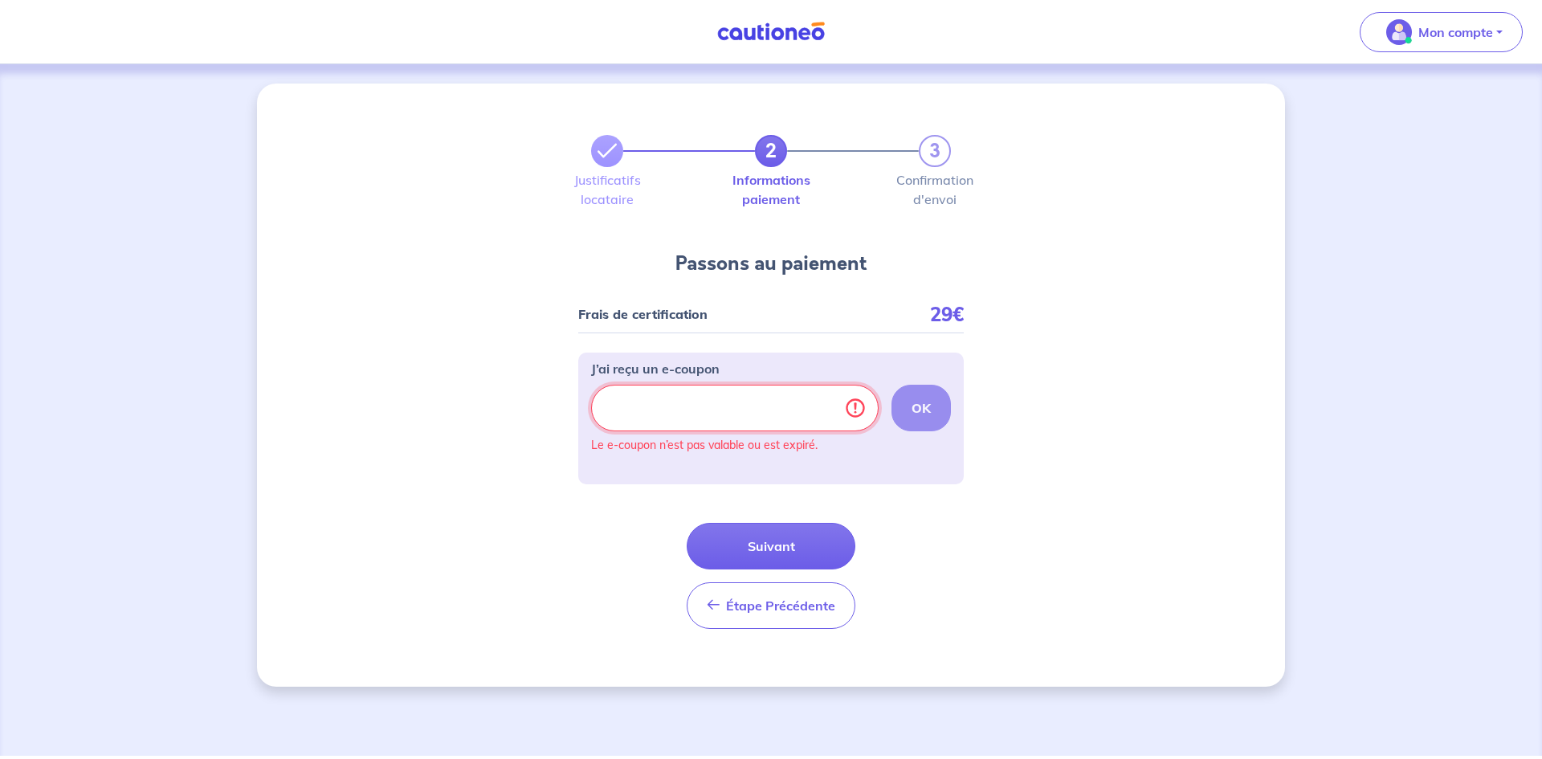
type input "DFC5CB81"
click at [929, 406] on strong "OK" at bounding box center [921, 408] width 19 height 16
drag, startPoint x: 704, startPoint y: 406, endPoint x: 563, endPoint y: 396, distance: 141.0
click at [565, 398] on div "2 3 Justificatifs locataire Informations paiement Confirmation d'envoi Passons …" at bounding box center [771, 385] width 1028 height 603
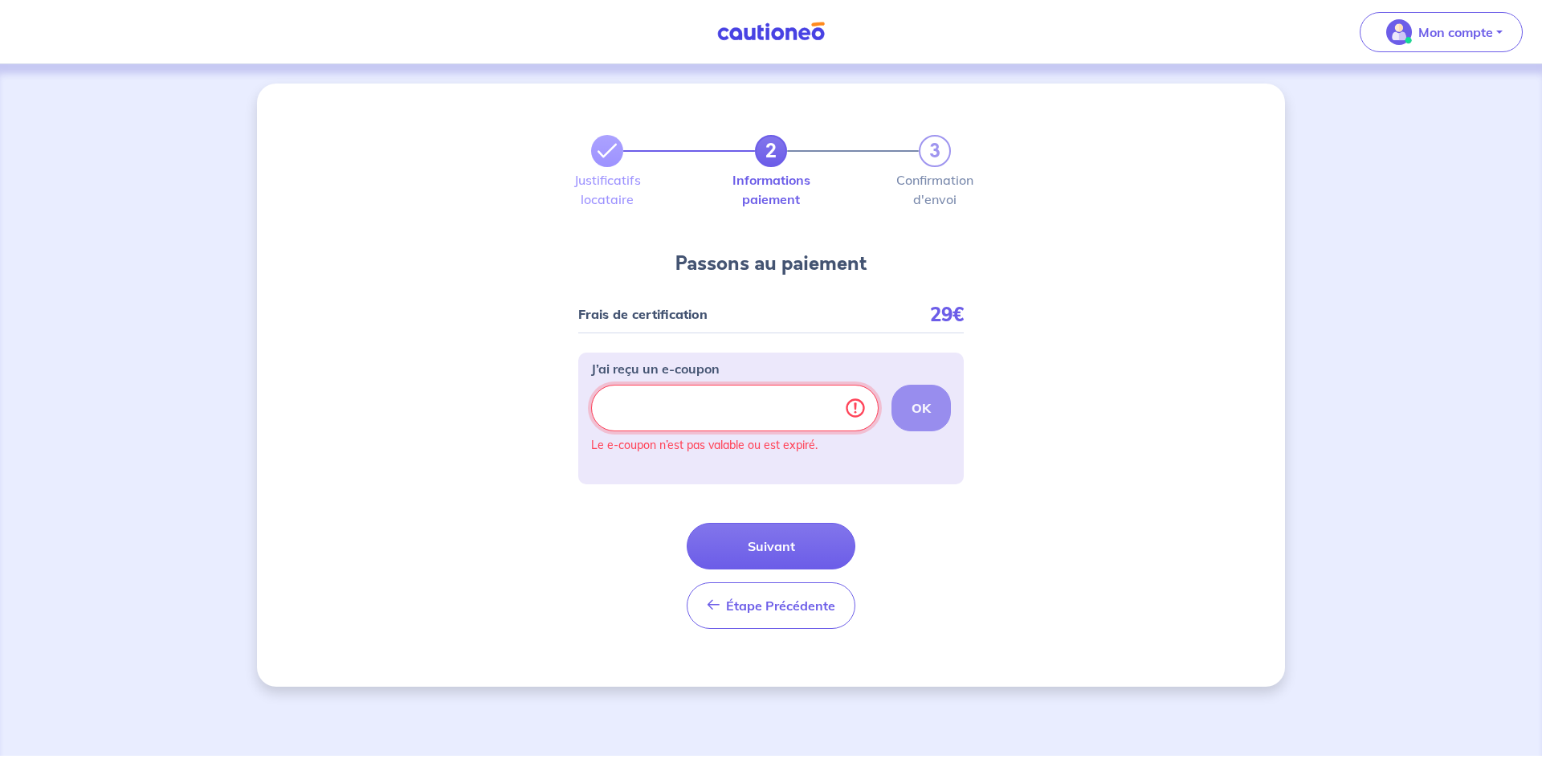
click at [856, 410] on input "J’ai reçu un e-coupon" at bounding box center [735, 408] width 288 height 47
click at [859, 412] on input "J’ai reçu un e-coupon" at bounding box center [735, 408] width 288 height 47
click at [1458, 44] on span "Mon compte" at bounding box center [1436, 32] width 113 height 26
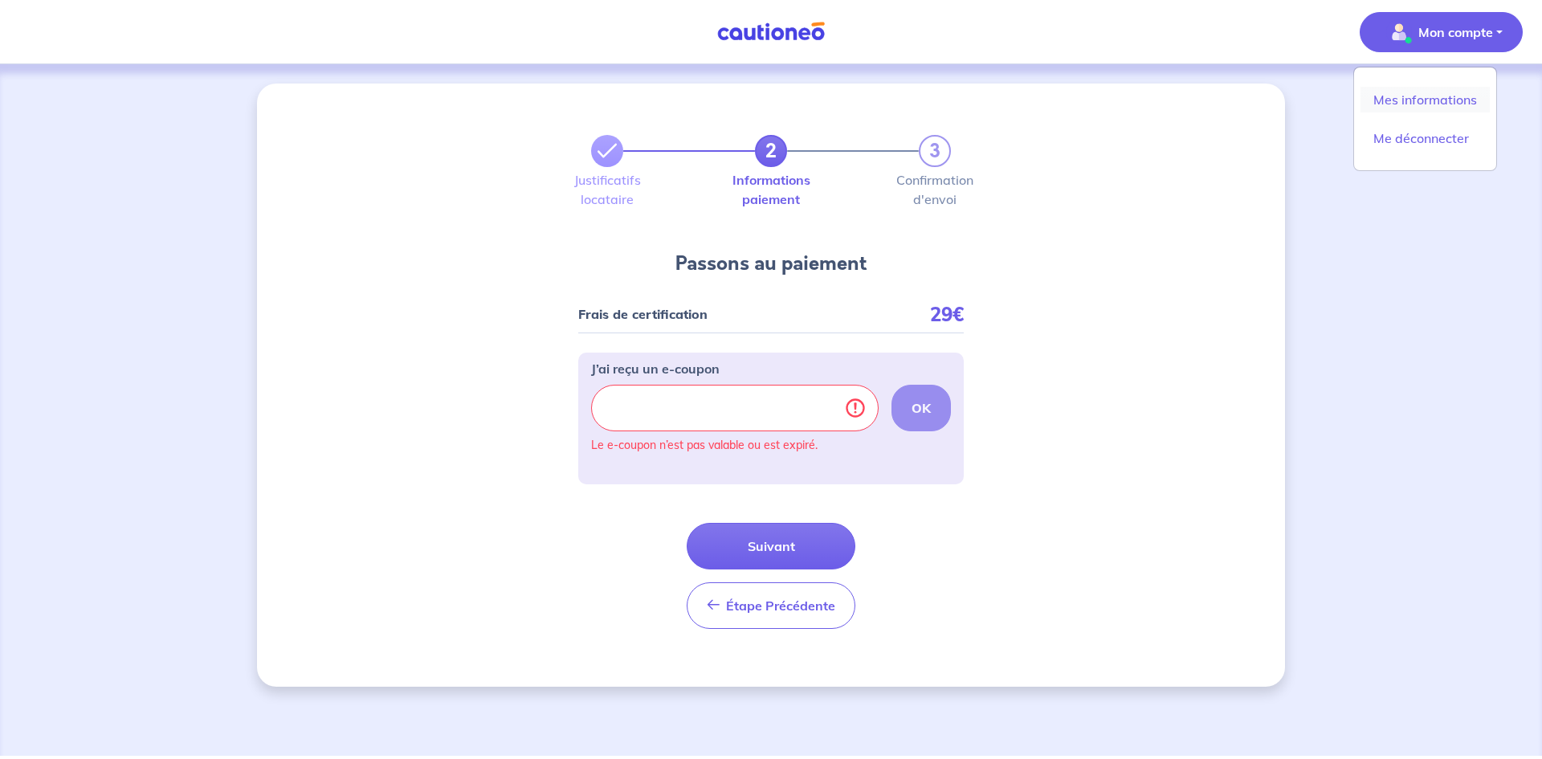
click at [1436, 97] on link "Mes informations" at bounding box center [1425, 100] width 129 height 26
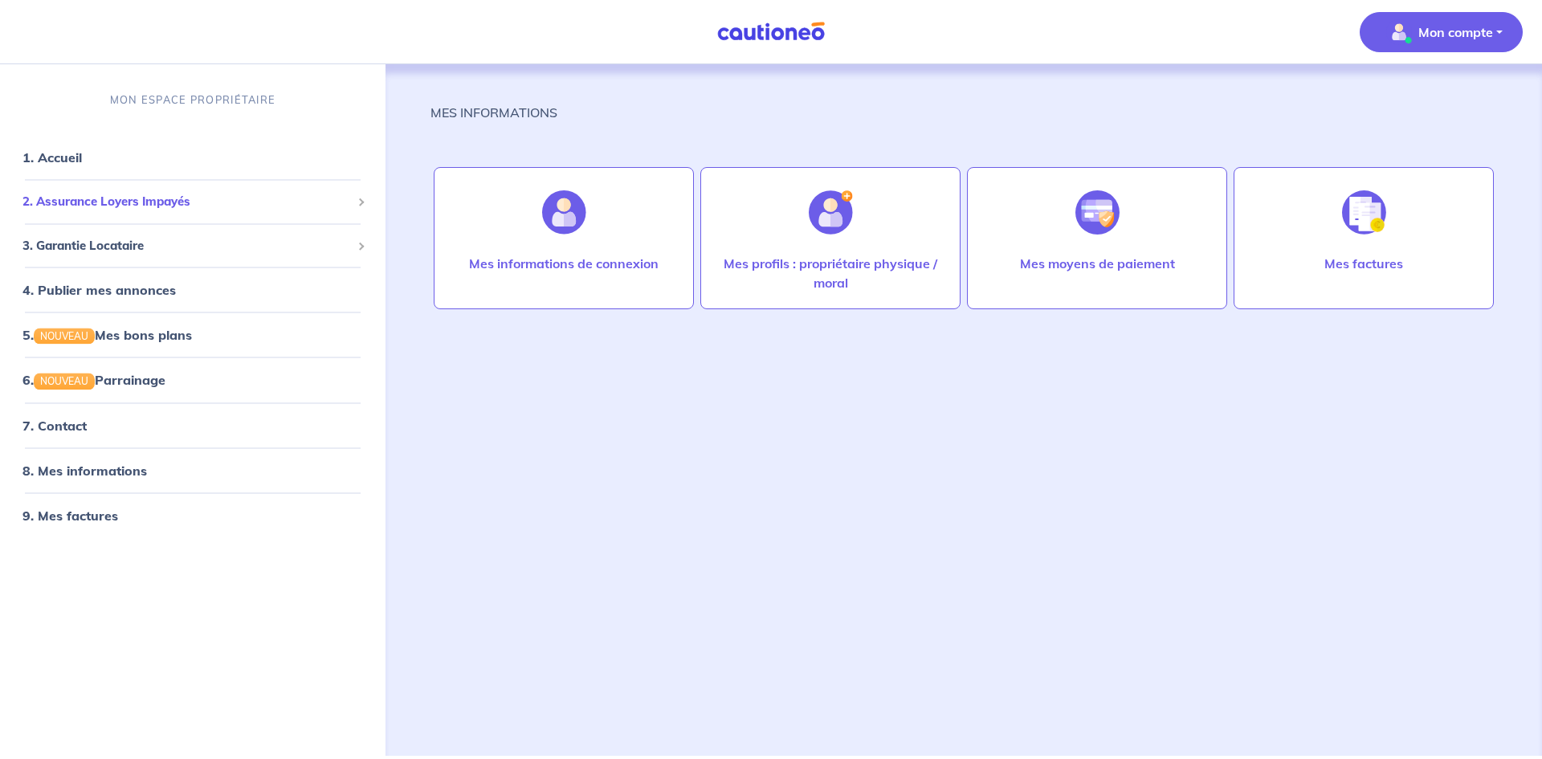
click at [120, 201] on span "2. Assurance Loyers Impayés" at bounding box center [186, 202] width 329 height 18
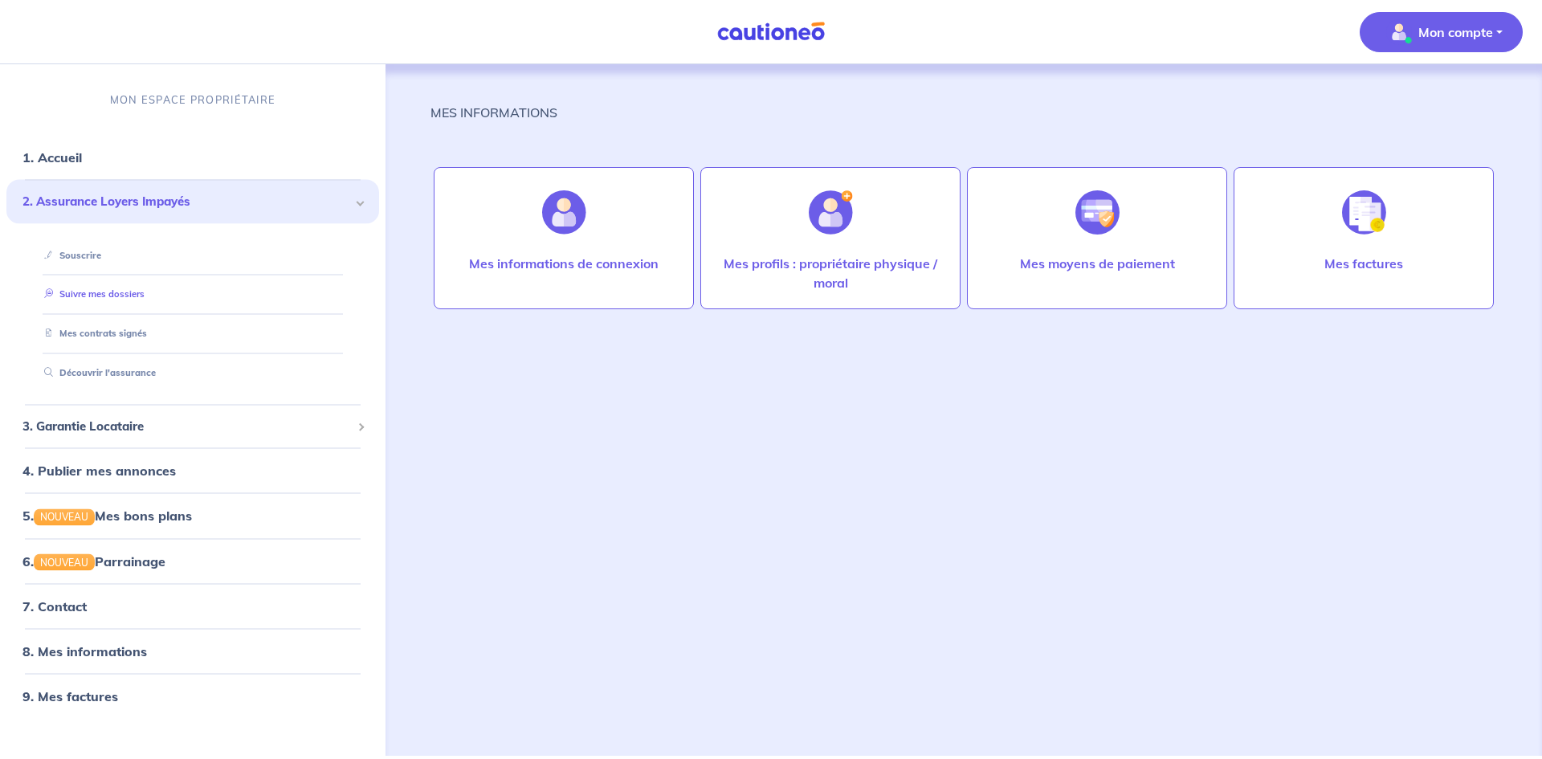
click at [144, 294] on link "Suivre mes dossiers" at bounding box center [91, 293] width 107 height 11
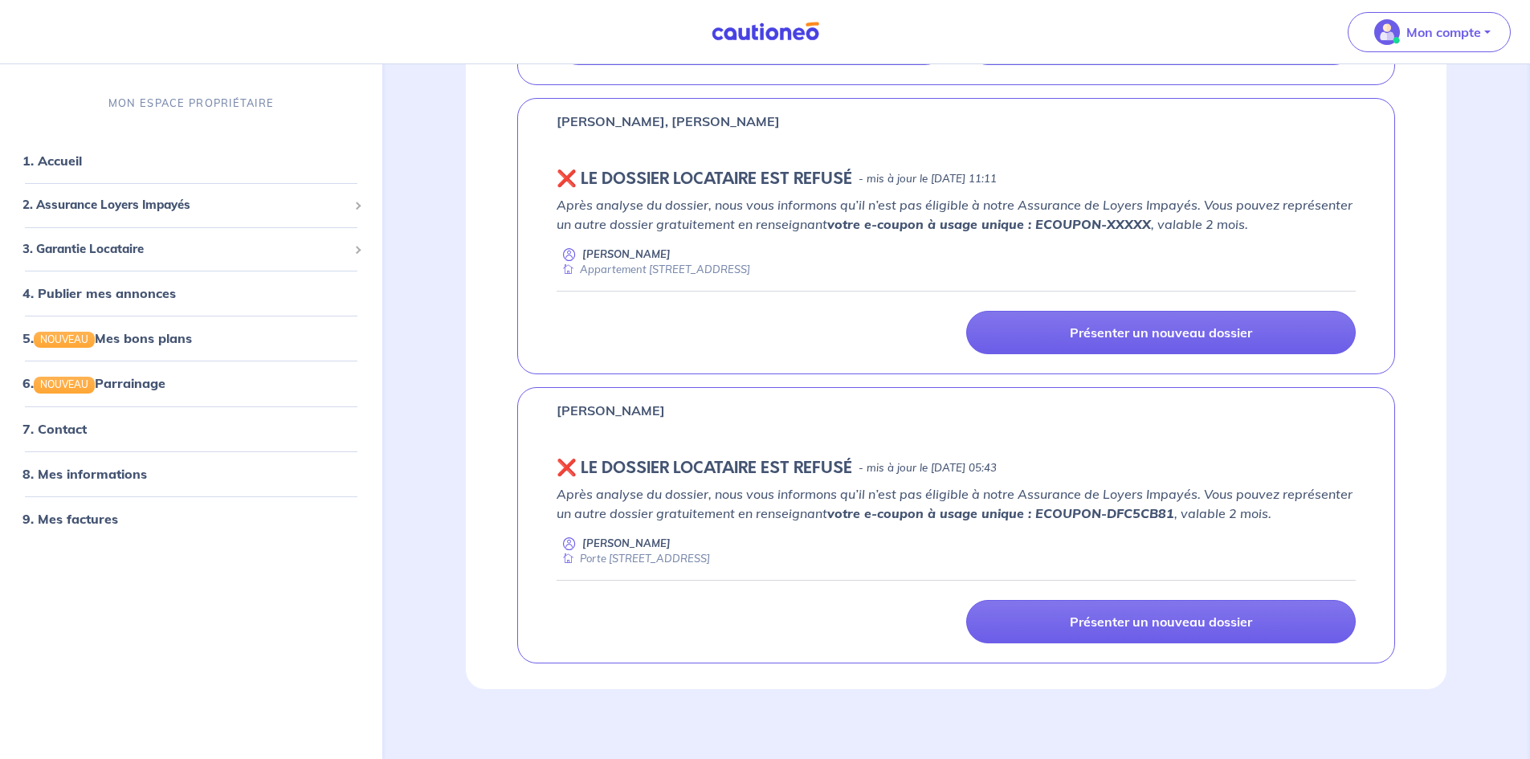
scroll to position [581, 0]
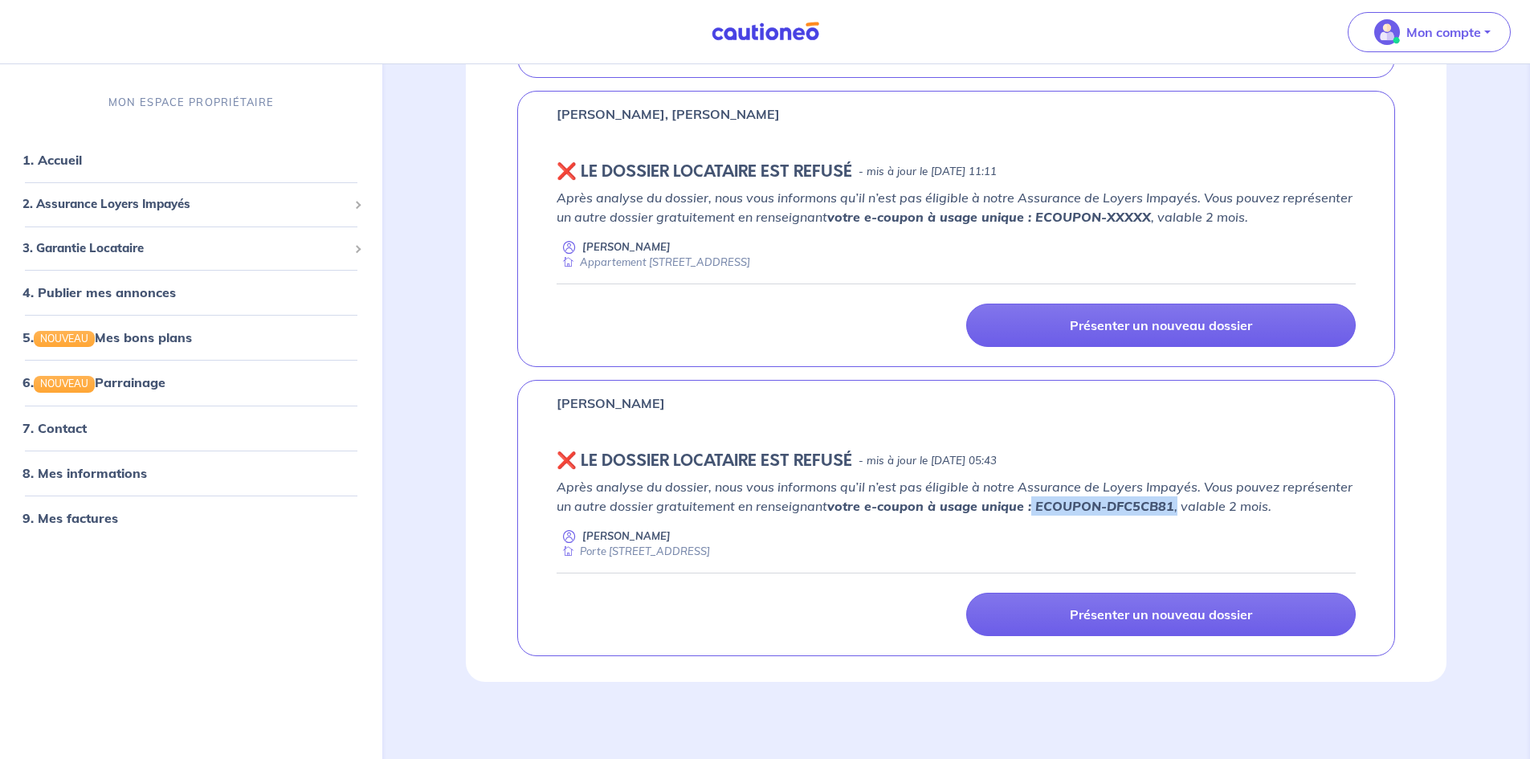
drag, startPoint x: 1031, startPoint y: 505, endPoint x: 1174, endPoint y: 511, distance: 143.1
click at [1174, 511] on p "Après analyse du dossier, nous vous informons qu’il n’est pas éligible à notre …" at bounding box center [956, 496] width 799 height 39
copy p "ECOUPON-DFC5CB81 ,"
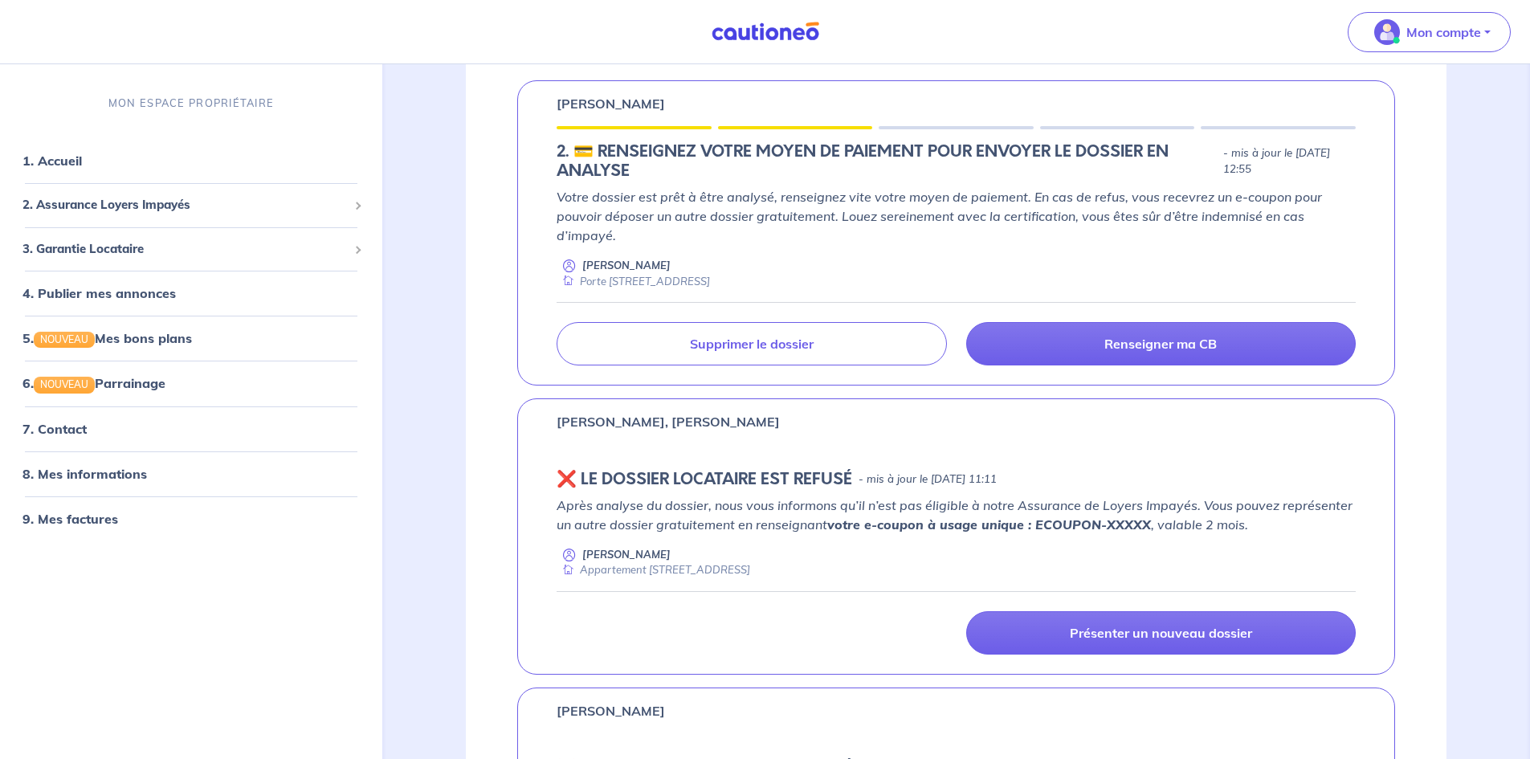
scroll to position [259, 0]
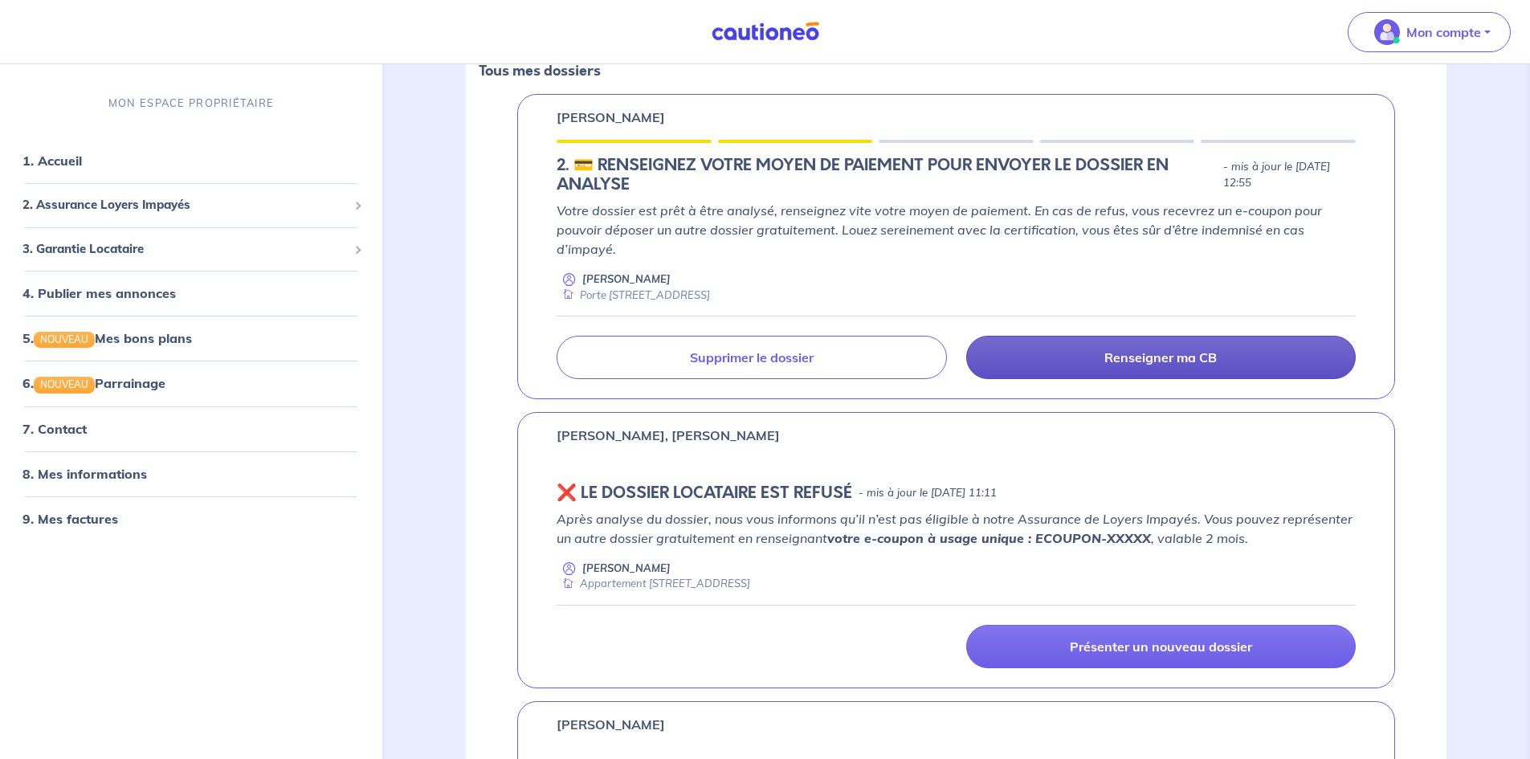
click at [1134, 371] on link "Renseigner ma CB" at bounding box center [1161, 357] width 390 height 43
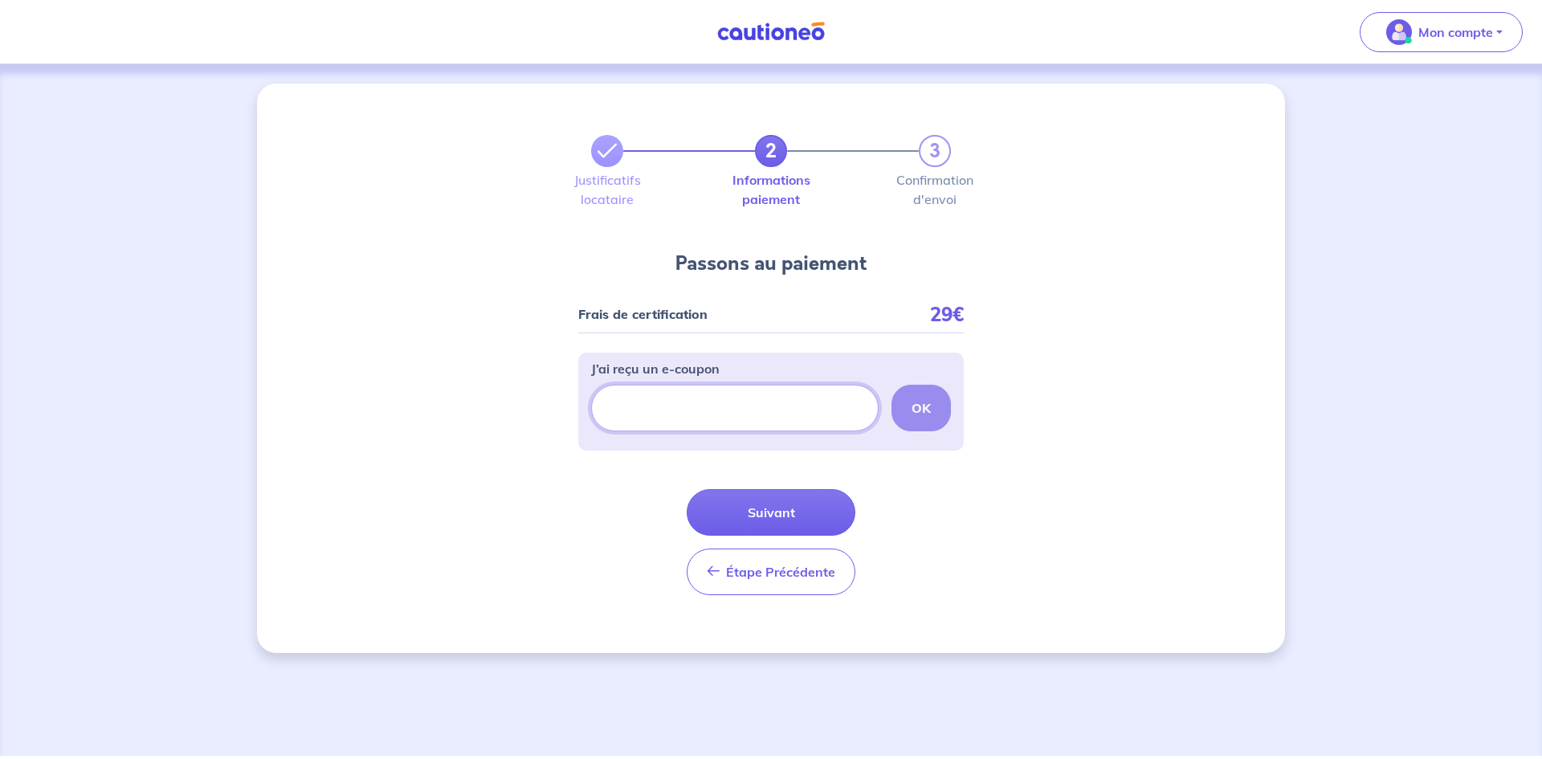
click at [813, 420] on input "J’ai reçu un e-coupon" at bounding box center [735, 408] width 288 height 47
paste input "ECOUPON-DFC5CB81,"
click at [775, 412] on input "ECOUPON-DFC5CB81," at bounding box center [735, 408] width 288 height 47
type input "ECOUPON-DFC5CB81"
click at [938, 416] on button "OK" at bounding box center [921, 408] width 59 height 47
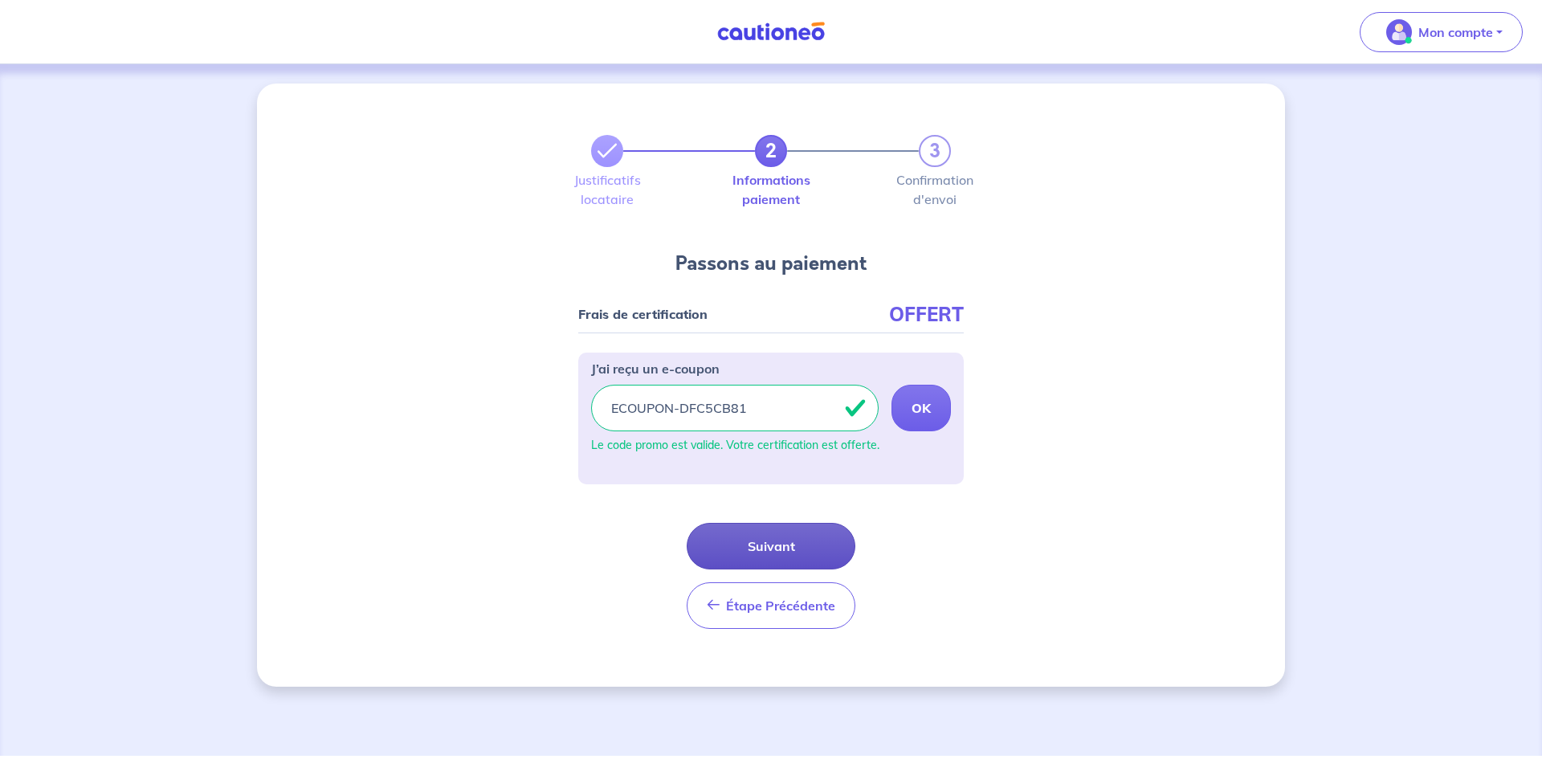
click at [736, 547] on button "Suivant" at bounding box center [771, 546] width 169 height 47
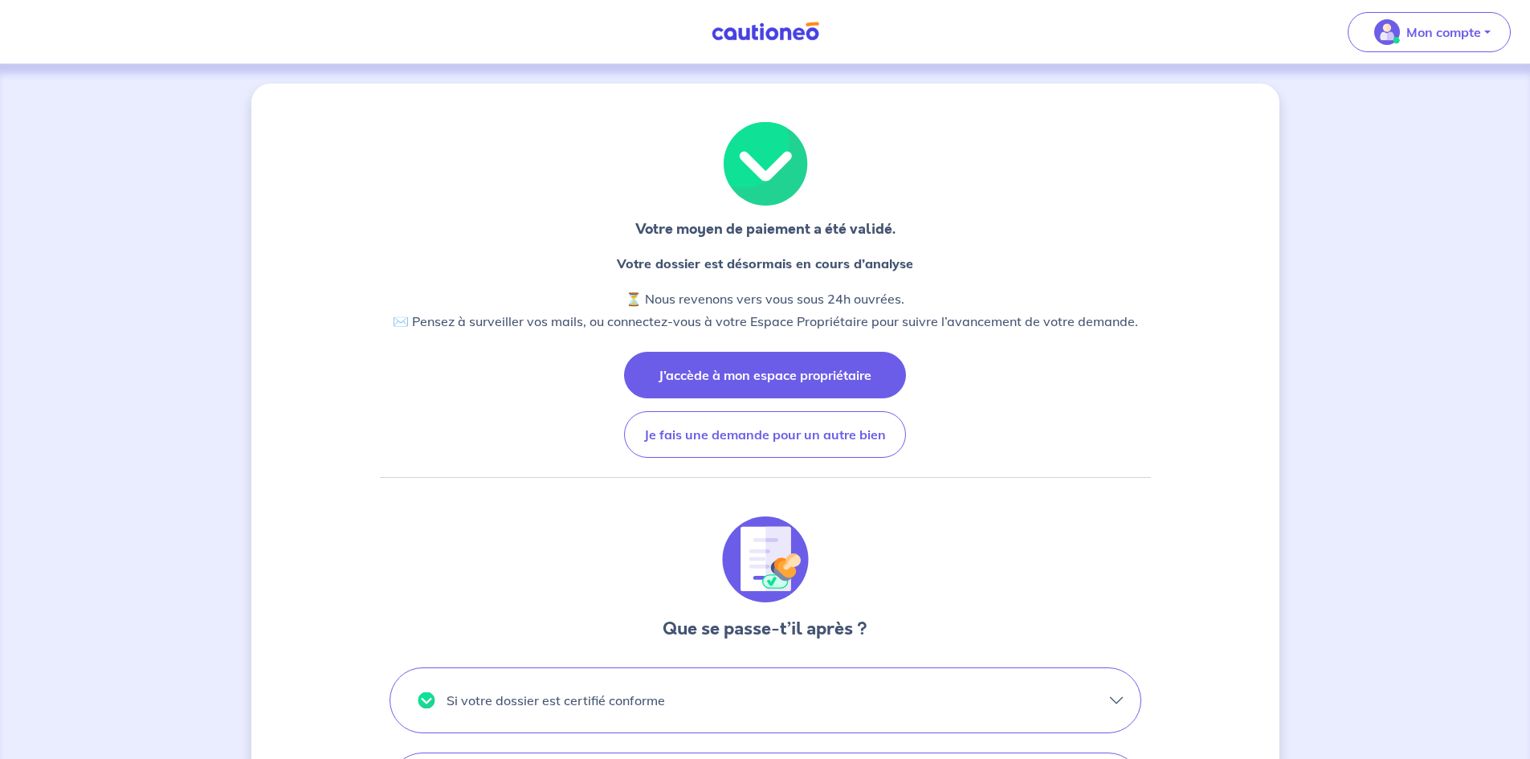
click at [740, 369] on button "J’accède à mon espace propriétaire" at bounding box center [765, 375] width 282 height 47
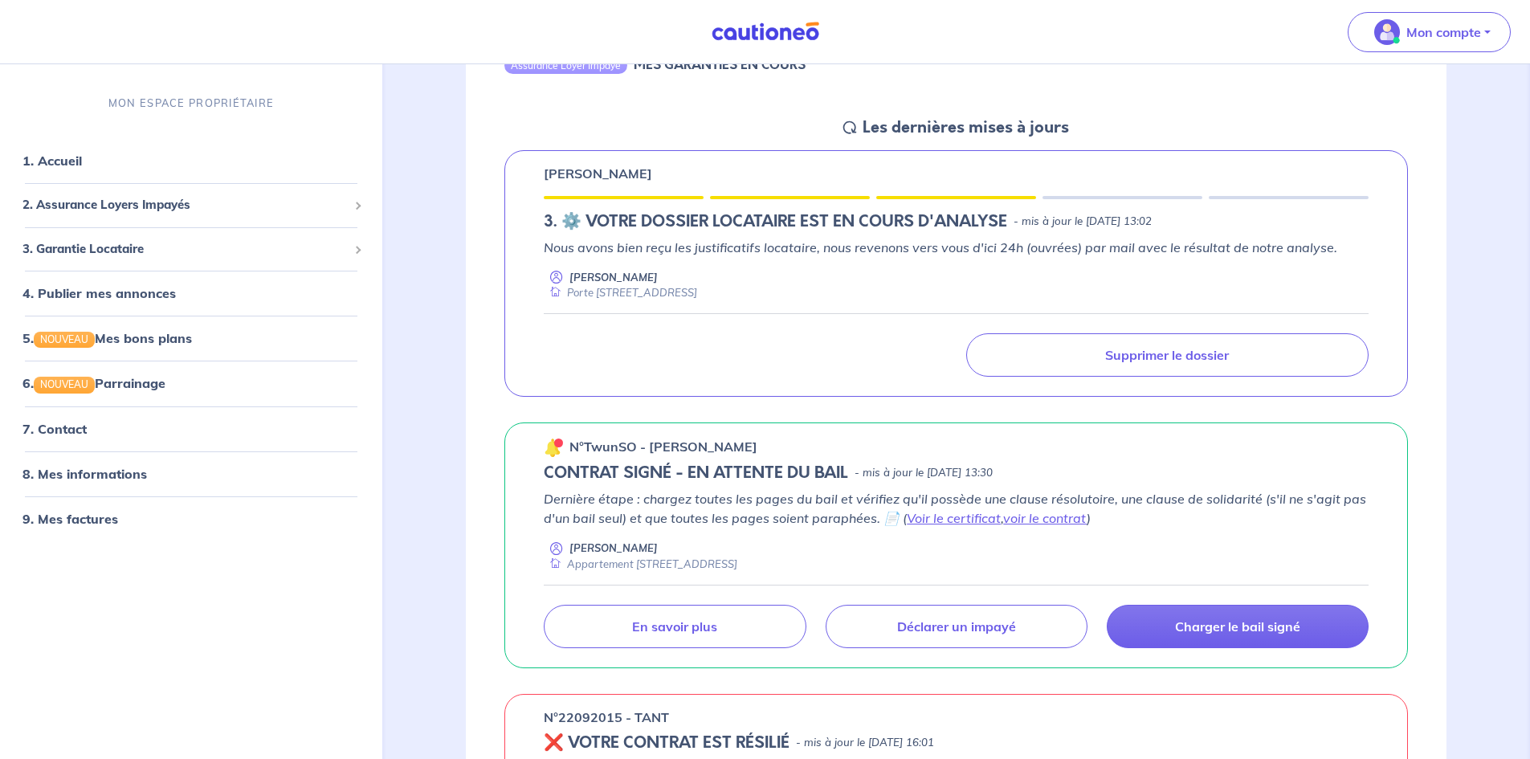
scroll to position [161, 0]
